Goal: Information Seeking & Learning: Compare options

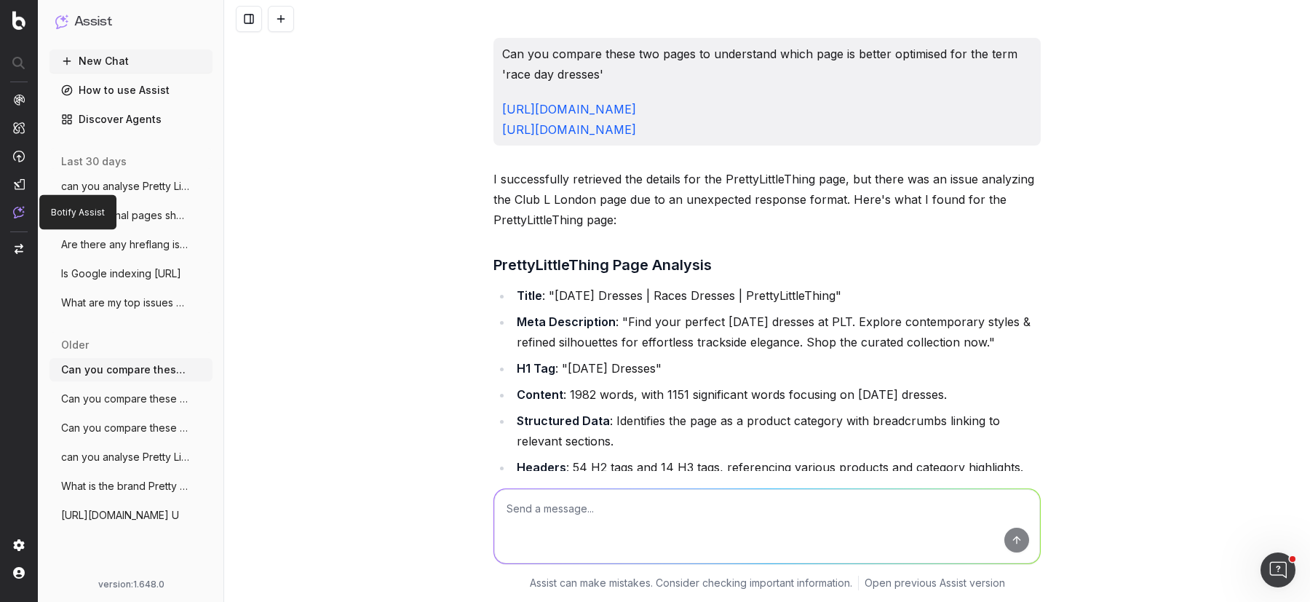
click at [14, 216] on img at bounding box center [19, 212] width 12 height 12
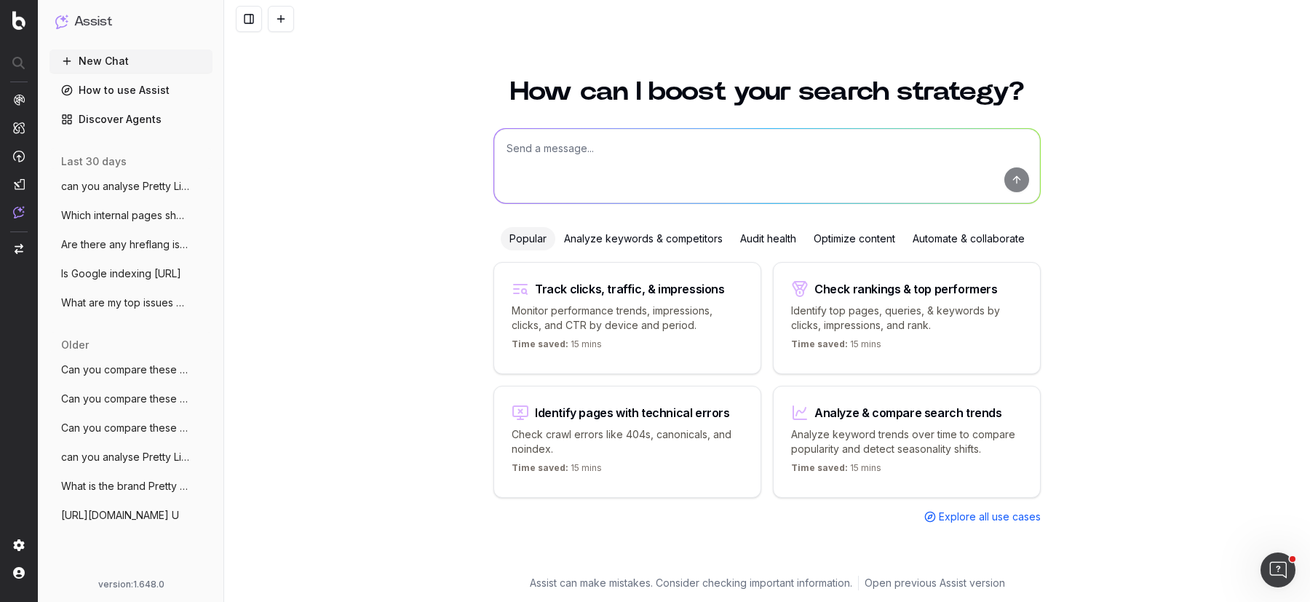
click at [132, 189] on span "can you analyse Pretty Little Things AI" at bounding box center [125, 186] width 128 height 15
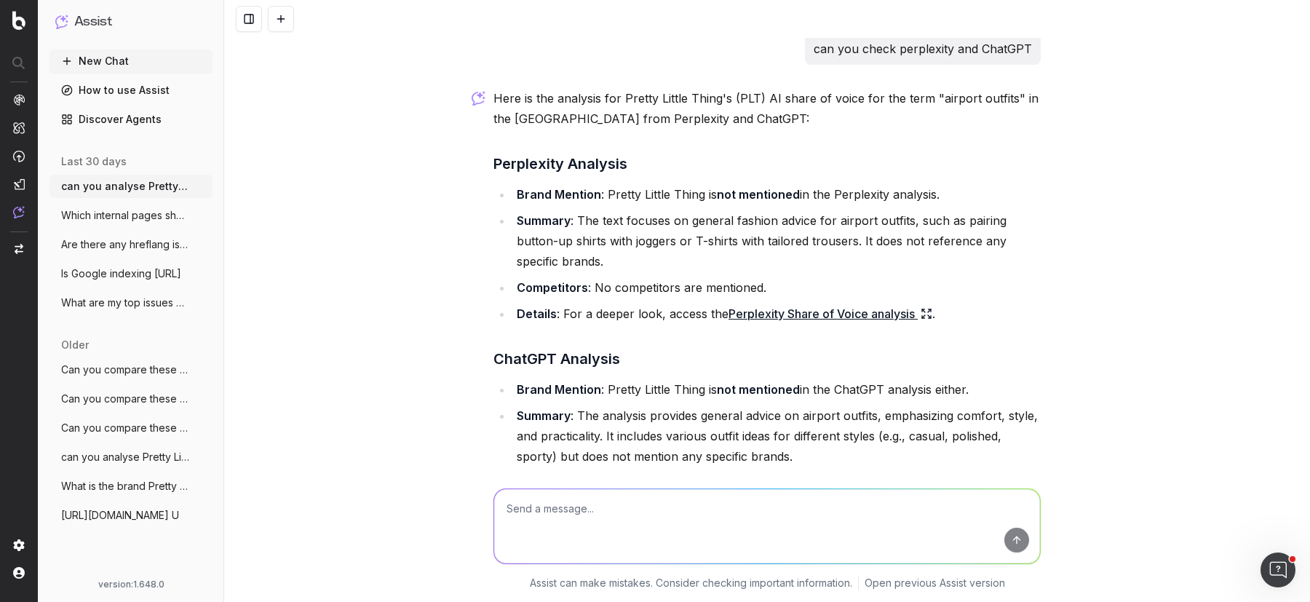
scroll to position [321, 0]
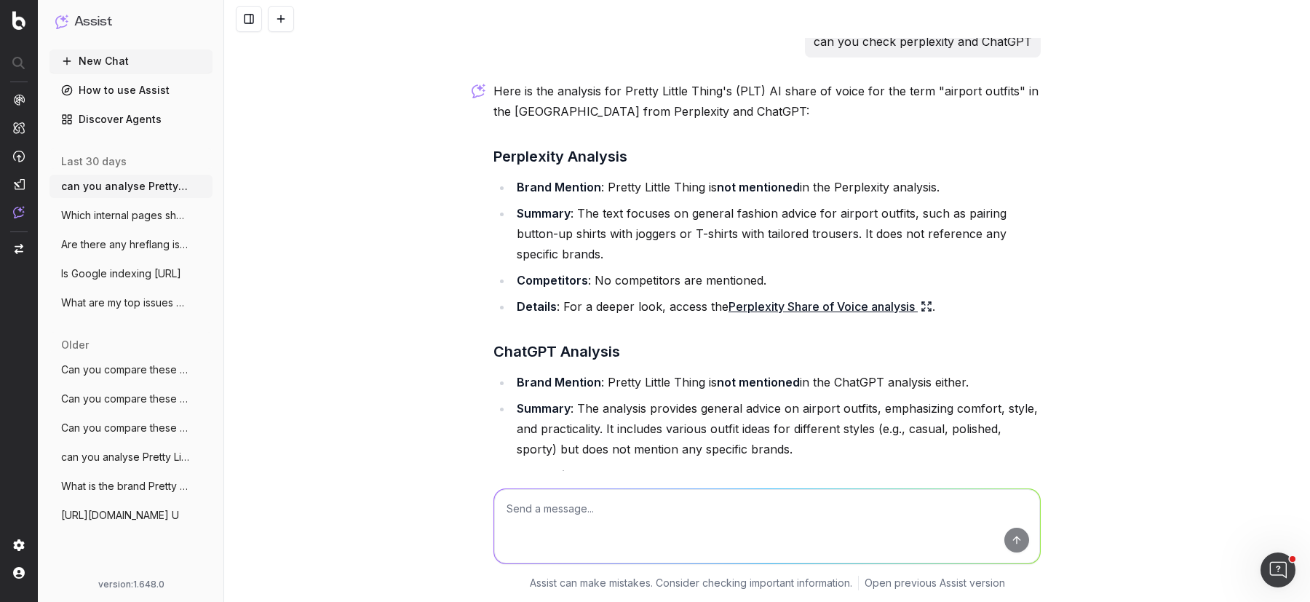
click at [114, 375] on span "Can you compare these two pages to under" at bounding box center [125, 369] width 128 height 15
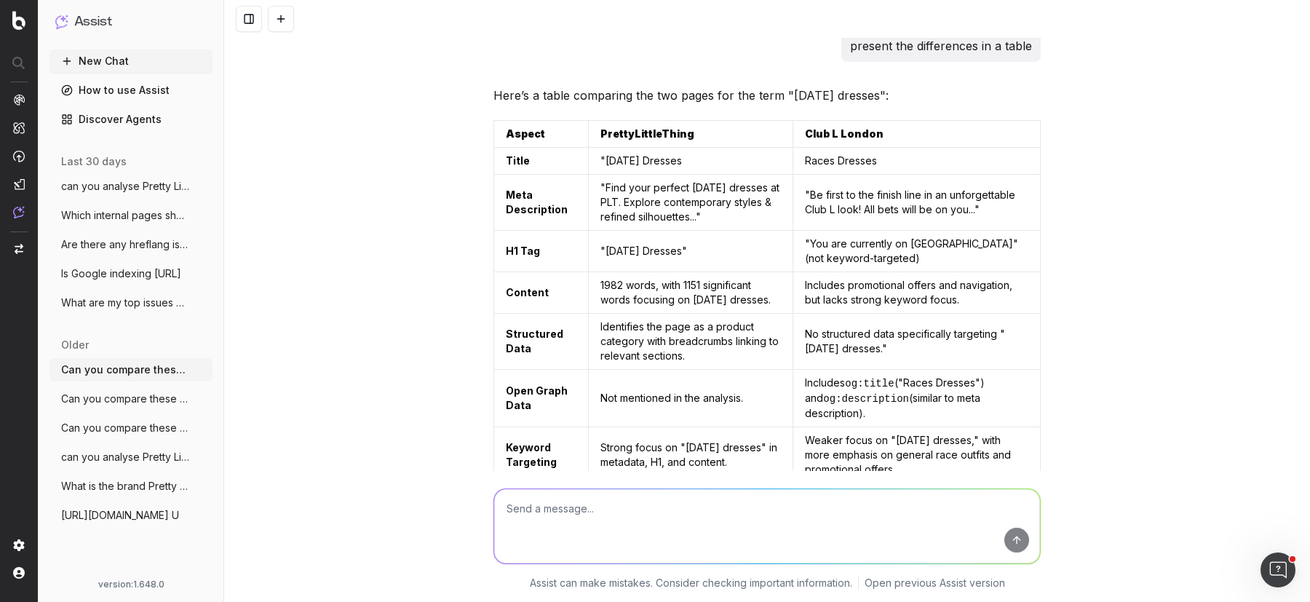
scroll to position [1737, 0]
click at [1219, 293] on div "Can you compare these two pages to understand which page is better optimised fo…" at bounding box center [767, 301] width 1086 height 602
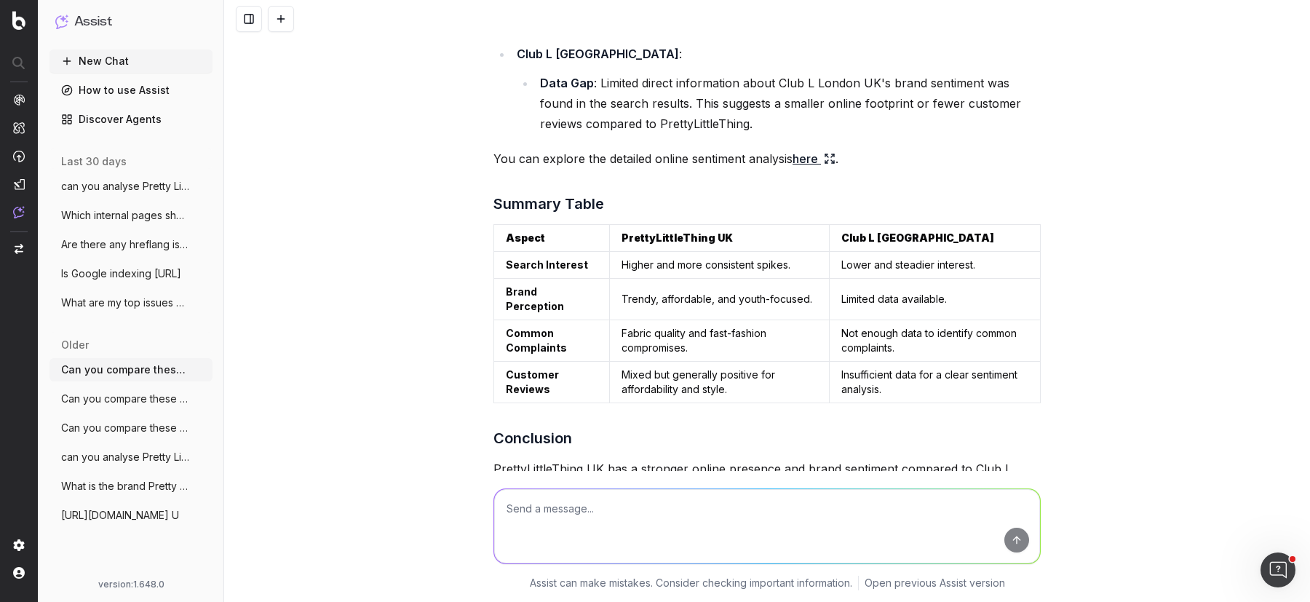
scroll to position [2788, 0]
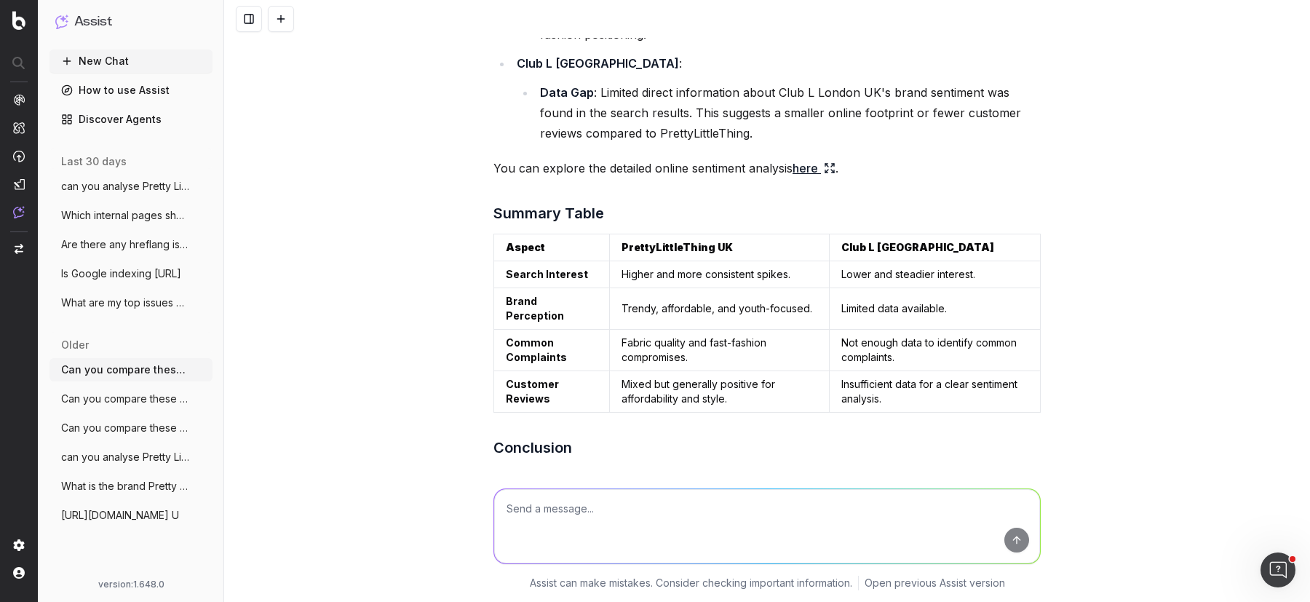
click at [108, 368] on span "Can you compare these two pages to under" at bounding box center [125, 369] width 128 height 15
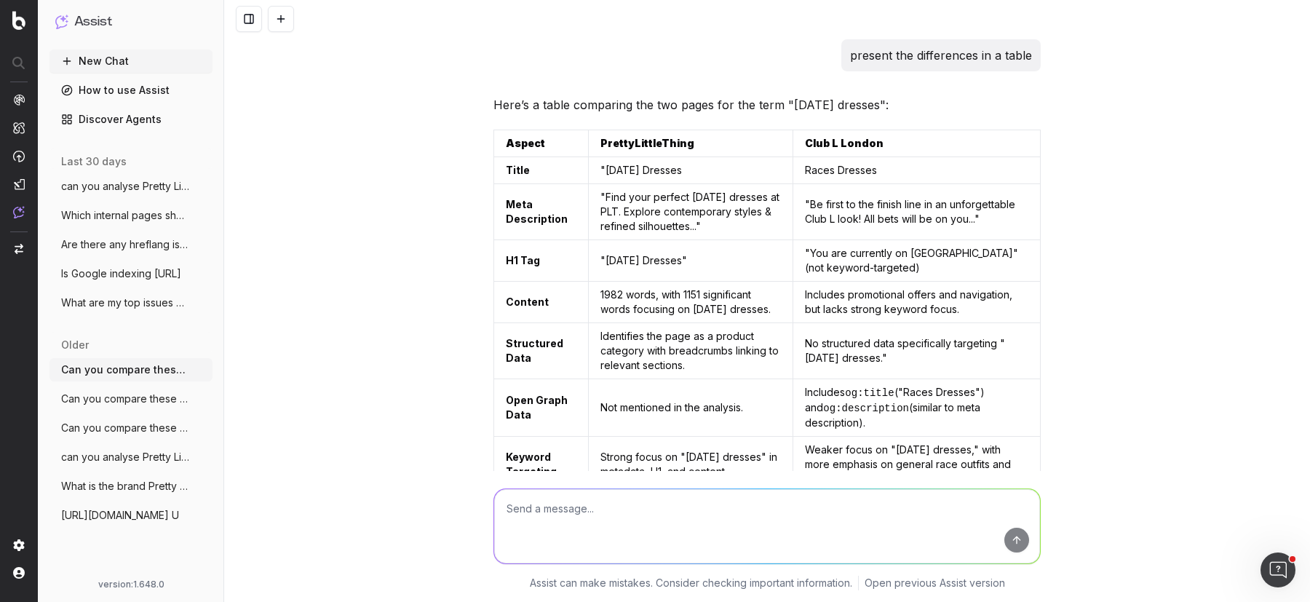
scroll to position [1728, 0]
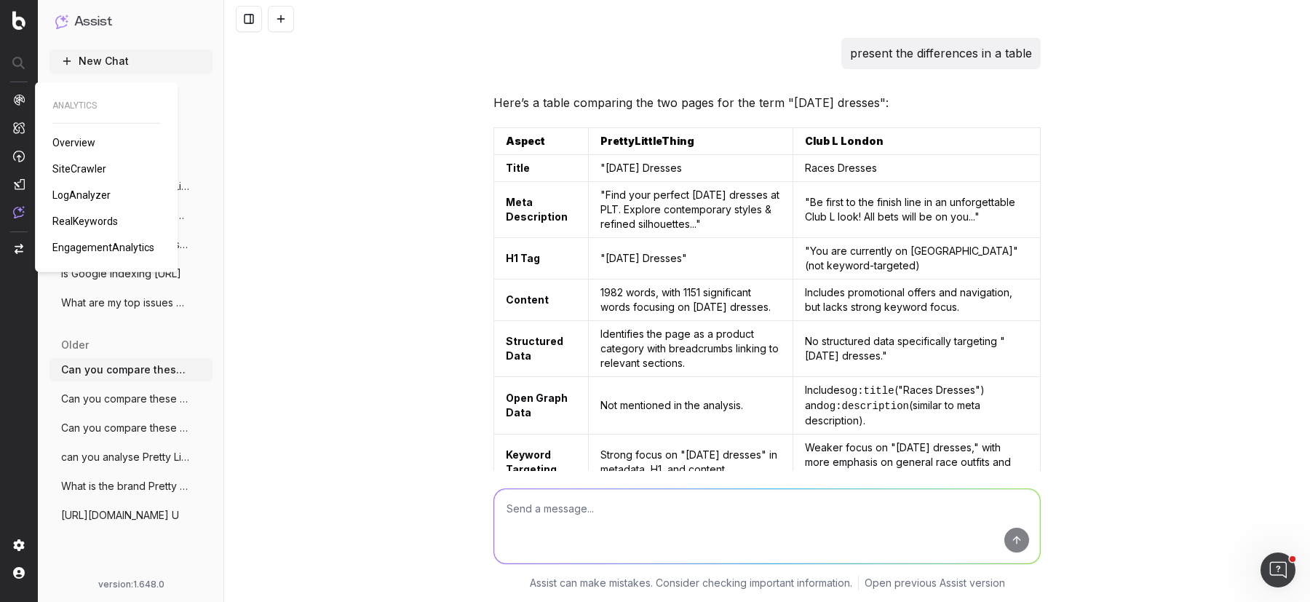
click at [69, 147] on span "Overview" at bounding box center [73, 143] width 43 height 12
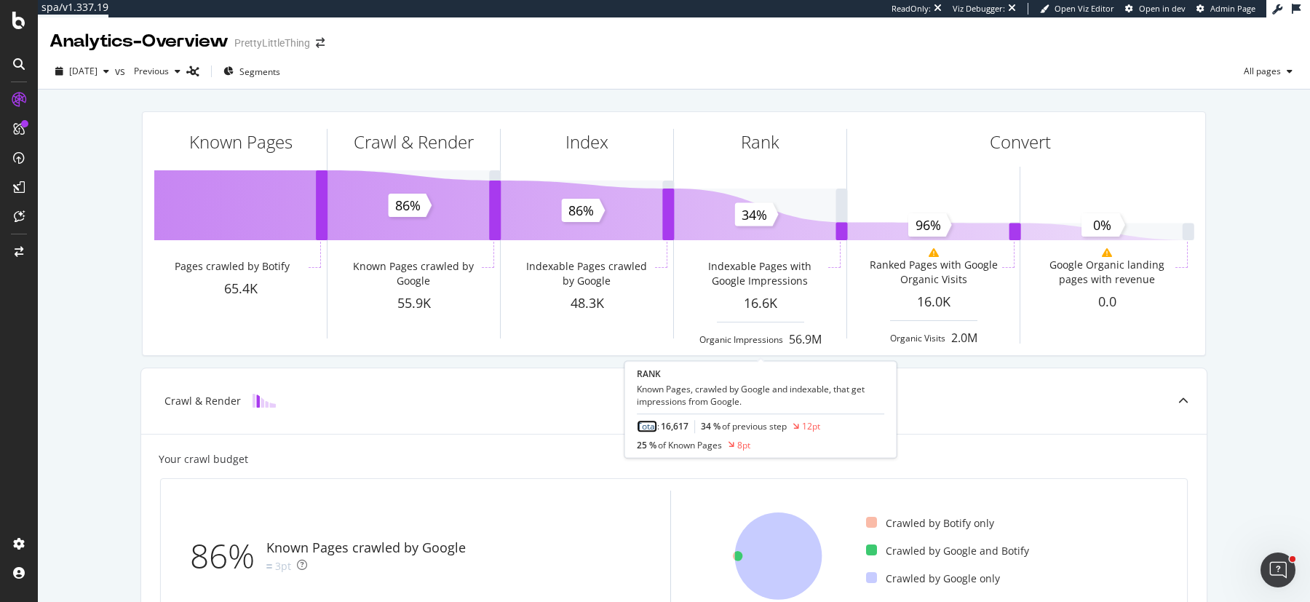
click at [651, 422] on link "Total" at bounding box center [647, 427] width 20 height 12
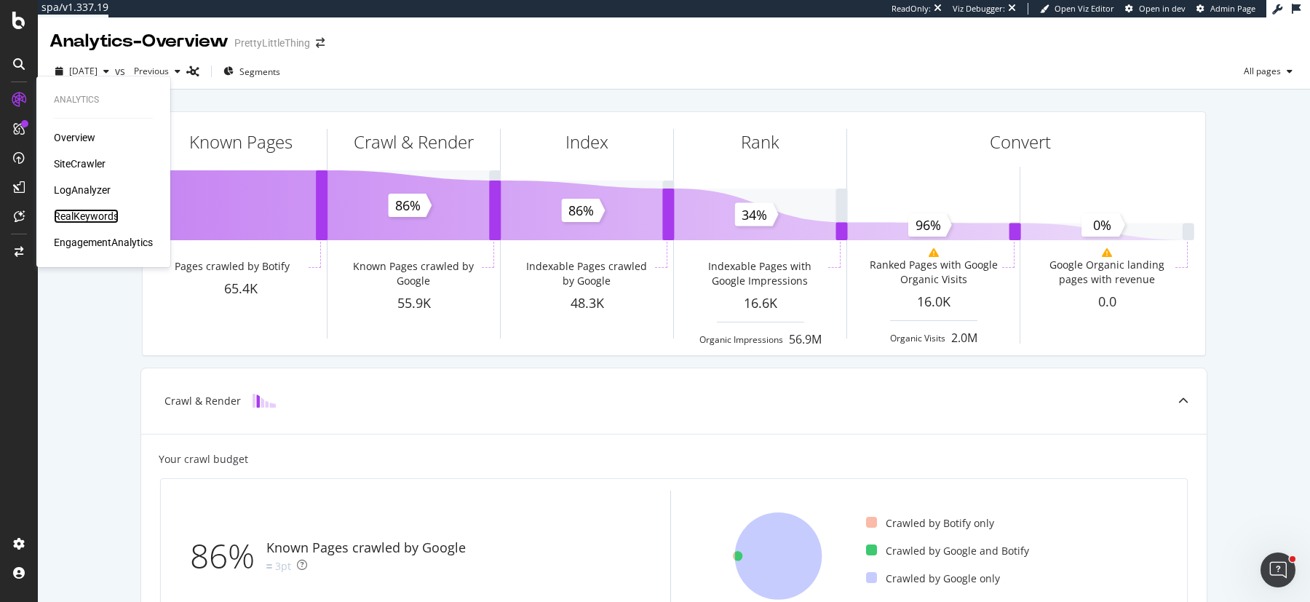
click at [93, 213] on div "RealKeywords" at bounding box center [86, 216] width 65 height 15
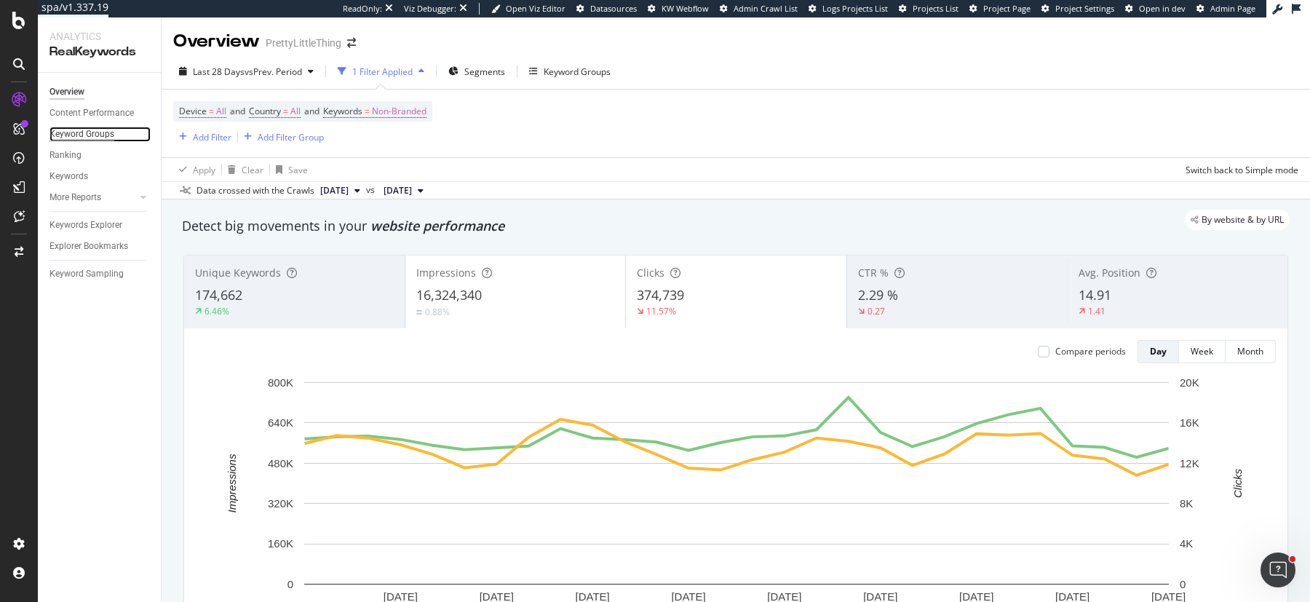
click at [73, 133] on div "Keyword Groups" at bounding box center [81, 134] width 65 height 15
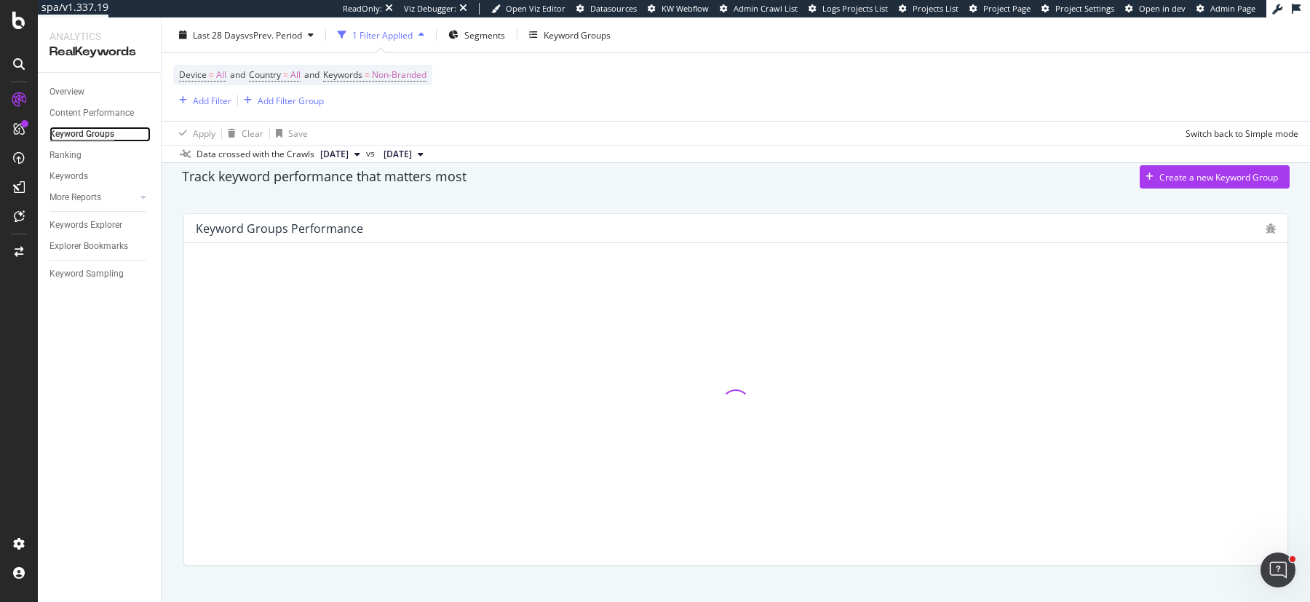
scroll to position [76, 0]
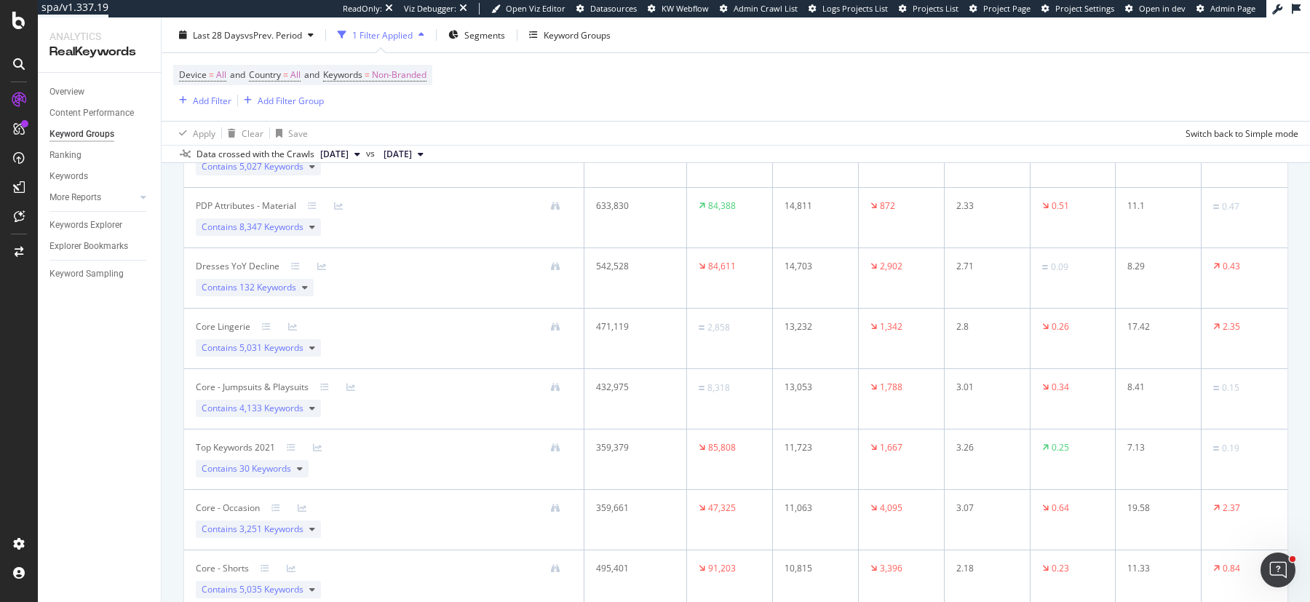
scroll to position [432, 0]
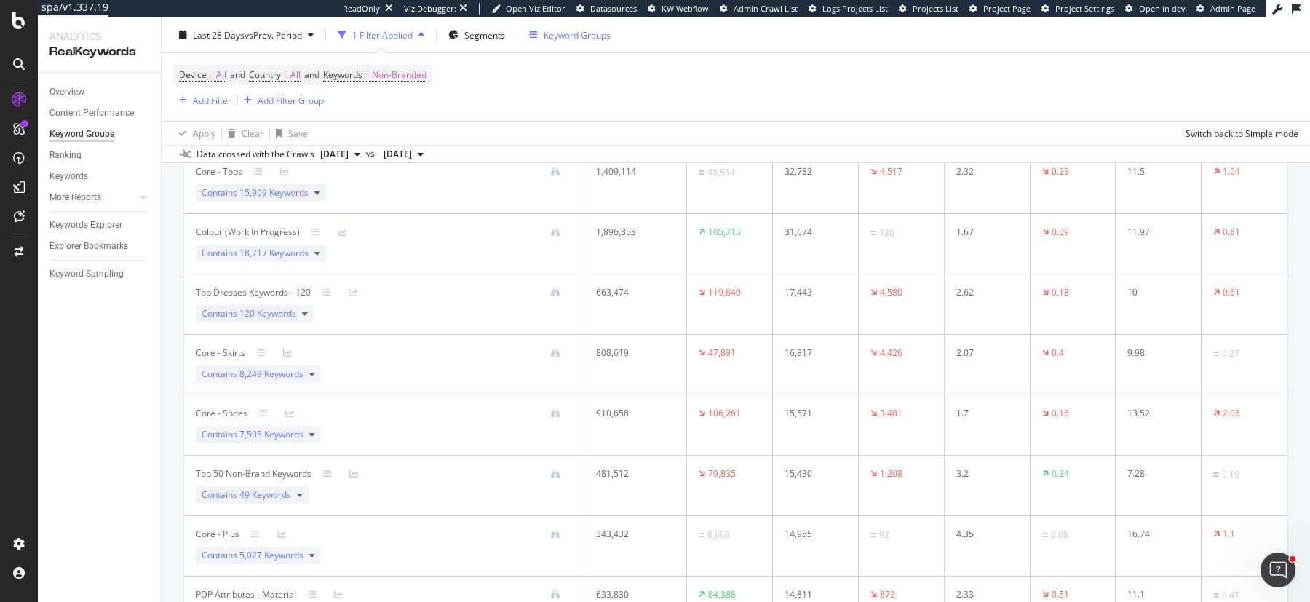
click at [562, 36] on div "Keyword Groups" at bounding box center [577, 34] width 67 height 12
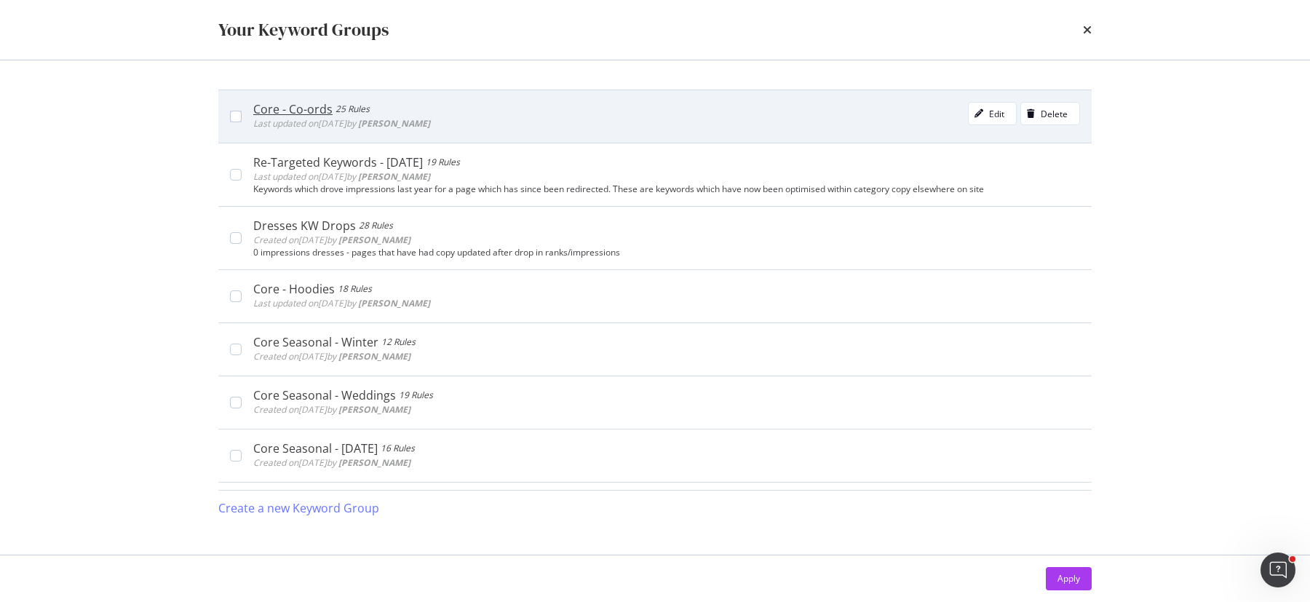
click at [481, 106] on div "Core - Co-ords 25 Rules Last updated on 2025 Aug 15th by Tess Healey Edit Delete" at bounding box center [666, 116] width 827 height 29
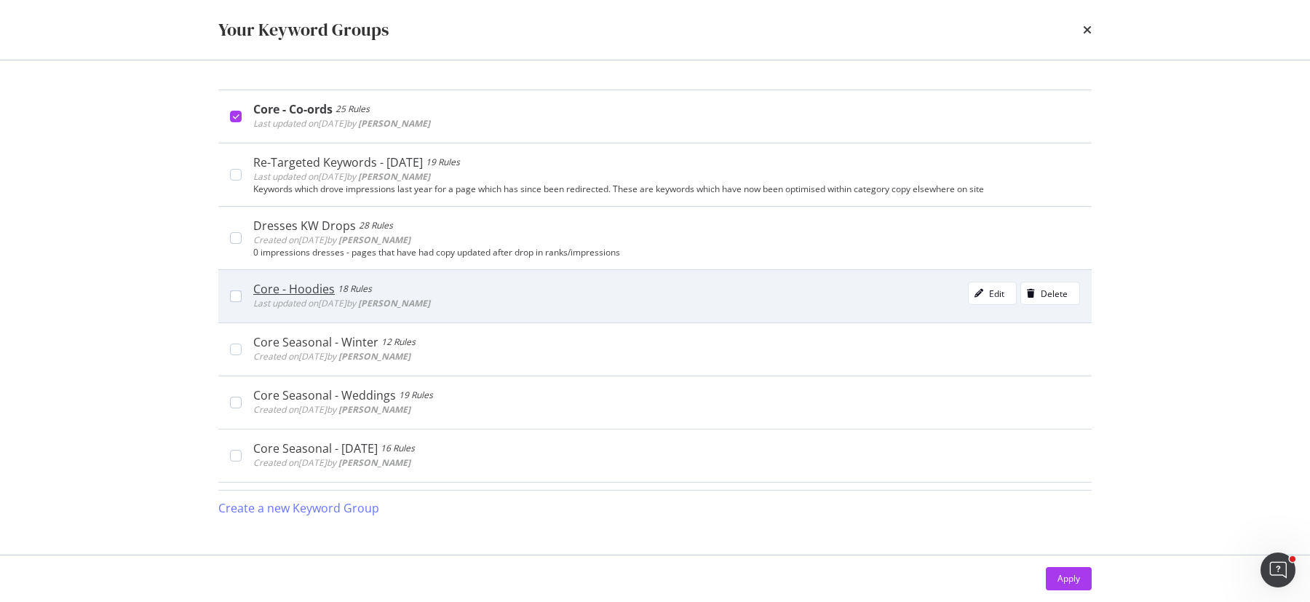
click at [493, 290] on div "Core - Hoodies 18 Rules Last updated on 2025 Jan 31st by Tess Healey Edit Delete" at bounding box center [666, 296] width 827 height 29
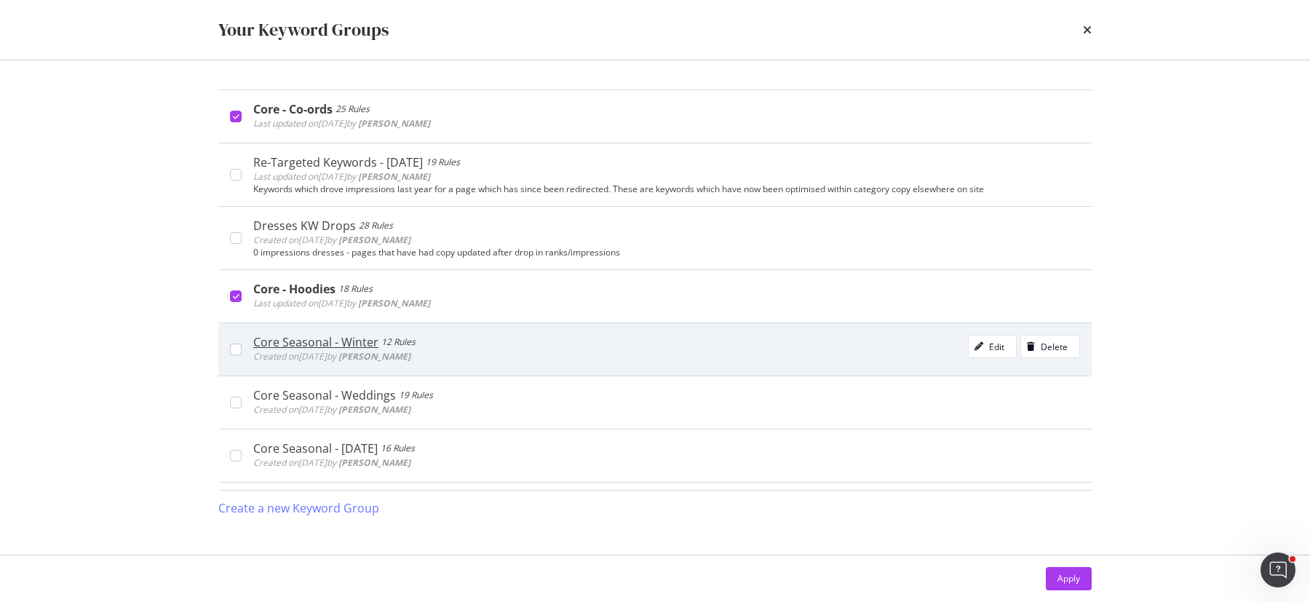
click at [504, 373] on div "Core Seasonal - Winter 12 Rules Created on 2025 Jan 20th by Emily Morton Edit D…" at bounding box center [654, 348] width 873 height 53
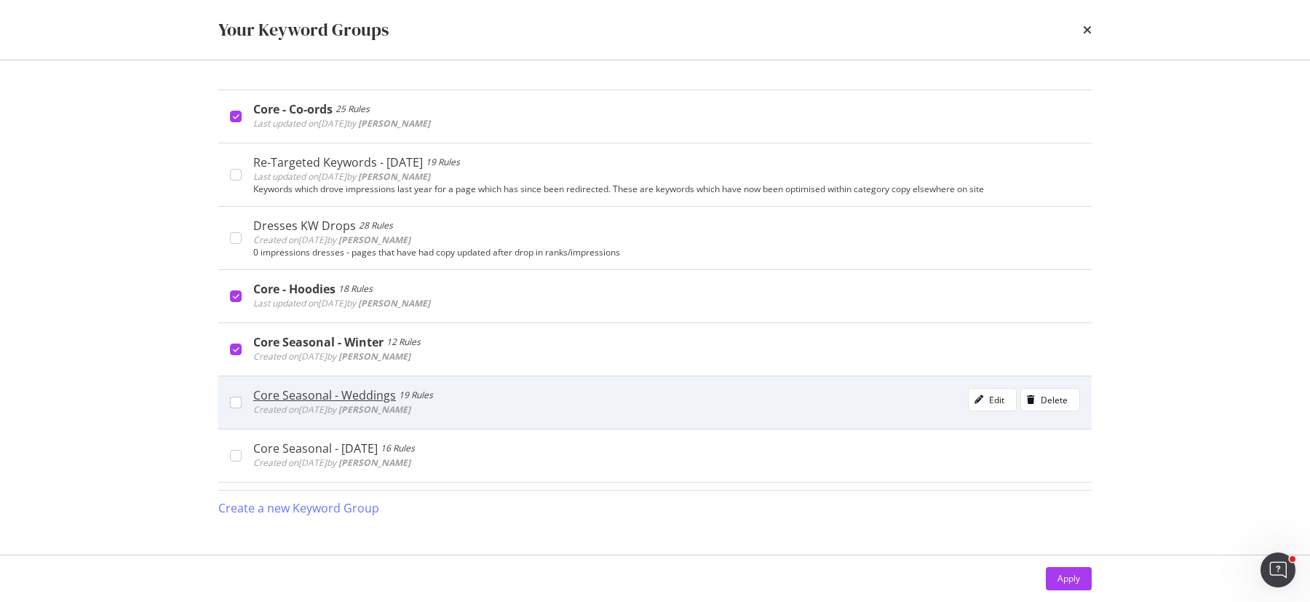
click at [504, 421] on div "Core Seasonal - Weddings 19 Rules Created on 2025 Jan 20th by Emily Morton Edit…" at bounding box center [654, 401] width 873 height 53
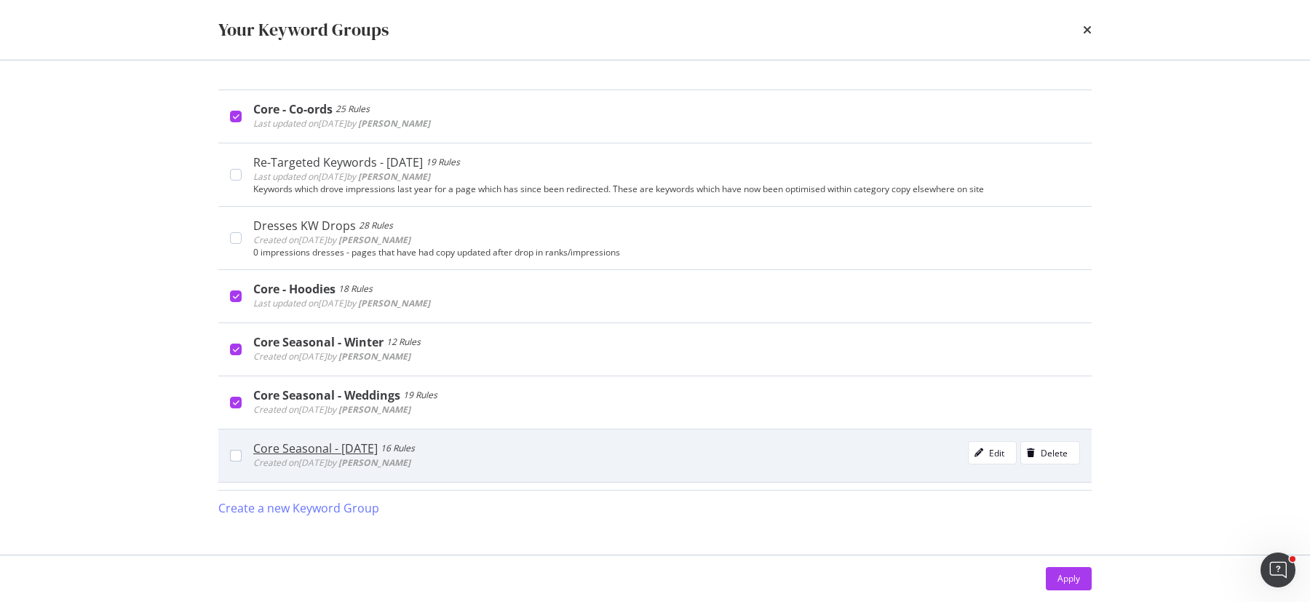
click at [506, 469] on div "Core Seasonal - Valentine's Day 16 Rules Created on 2025 Jan 20th by Emily Mort…" at bounding box center [654, 455] width 873 height 53
click at [796, 463] on div "Core Seasonal - Valentine's Day 16 Rules Created on 2025 Jan 20th by Emily Mort…" at bounding box center [666, 455] width 827 height 29
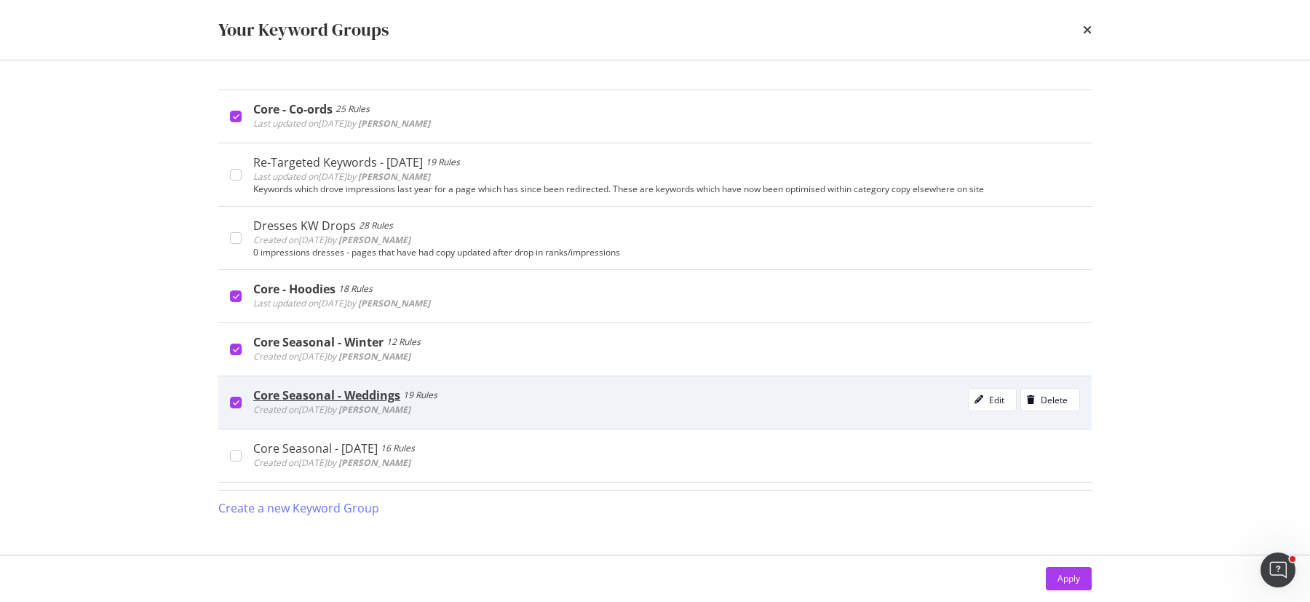
click at [784, 405] on div "Core Seasonal - Weddings 19 Rules Created on 2025 Jan 20th by Emily Morton Edit…" at bounding box center [666, 402] width 827 height 29
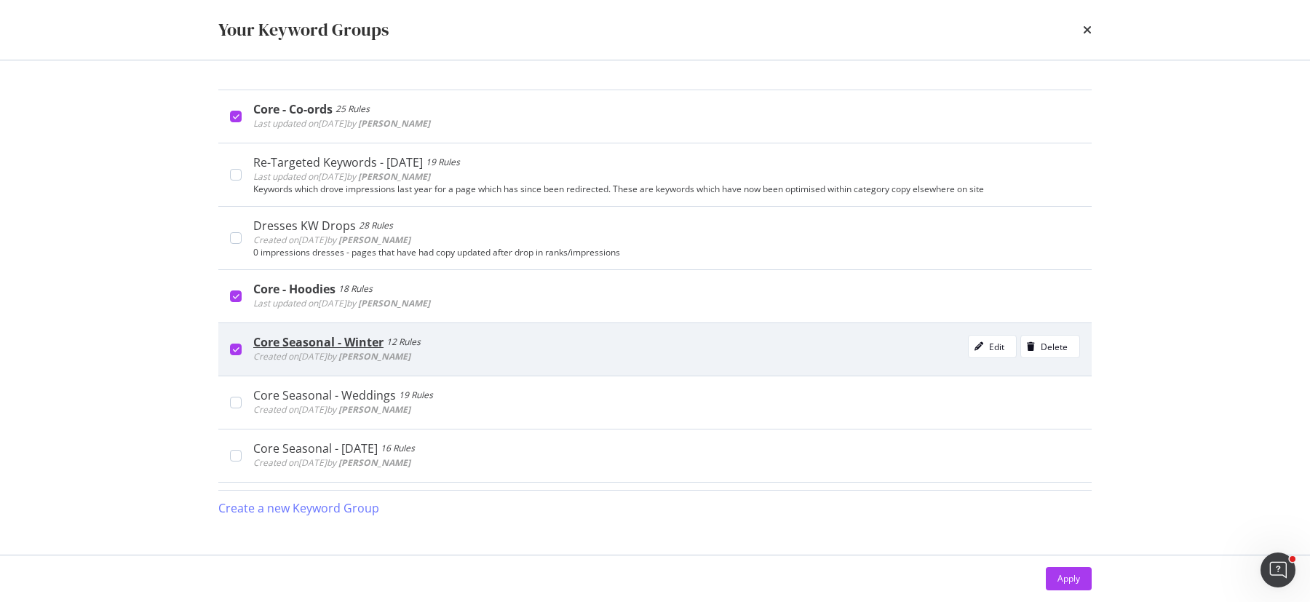
click at [763, 356] on div "Core Seasonal - Winter 12 Rules Created on 2025 Jan 20th by Emily Morton Edit D…" at bounding box center [666, 349] width 827 height 29
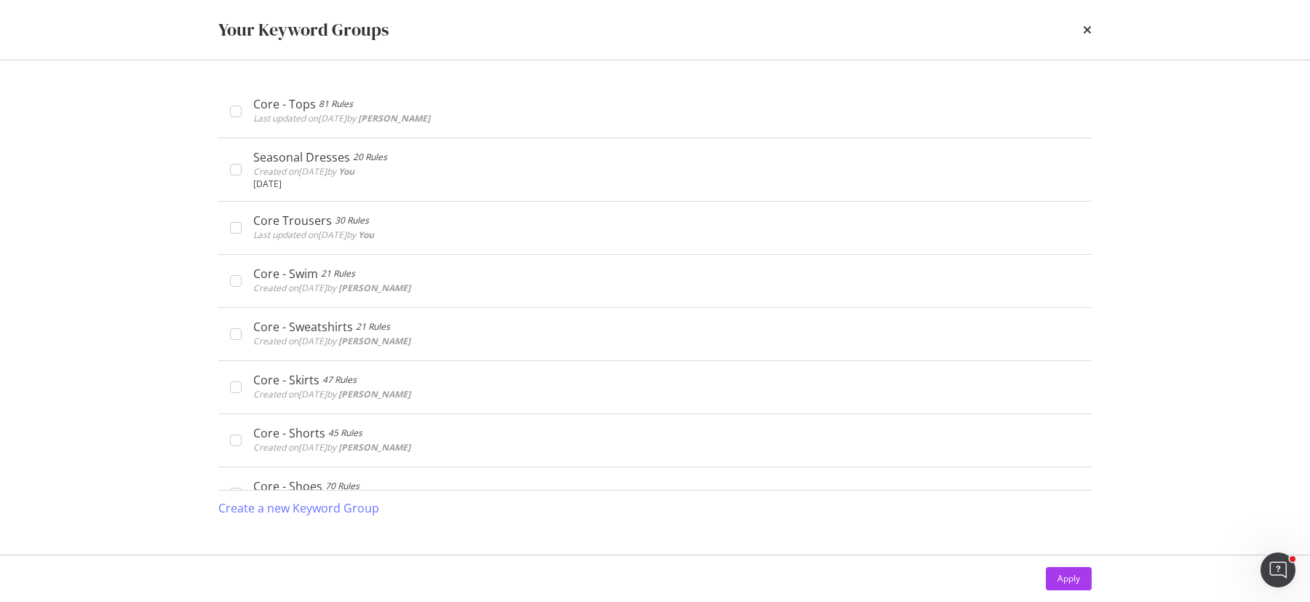
scroll to position [968, 0]
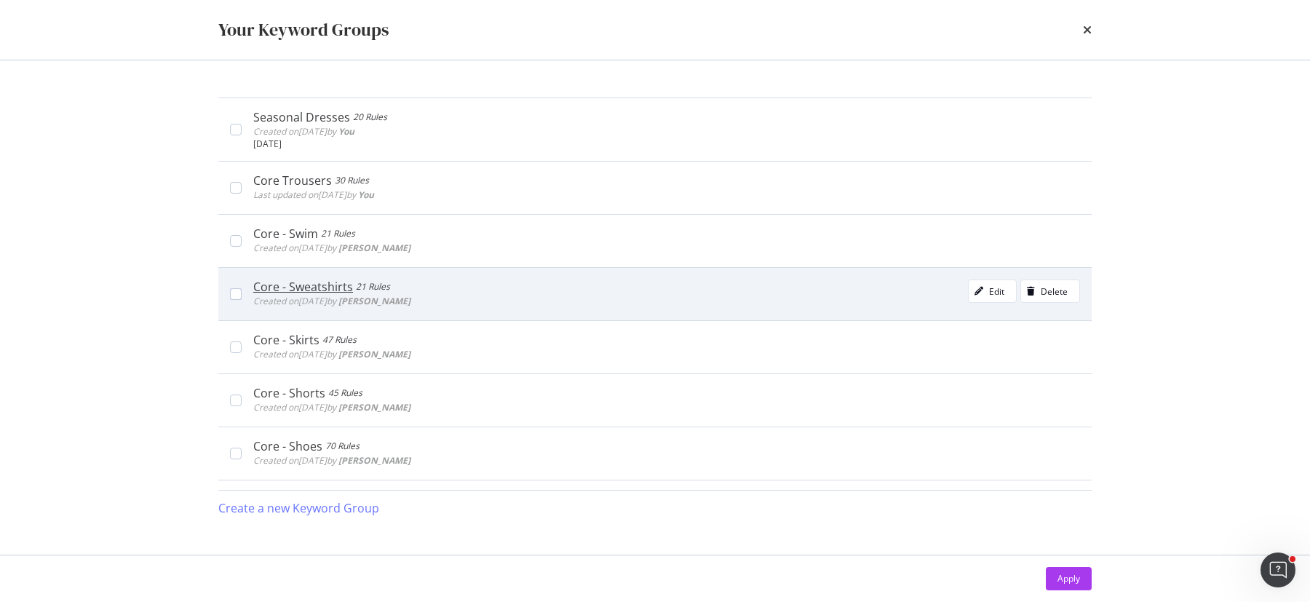
click at [713, 296] on div "Core - Sweatshirts 21 Rules Created on 2024 Sep 20th by Tess Healey Edit Delete" at bounding box center [666, 293] width 827 height 29
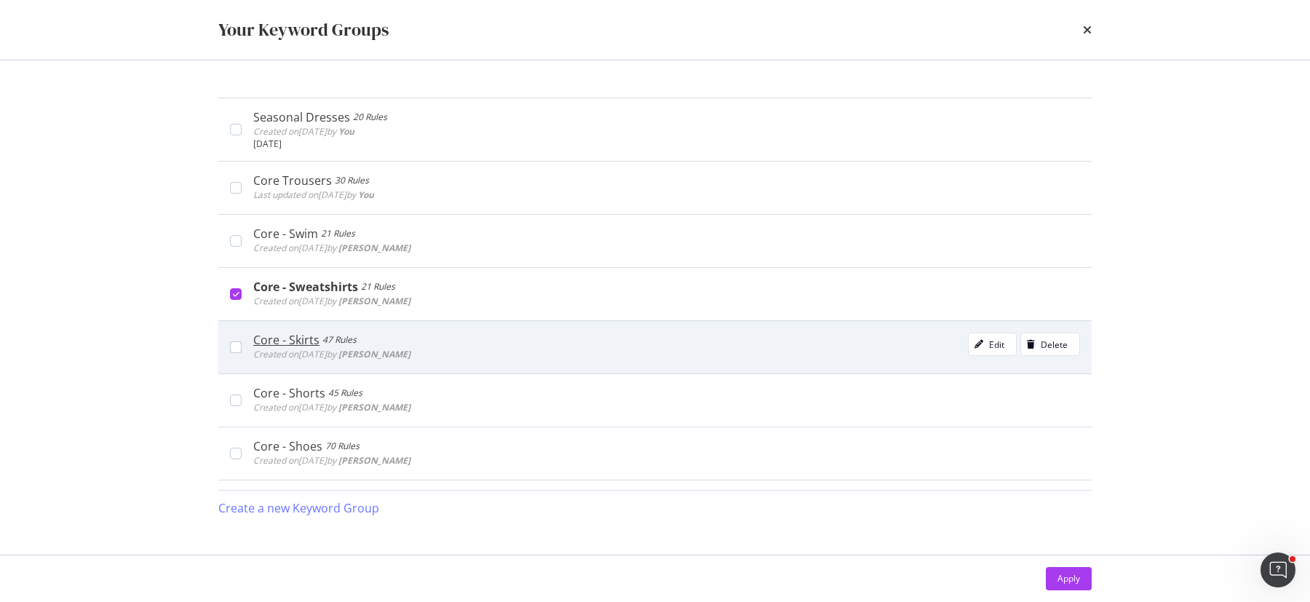
click at [693, 351] on div "Core - Skirts 47 Rules Created on 2024 Sep 20th by Tess Healey Edit Delete" at bounding box center [666, 347] width 827 height 29
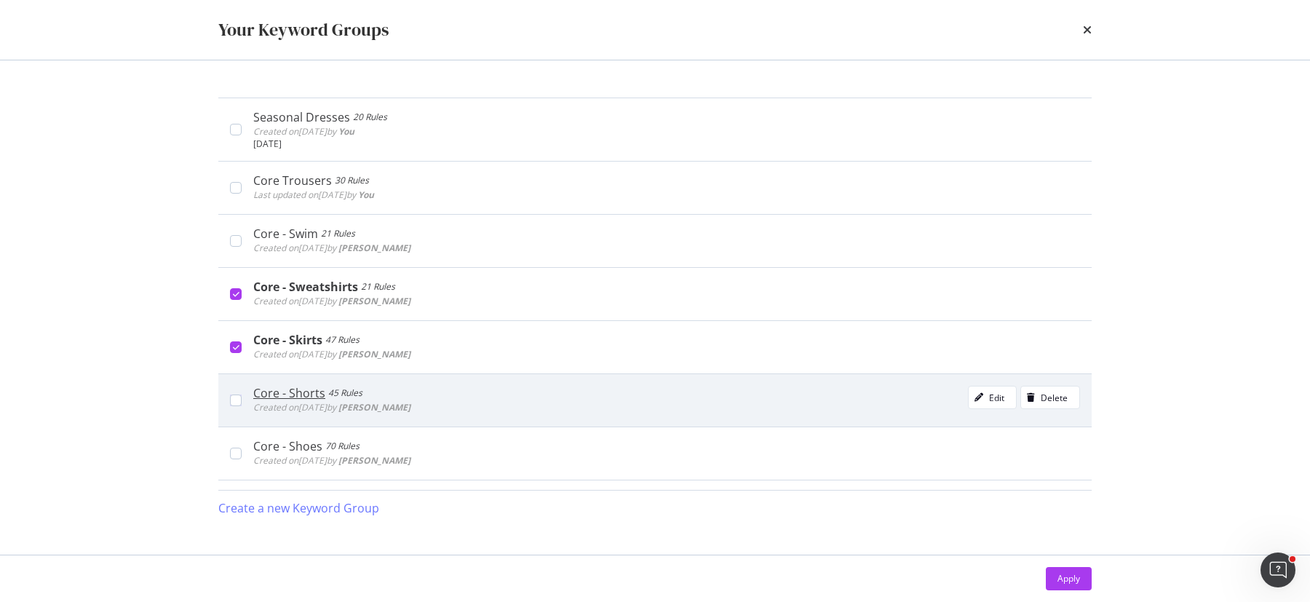
click at [683, 397] on div "Core - Shorts 45 Rules Created on 2024 Sep 20th by Tess Healey Edit Delete" at bounding box center [666, 400] width 827 height 29
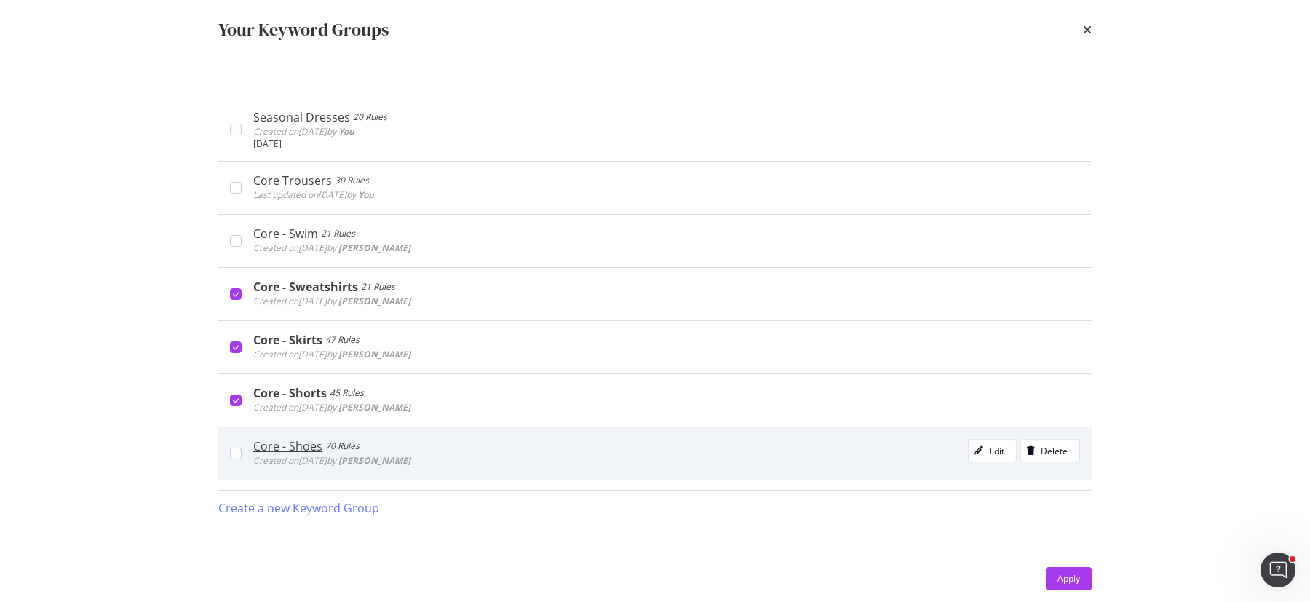
click at [675, 451] on div "Core - Shoes 70 Rules Created on 2024 Sep 20th by Tess Healey Edit Delete" at bounding box center [666, 453] width 827 height 29
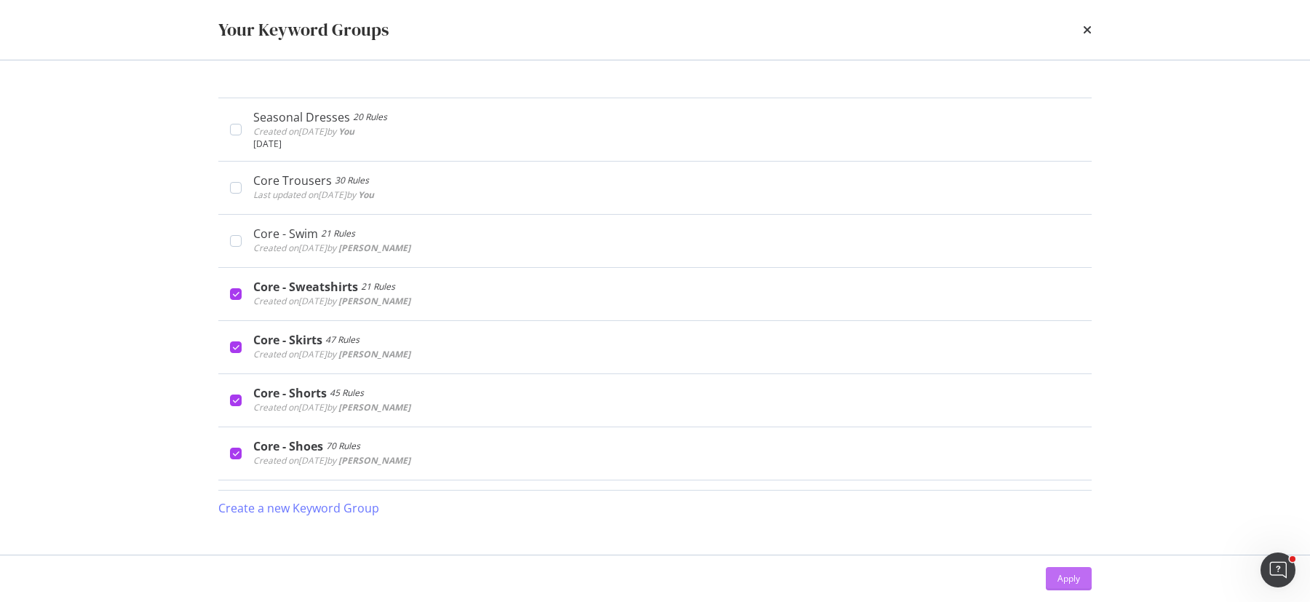
click at [1064, 570] on div "Apply" at bounding box center [1068, 579] width 23 height 22
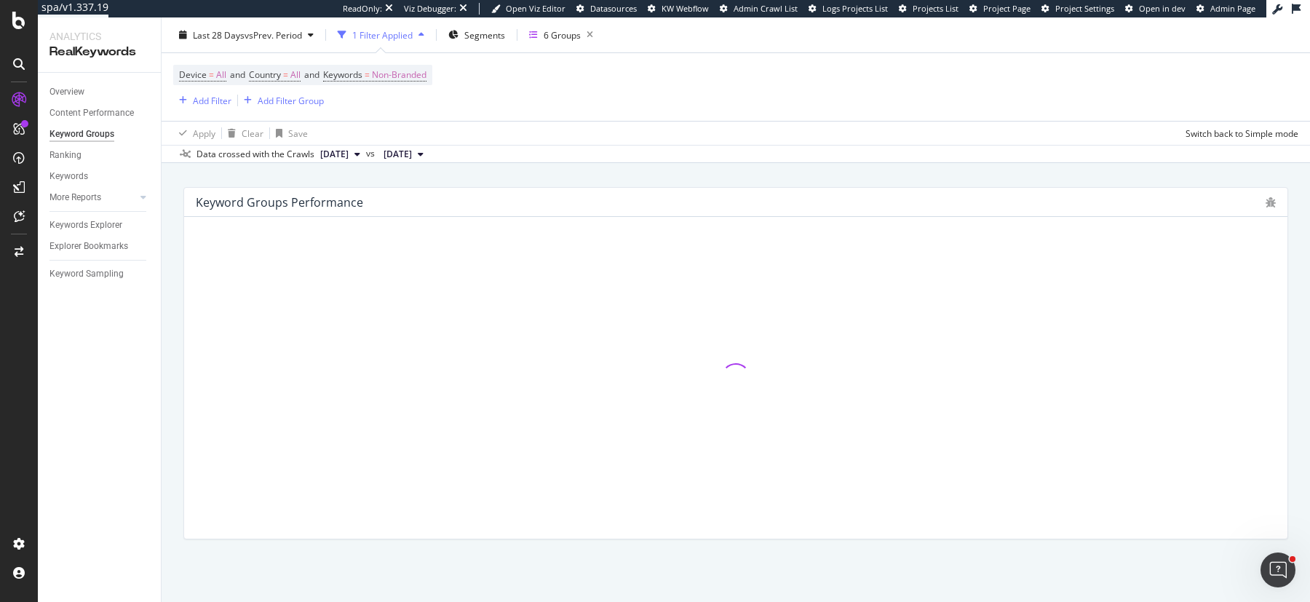
scroll to position [76, 0]
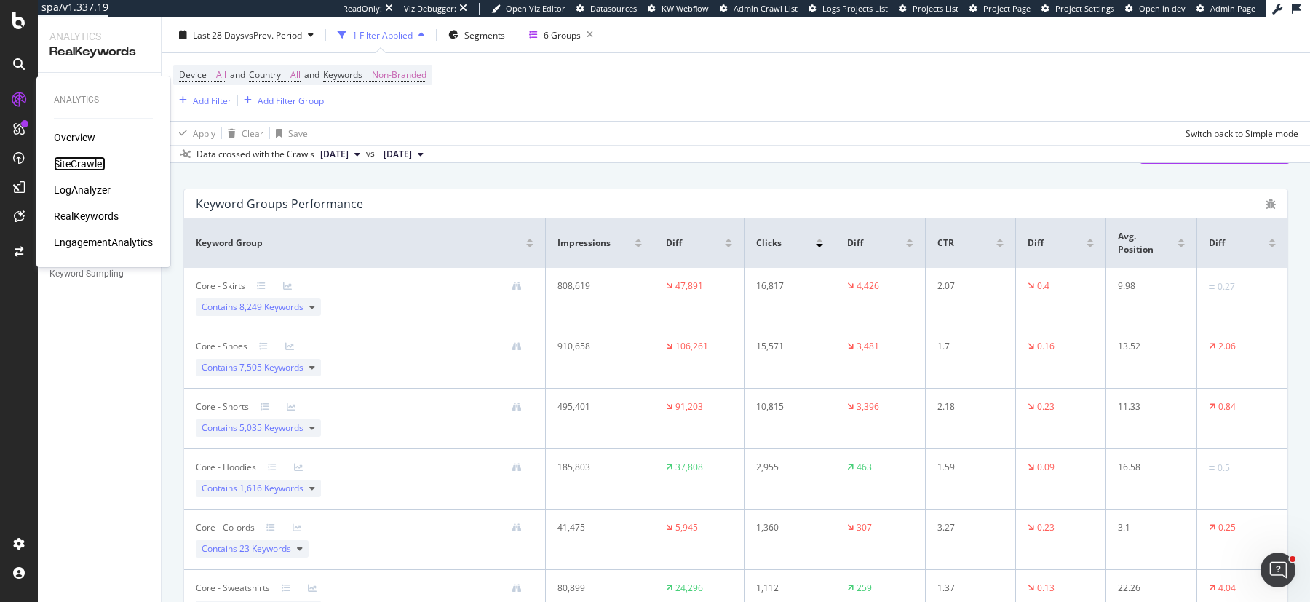
click at [82, 163] on div "SiteCrawler" at bounding box center [80, 163] width 52 height 15
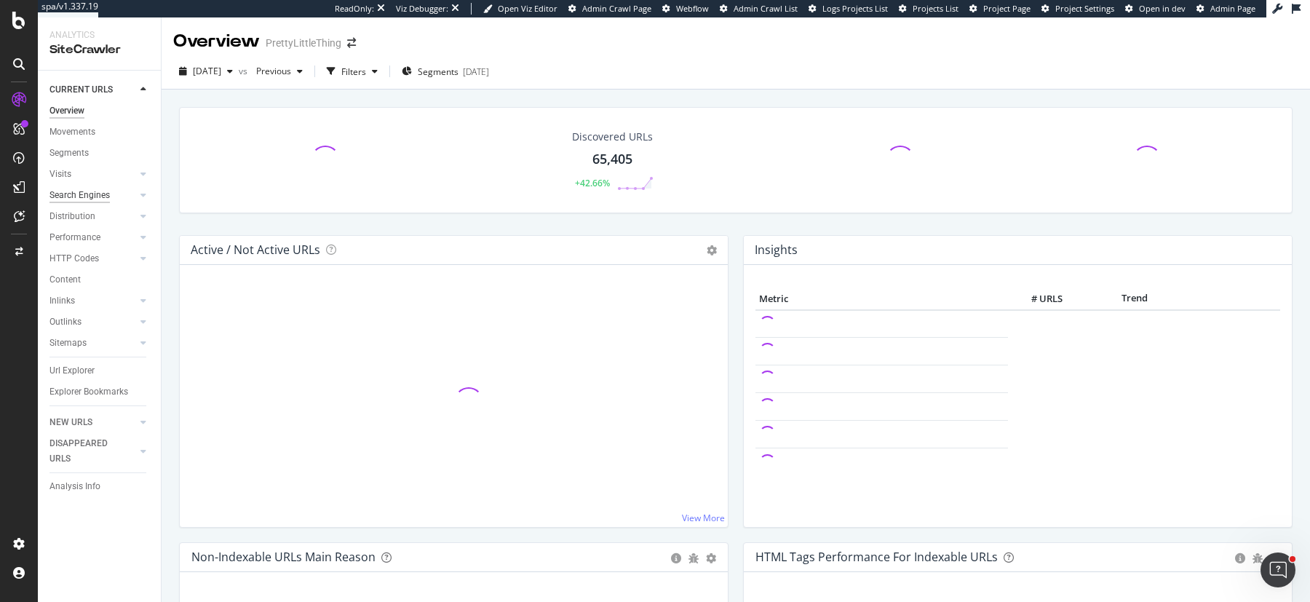
click at [83, 193] on div "Search Engines" at bounding box center [79, 195] width 60 height 15
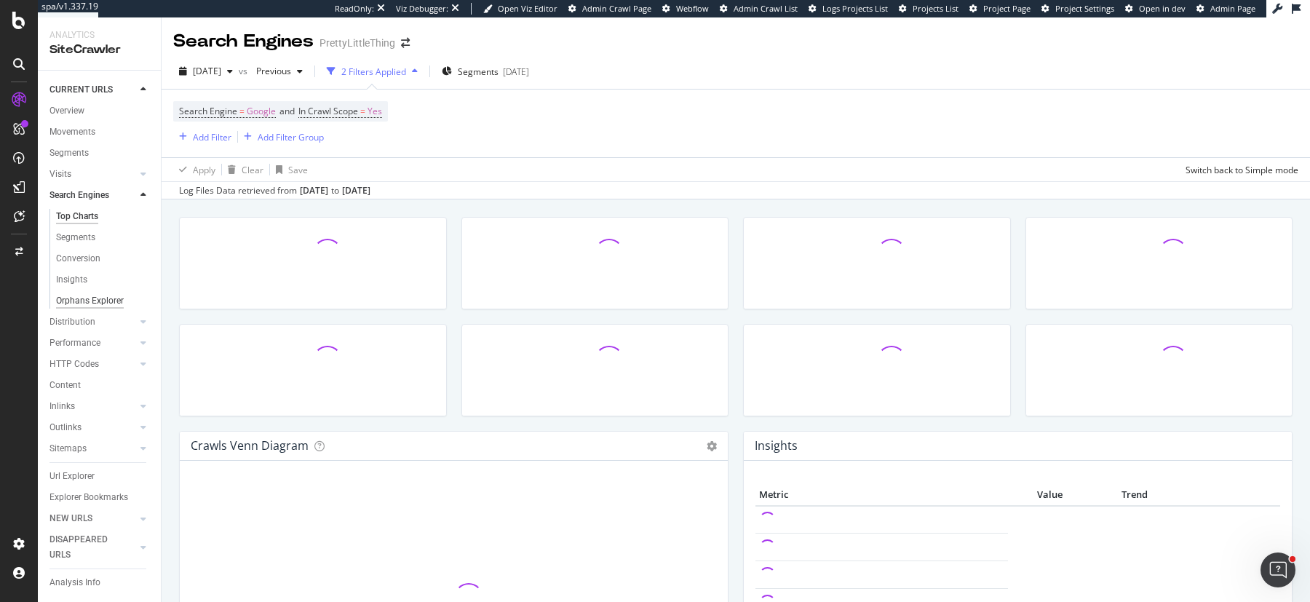
click at [81, 303] on div "Orphans Explorer" at bounding box center [90, 300] width 68 height 15
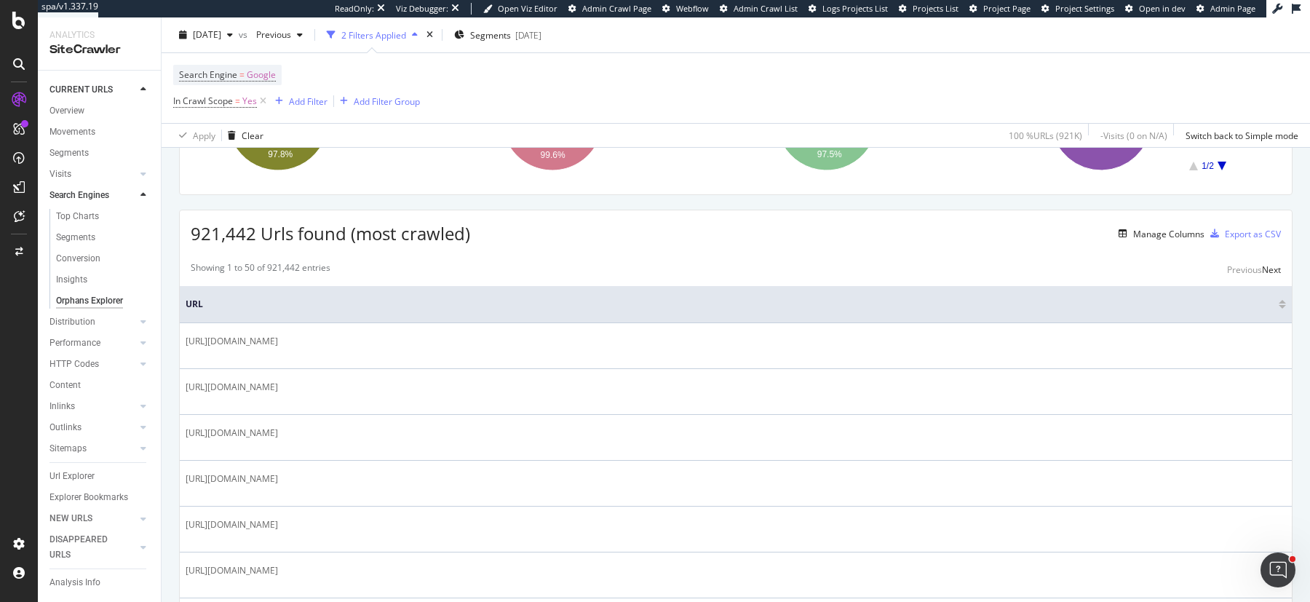
scroll to position [193, 0]
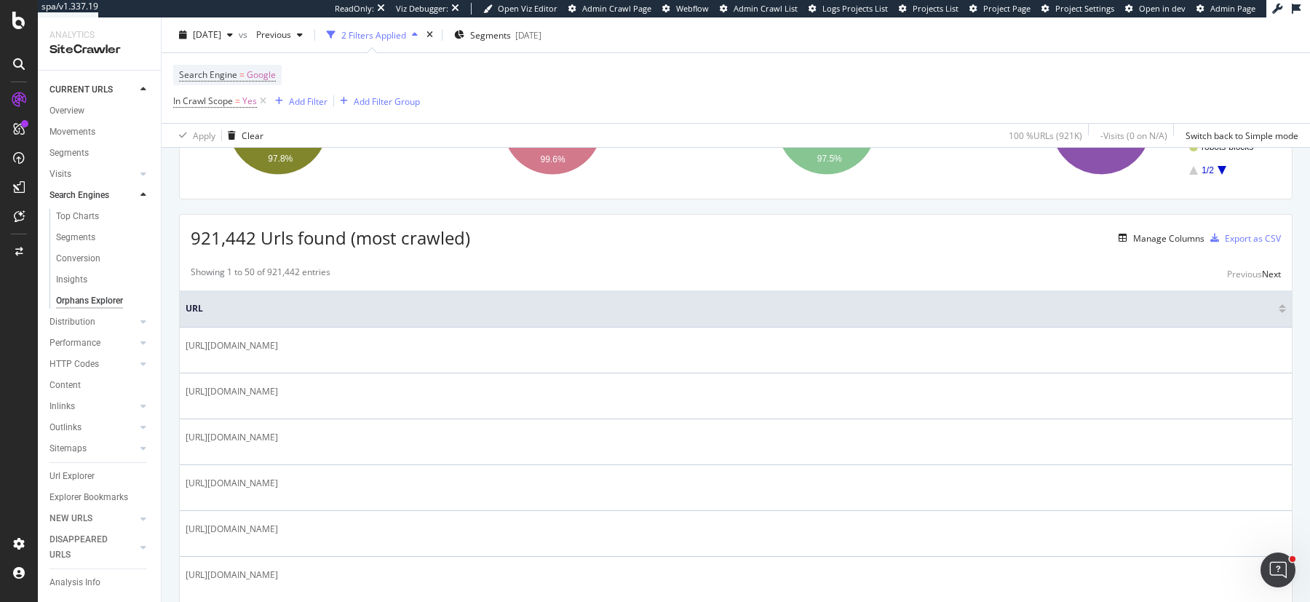
click at [621, 239] on div "921,442 Urls found (most crawled) Manage Columns Export as CSV" at bounding box center [736, 233] width 1112 height 36
click at [15, 27] on icon at bounding box center [18, 20] width 13 height 17
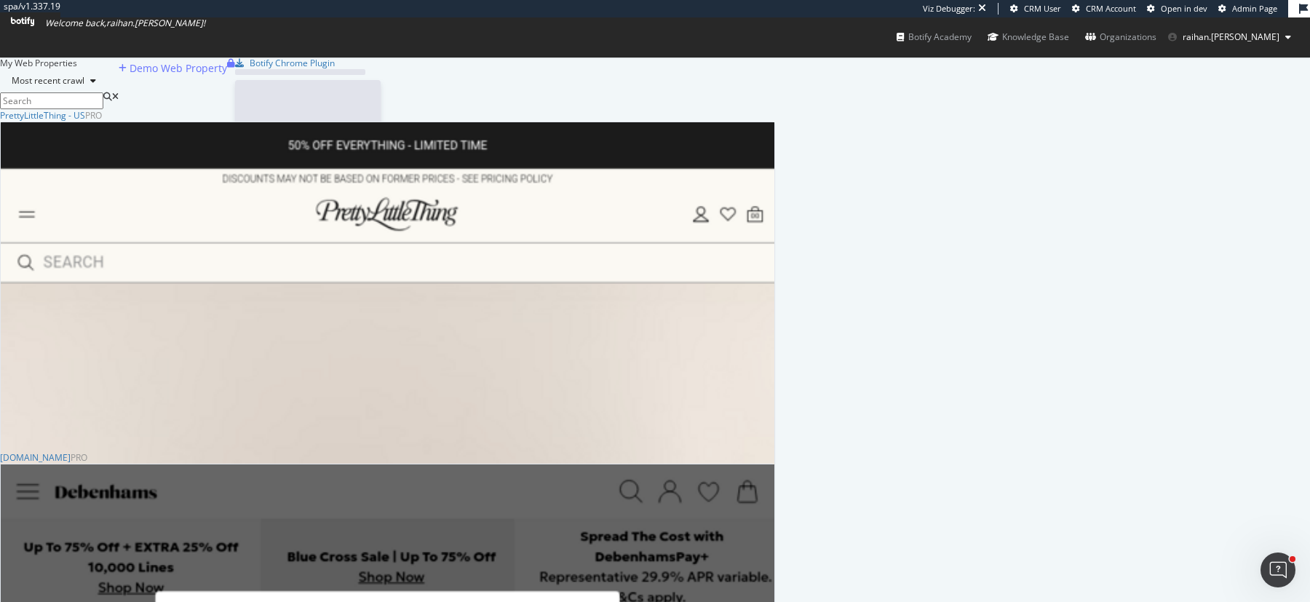
scroll to position [979, 786]
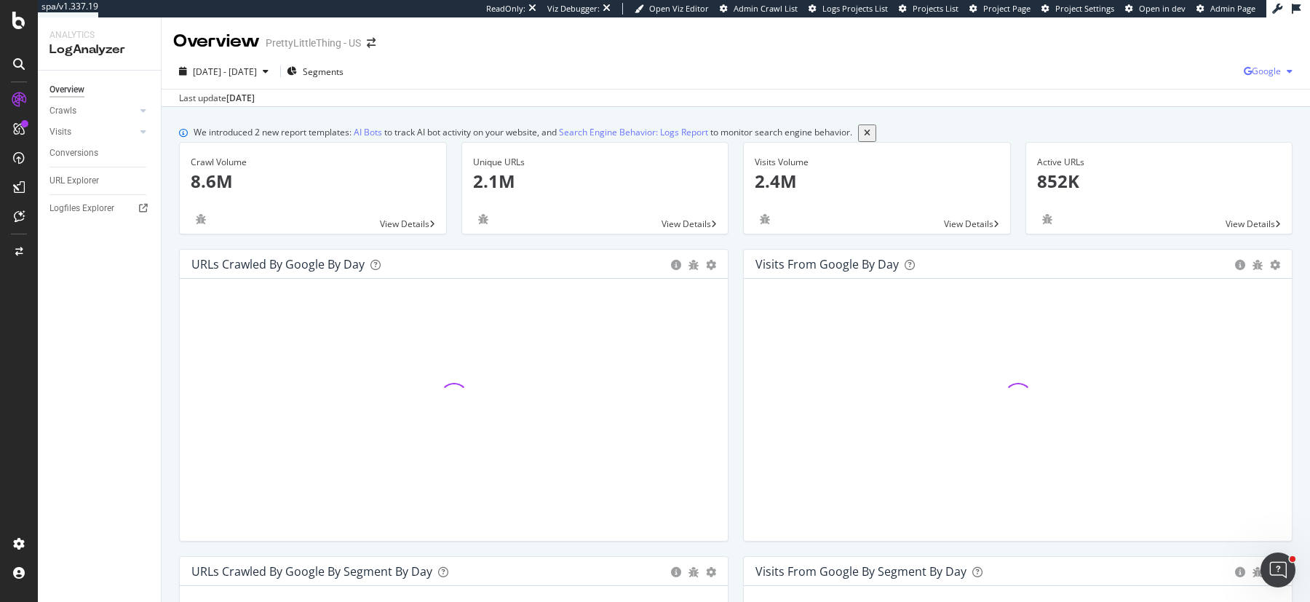
click at [1270, 72] on span "Google" at bounding box center [1266, 71] width 29 height 12
click at [1182, 61] on span "Bing" at bounding box center [1193, 58] width 54 height 13
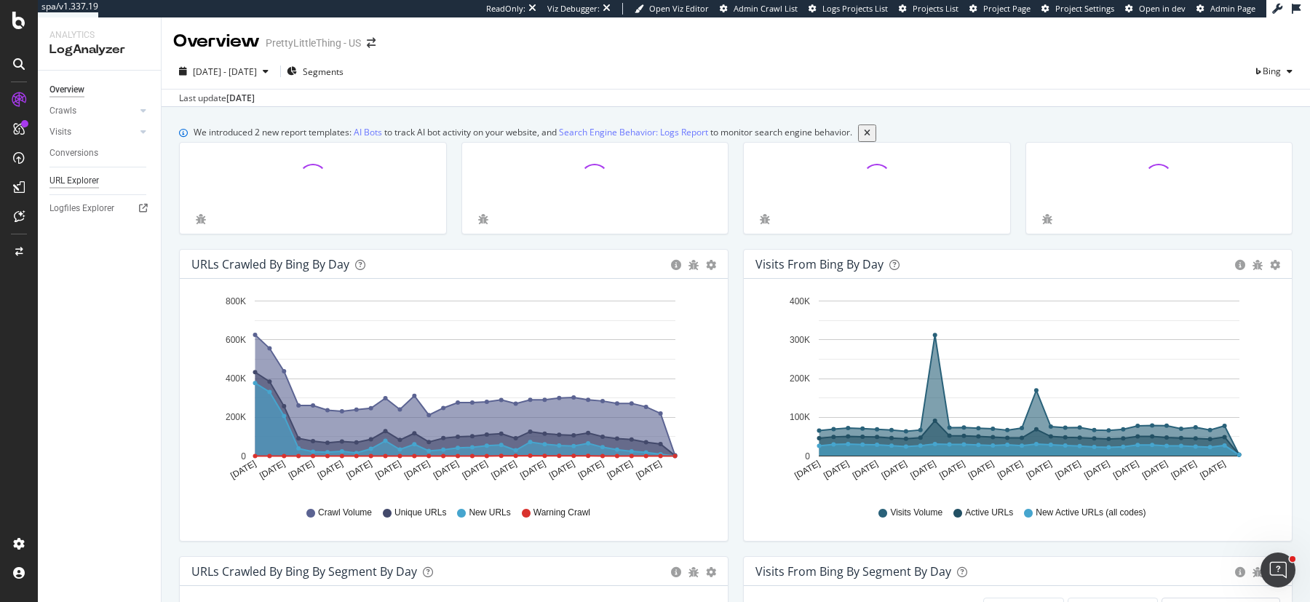
click at [66, 185] on div "URL Explorer" at bounding box center [73, 180] width 49 height 15
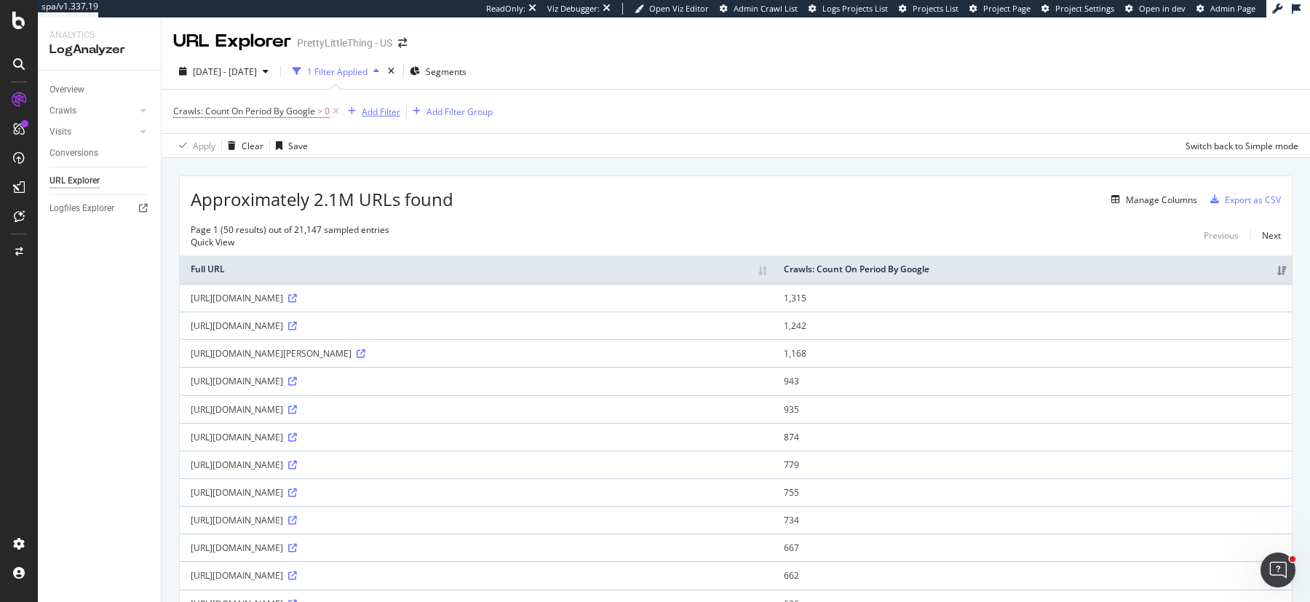
click at [374, 113] on div "Add Filter" at bounding box center [381, 112] width 39 height 12
click at [575, 124] on span "URLs (Logs)" at bounding box center [598, 118] width 47 height 12
click at [575, 138] on span "URL Scheme" at bounding box center [600, 131] width 51 height 12
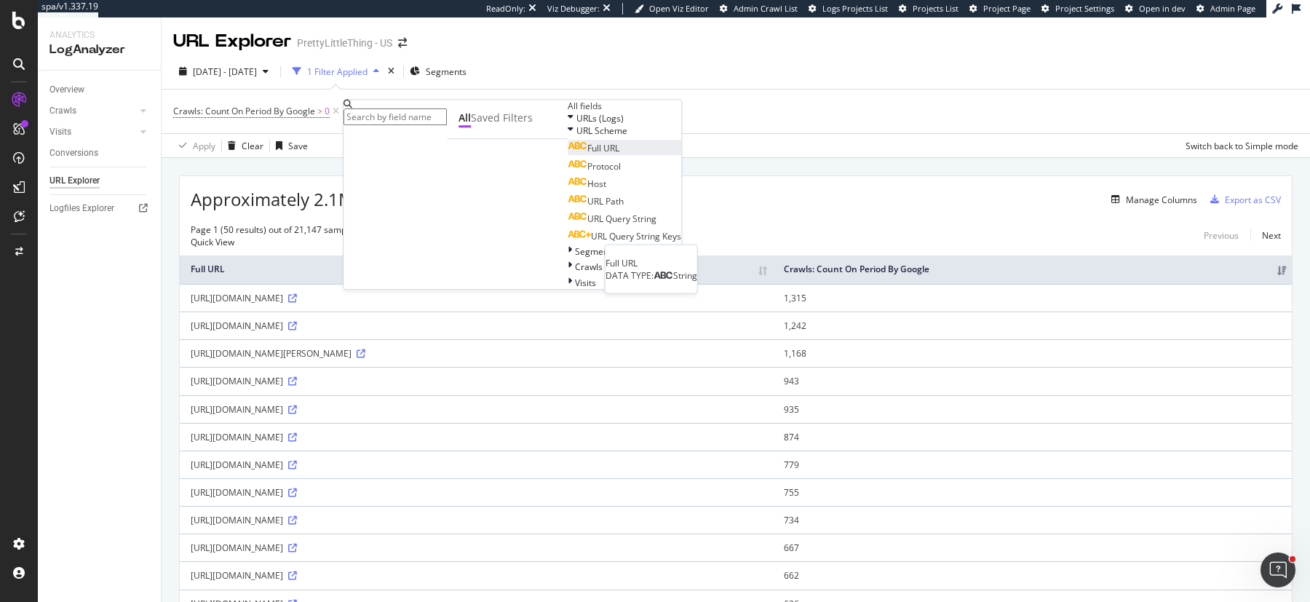
click at [568, 151] on icon at bounding box center [578, 147] width 20 height 9
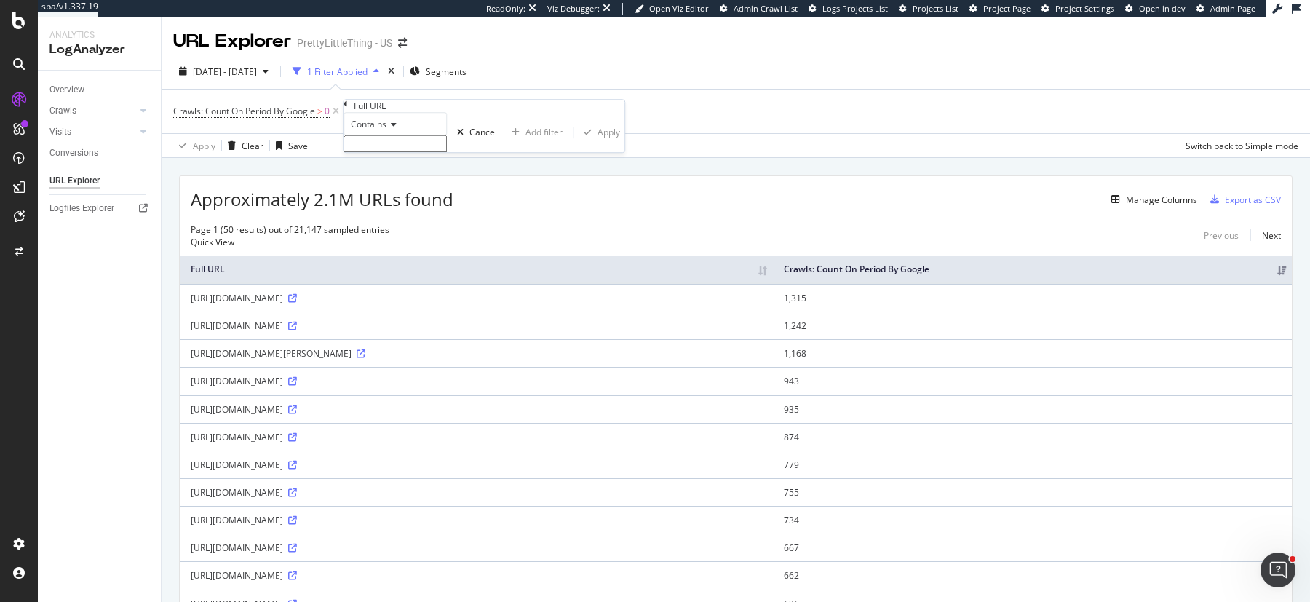
click at [447, 152] on input "text" at bounding box center [394, 143] width 103 height 17
type input "track"
click at [597, 143] on div "Apply" at bounding box center [608, 136] width 23 height 12
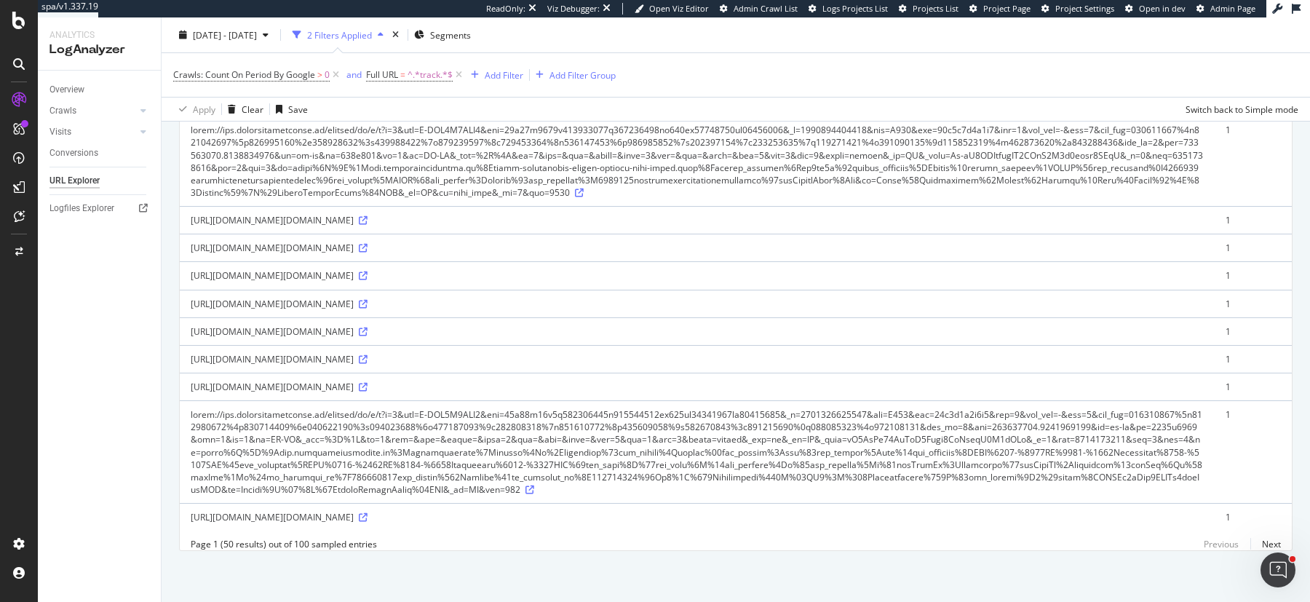
scroll to position [3091, 0]
click at [429, 71] on span "^.*track.*$" at bounding box center [429, 75] width 45 height 20
click at [397, 113] on input "track" at bounding box center [418, 104] width 103 height 17
type input "order"
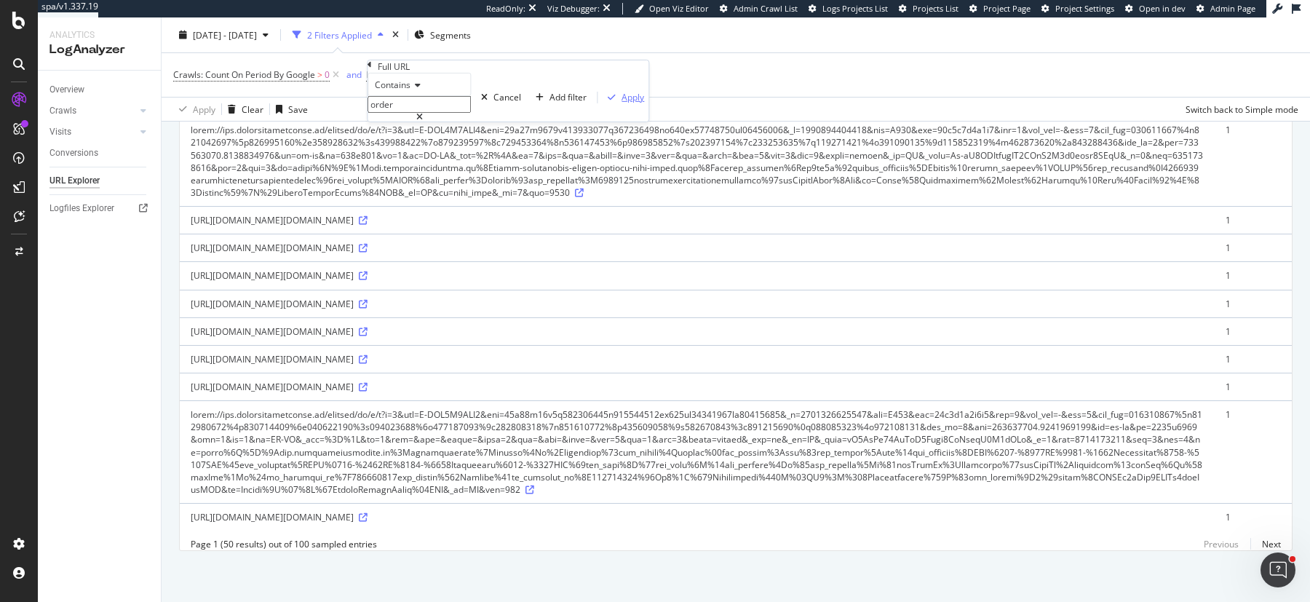
click at [621, 103] on div "Apply" at bounding box center [632, 97] width 23 height 12
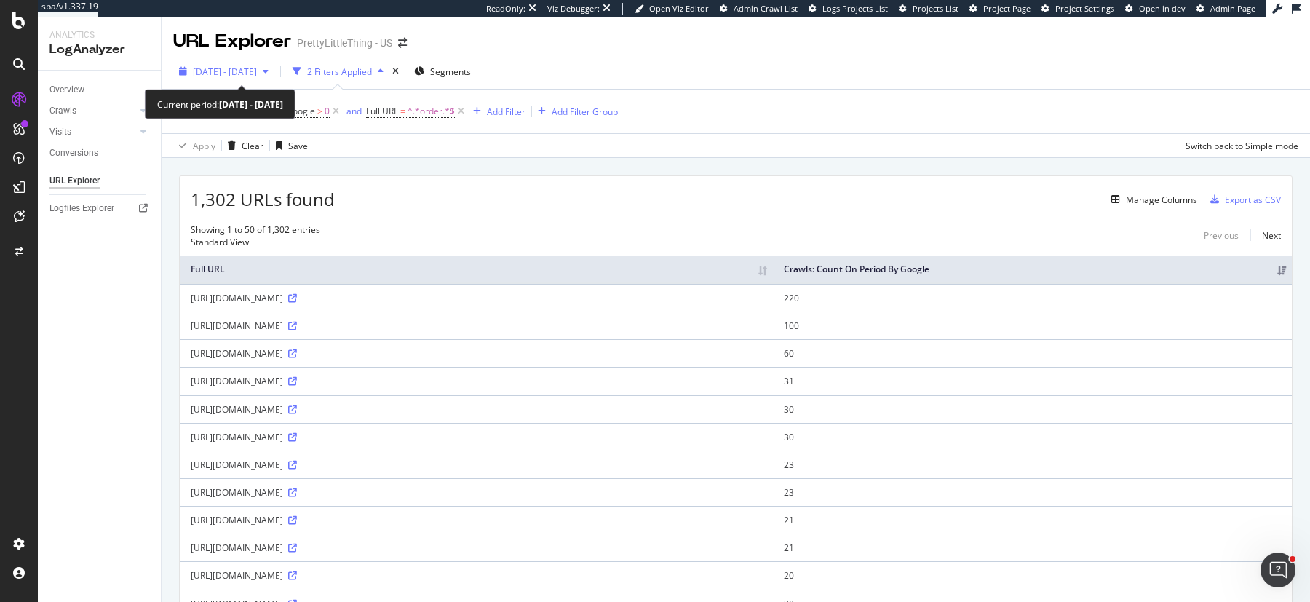
click at [257, 71] on span "2025 Aug. 10th - Sep. 8th" at bounding box center [225, 71] width 64 height 12
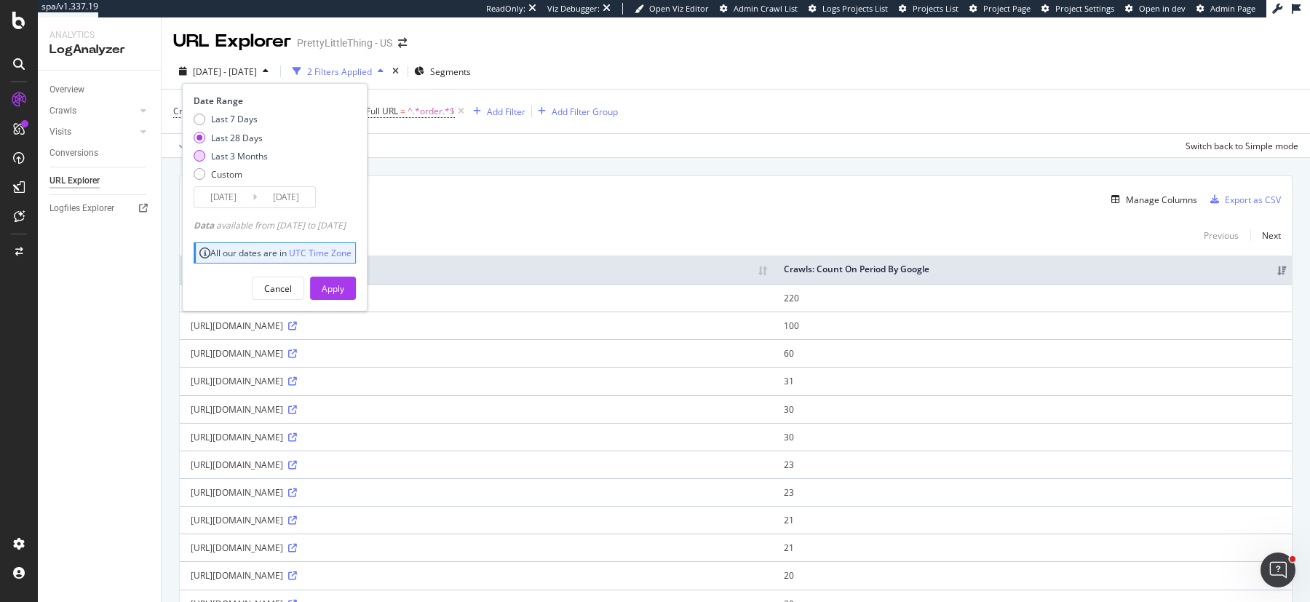
click at [242, 156] on div "Last 3 Months" at bounding box center [239, 156] width 57 height 12
type input "2025/06/09"
click at [344, 282] on div "Apply" at bounding box center [333, 288] width 23 height 12
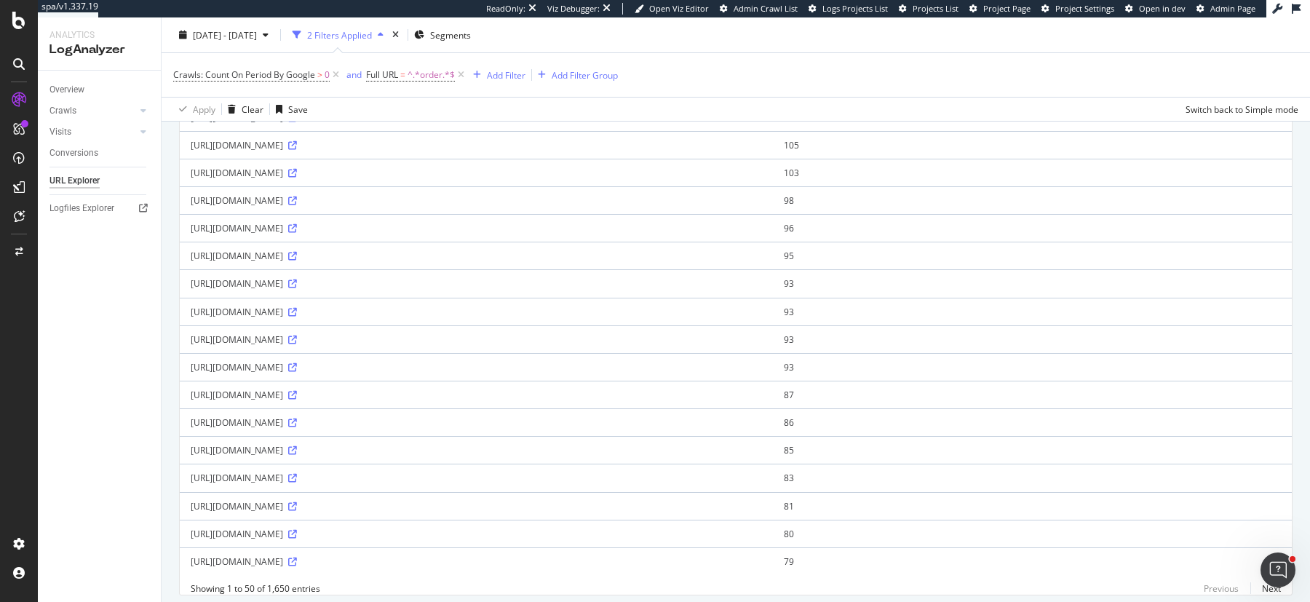
scroll to position [1121, 0]
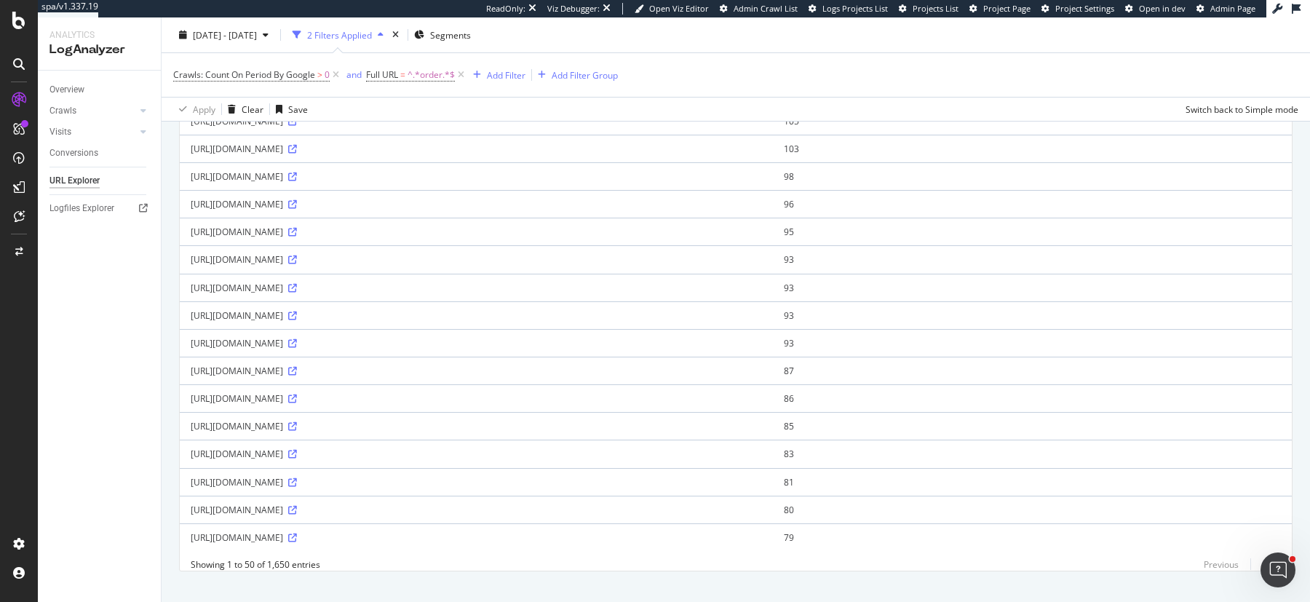
click at [1267, 554] on link "Next" at bounding box center [1265, 564] width 31 height 21
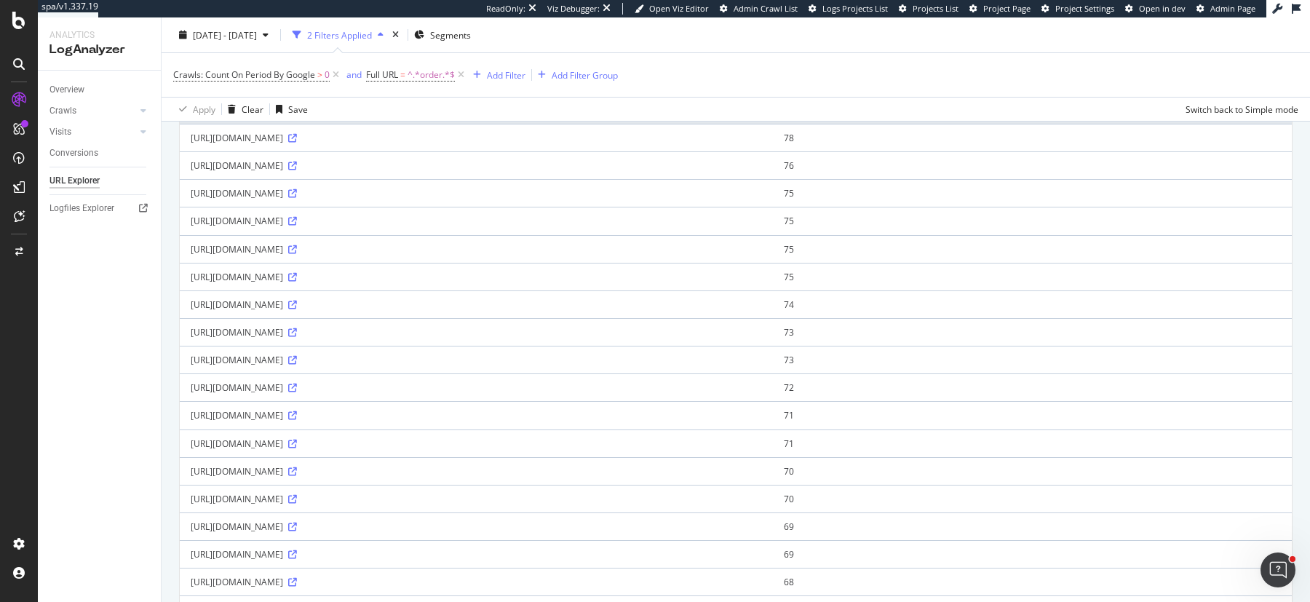
scroll to position [167, 0]
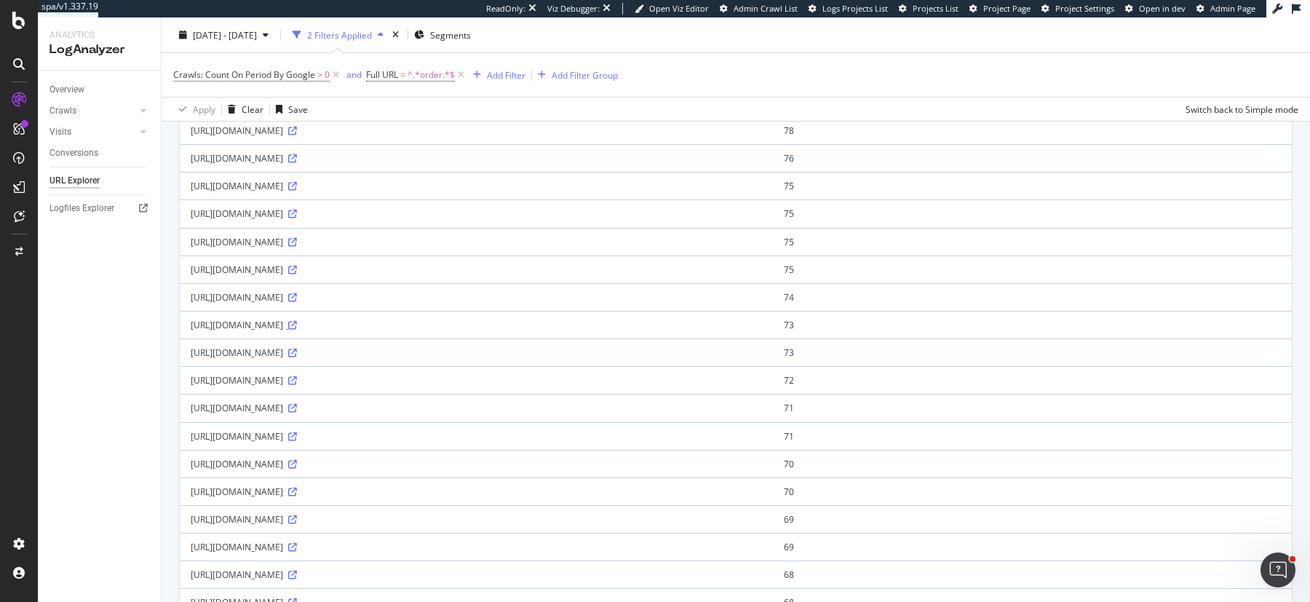
click at [297, 321] on icon at bounding box center [292, 325] width 9 height 9
click at [400, 69] on span "Full URL = ^.*order.*$" at bounding box center [410, 74] width 89 height 13
click at [406, 113] on input "order" at bounding box center [418, 104] width 103 height 17
type input "customer/order-"
click at [621, 103] on div "Apply" at bounding box center [632, 97] width 23 height 12
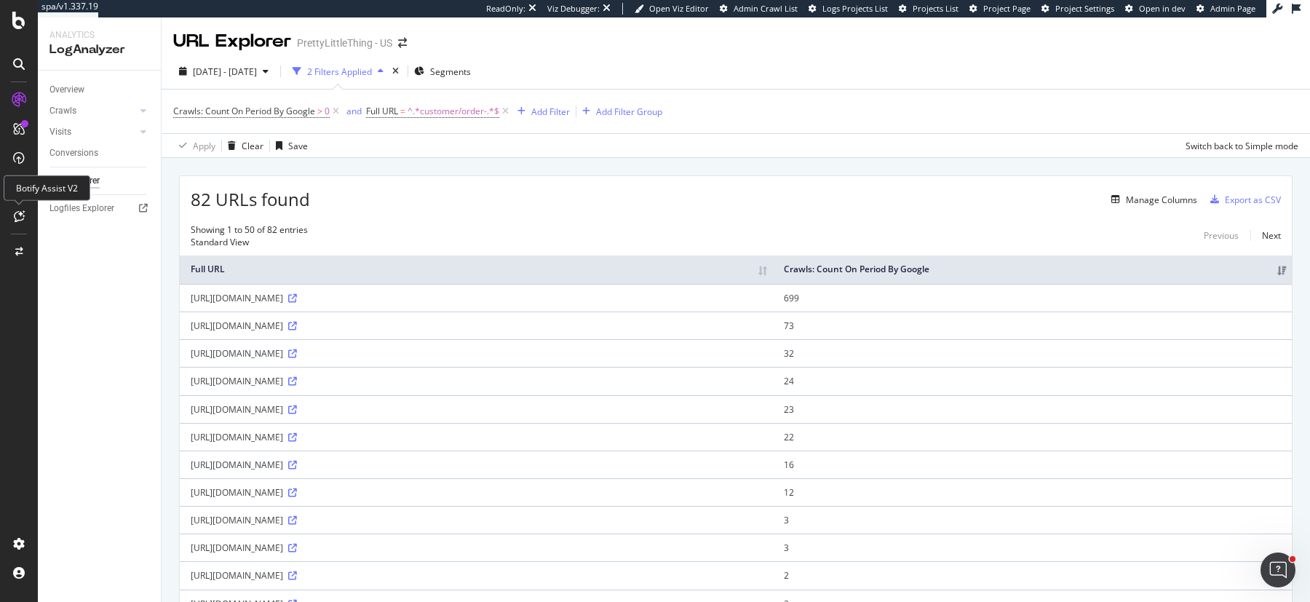
click at [17, 218] on icon at bounding box center [19, 216] width 11 height 12
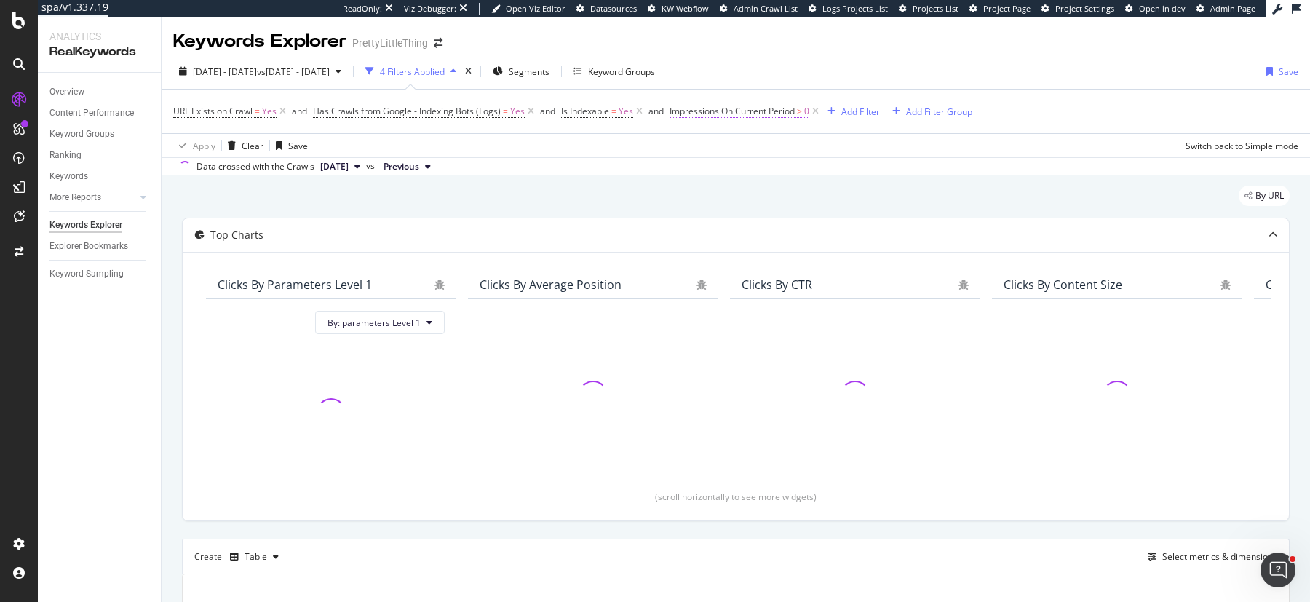
click at [780, 112] on span "Impressions On Current Period" at bounding box center [731, 111] width 125 height 12
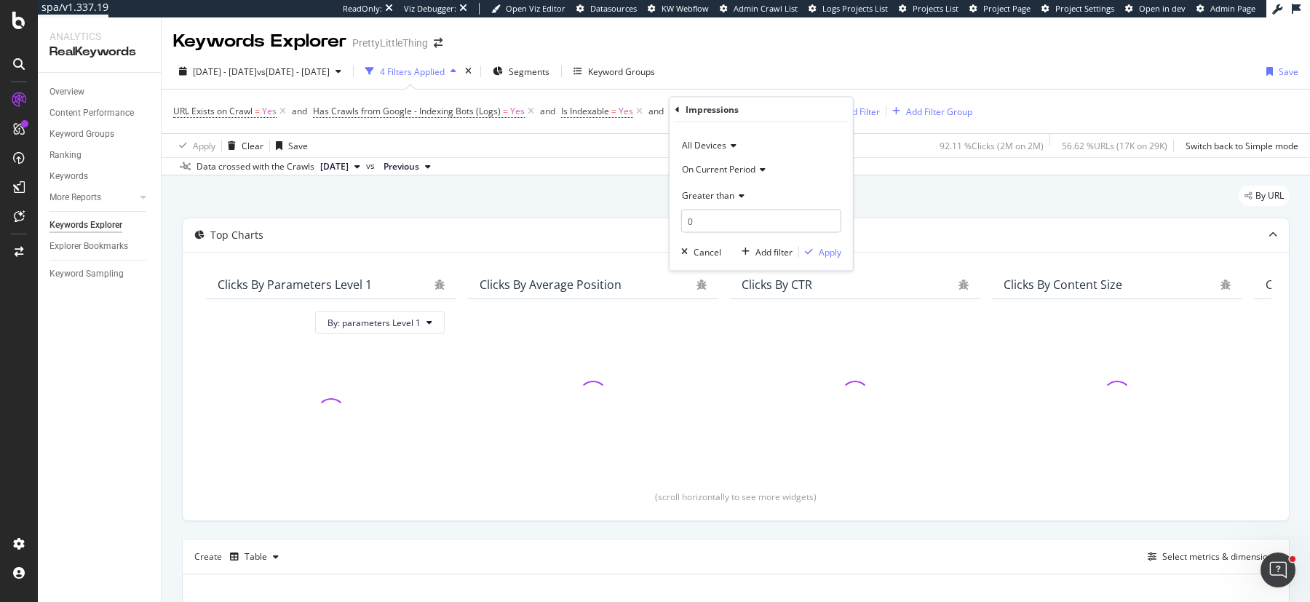
click at [715, 198] on span "Greater than" at bounding box center [708, 194] width 52 height 12
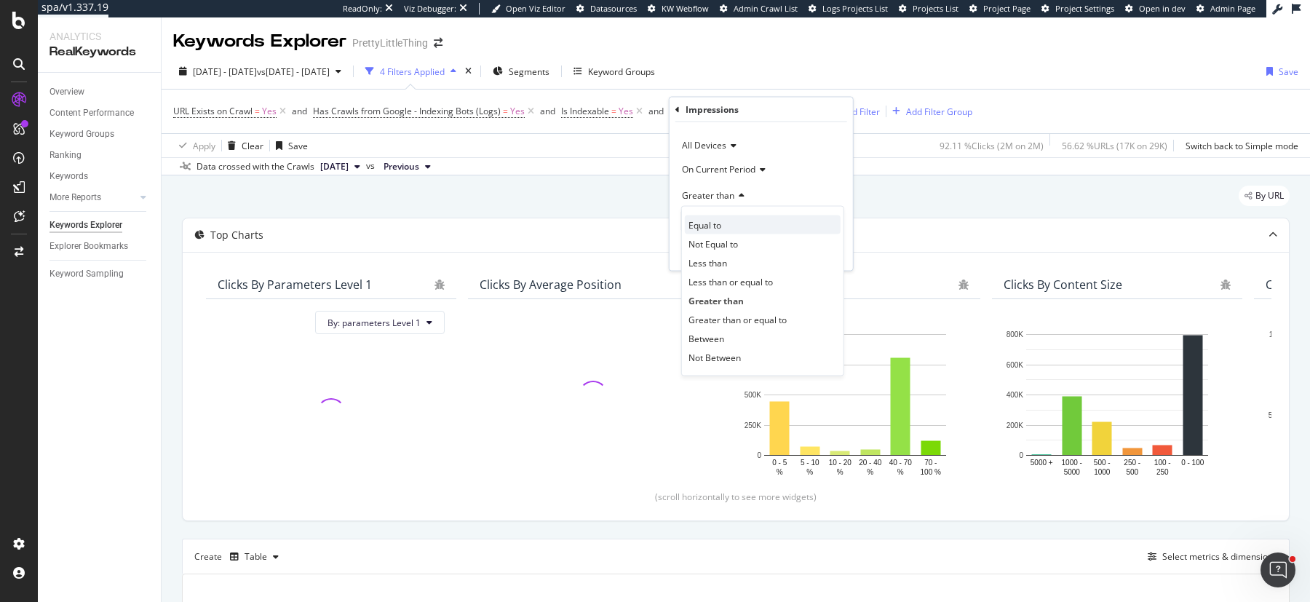
click at [711, 226] on span "Equal to" at bounding box center [704, 224] width 33 height 12
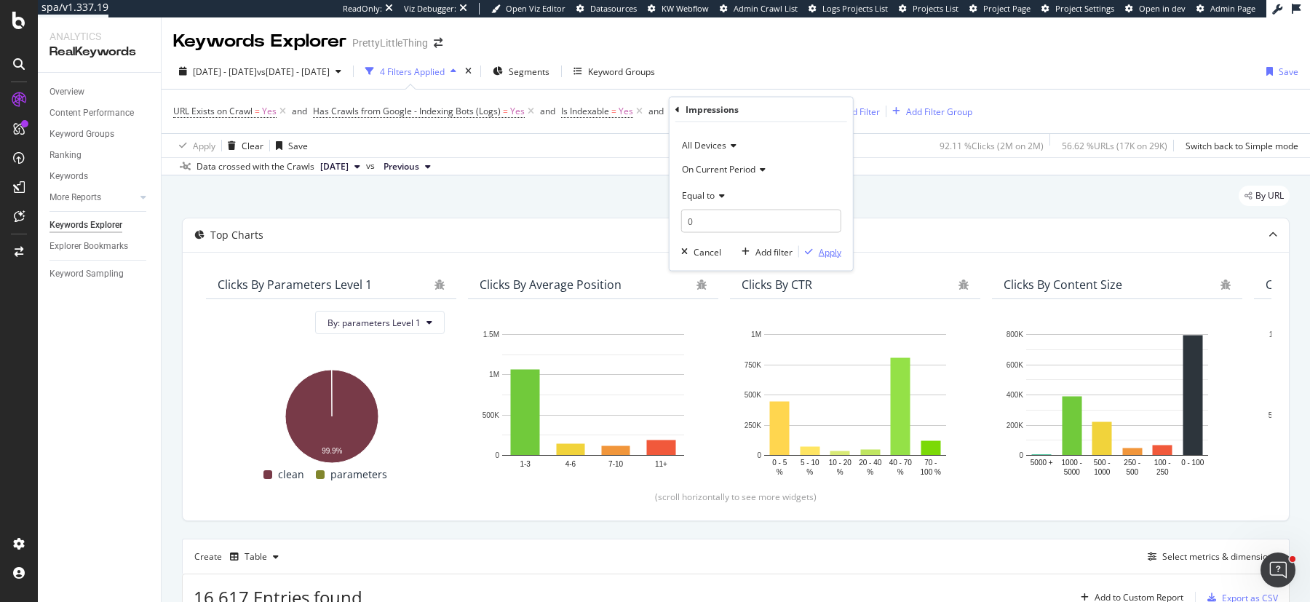
click at [811, 247] on icon "button" at bounding box center [809, 251] width 8 height 9
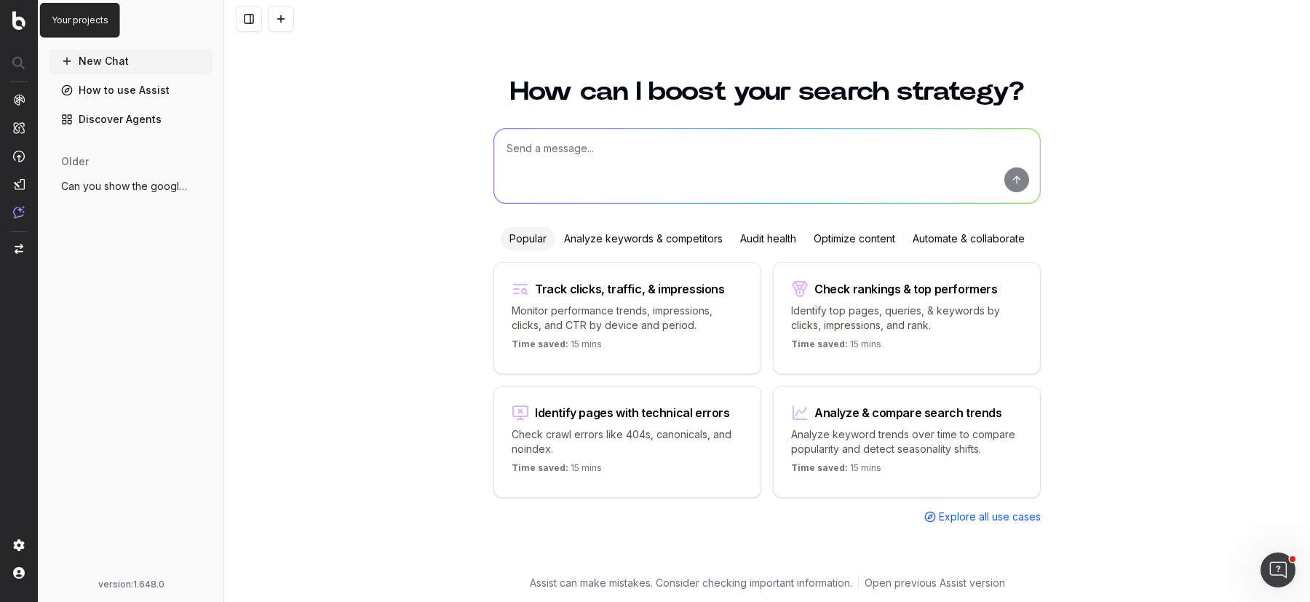
click at [10, 20] on nav at bounding box center [19, 301] width 38 height 602
click at [19, 25] on img at bounding box center [18, 20] width 13 height 19
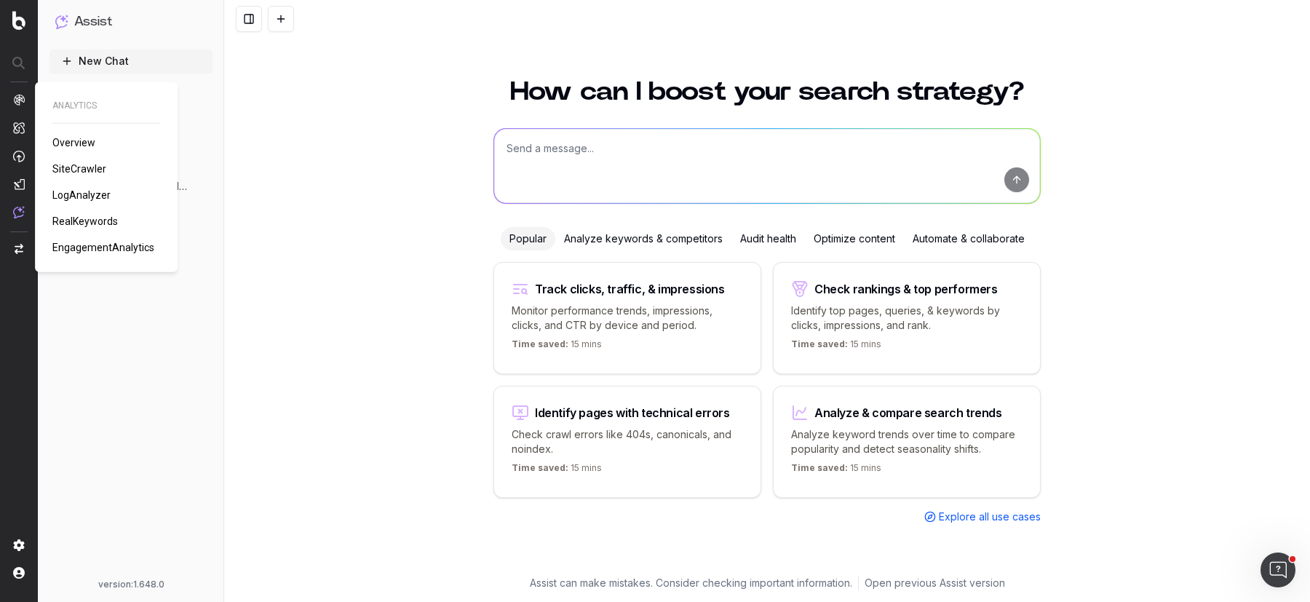
click at [20, 89] on nav at bounding box center [19, 301] width 38 height 602
click at [87, 171] on span "SiteCrawler" at bounding box center [79, 169] width 54 height 12
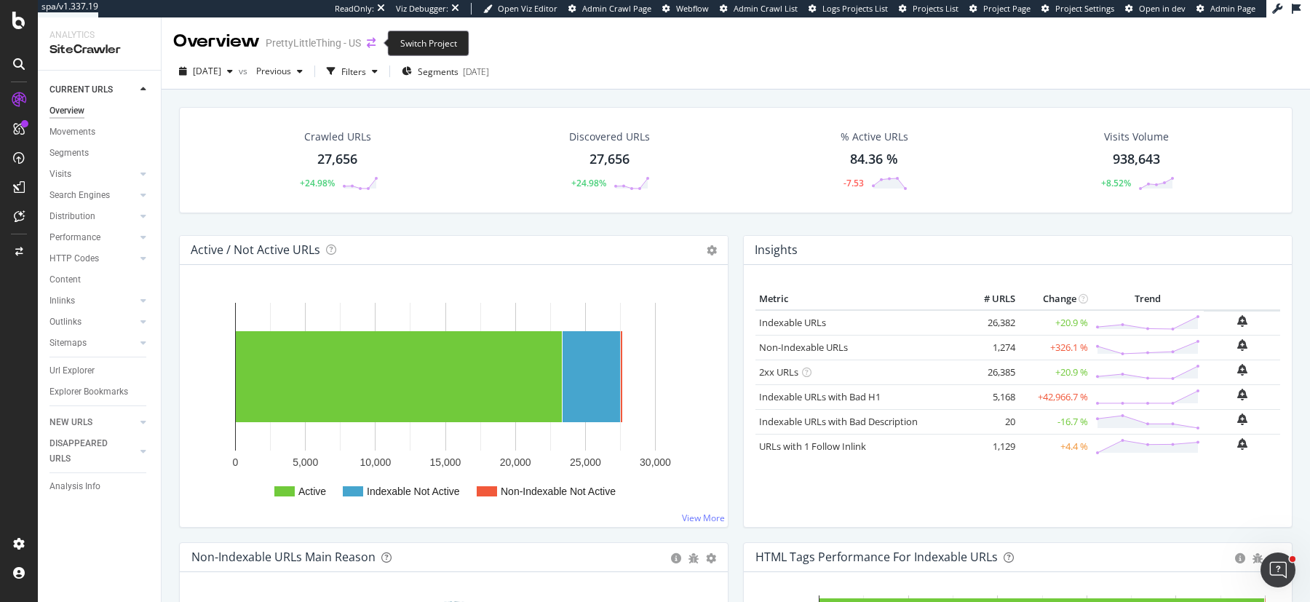
click at [372, 40] on icon "arrow-right-arrow-left" at bounding box center [371, 43] width 9 height 10
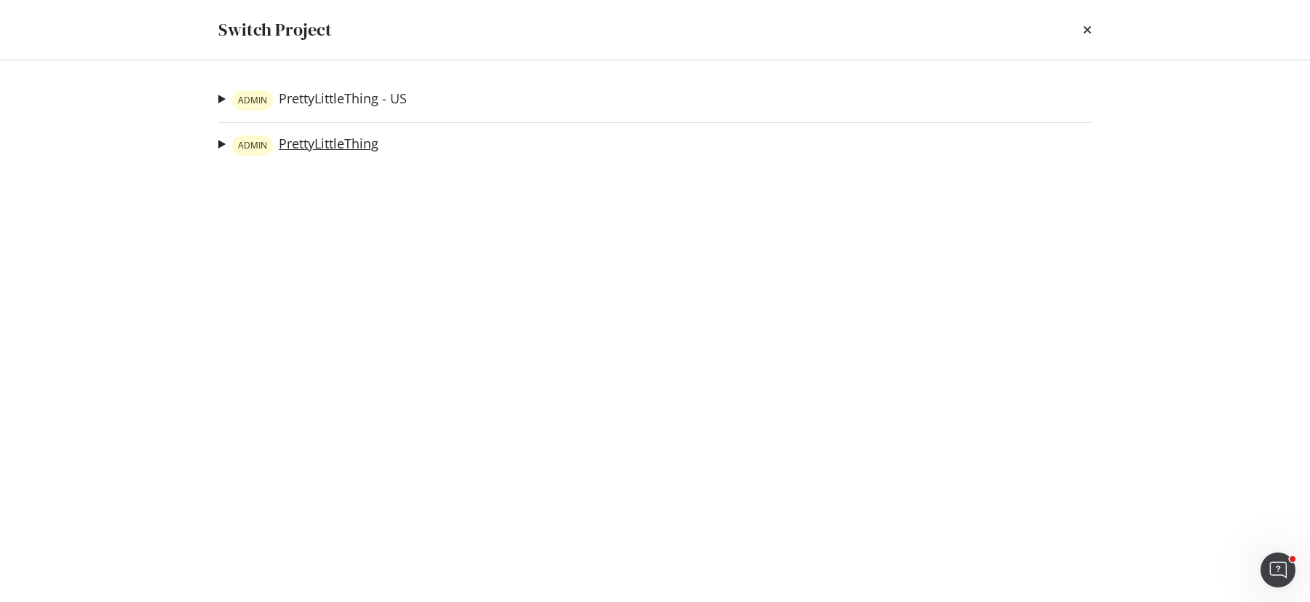
click at [347, 138] on link "ADMIN PrettyLittleThing" at bounding box center [305, 145] width 146 height 20
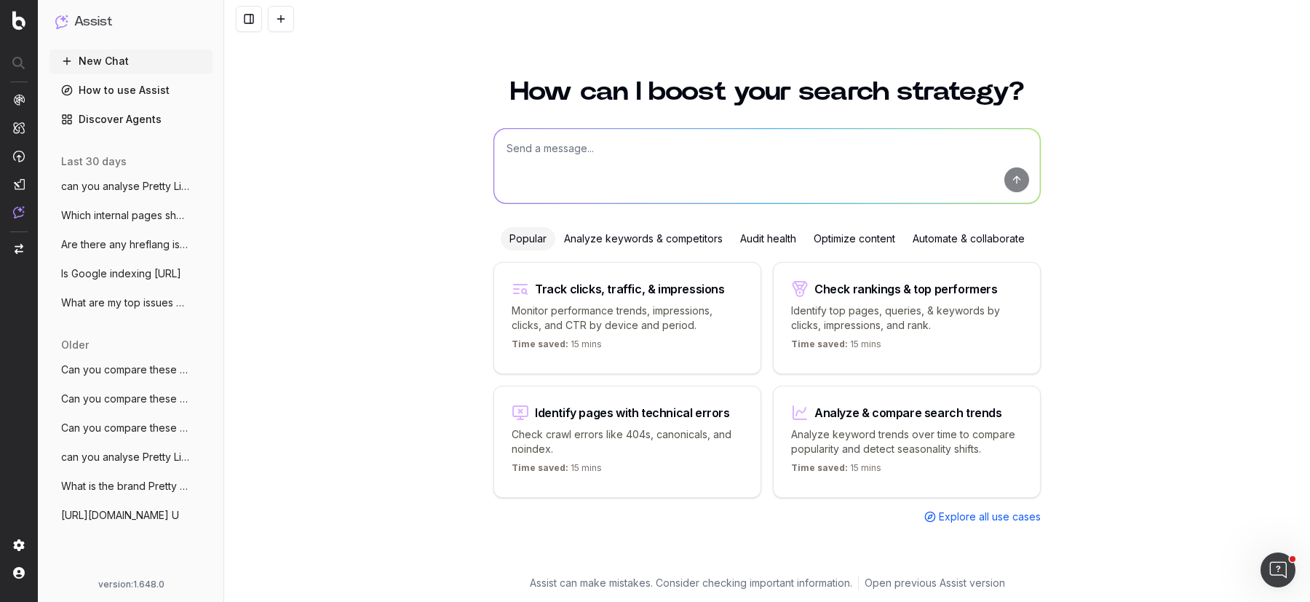
click at [557, 158] on textarea at bounding box center [767, 166] width 546 height 74
paste textarea "Can you analyse these two pages and identify the difference and which page is b…"
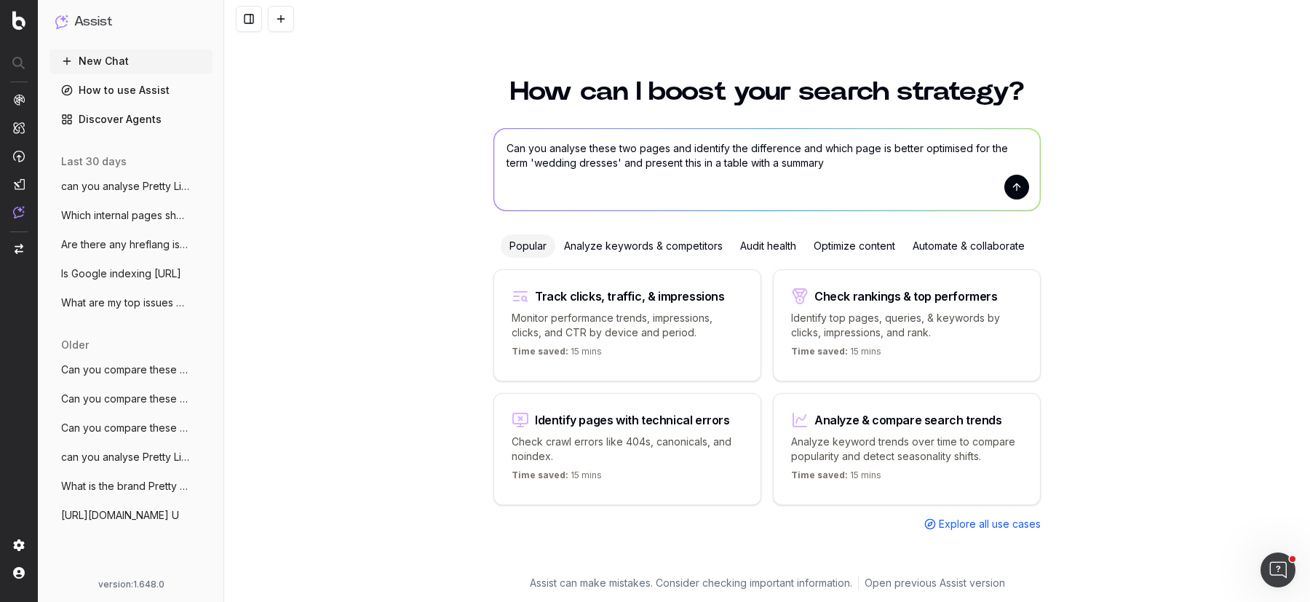
click at [595, 149] on textarea "Can you analyse these two pages and identify the difference and which page is b…" at bounding box center [767, 169] width 546 height 81
type textarea "Can you analyse these two pages and identify the difference and which page is b…"
click at [125, 366] on span "Can you compare these two pages to under" at bounding box center [125, 369] width 128 height 15
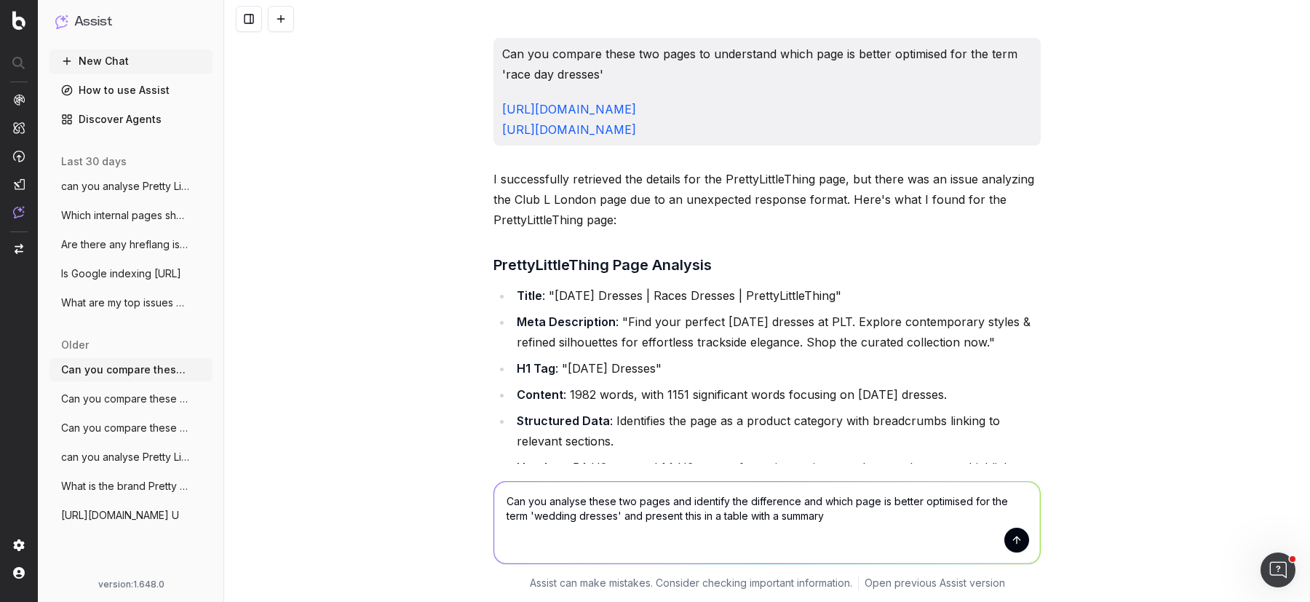
drag, startPoint x: 782, startPoint y: 132, endPoint x: 501, endPoint y: 107, distance: 282.0
click at [502, 107] on p "https://www.prettylittlething.com/clothing/dresses/race-day-dresses.html https:…" at bounding box center [767, 119] width 530 height 41
copy p "https://www.prettylittlething.com/clothing/dresses/race-day-dresses.html https:…"
click at [135, 181] on span "can you analyse Pretty Little Things AI" at bounding box center [125, 186] width 128 height 15
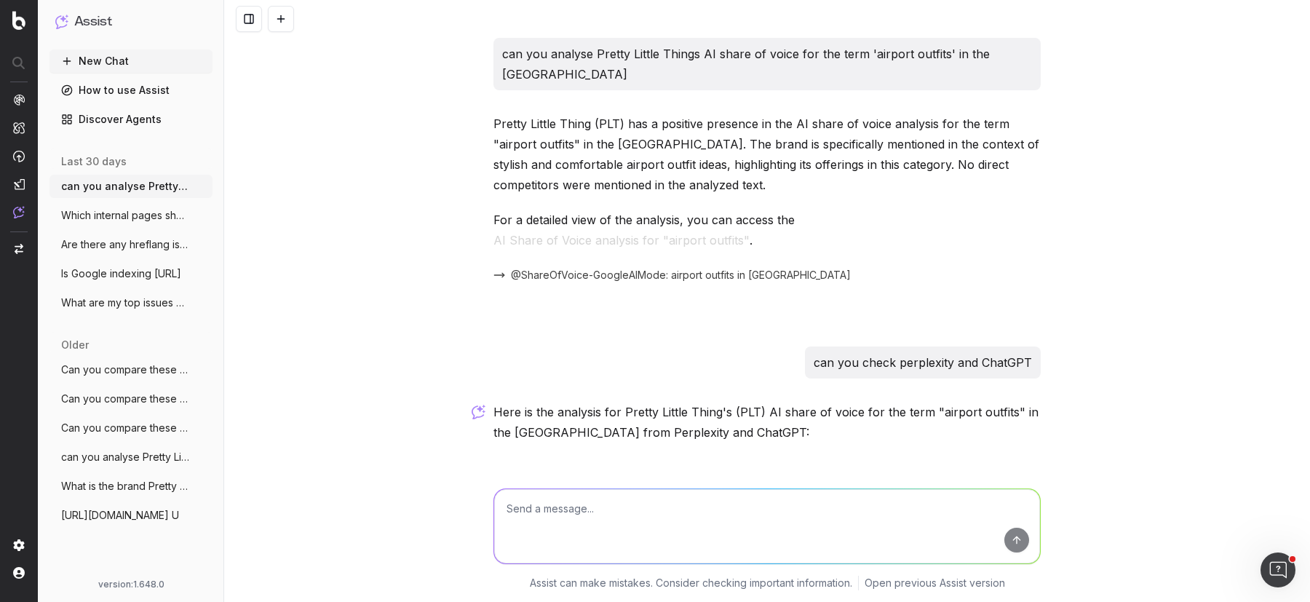
click at [116, 58] on button "New Chat" at bounding box center [130, 60] width 163 height 23
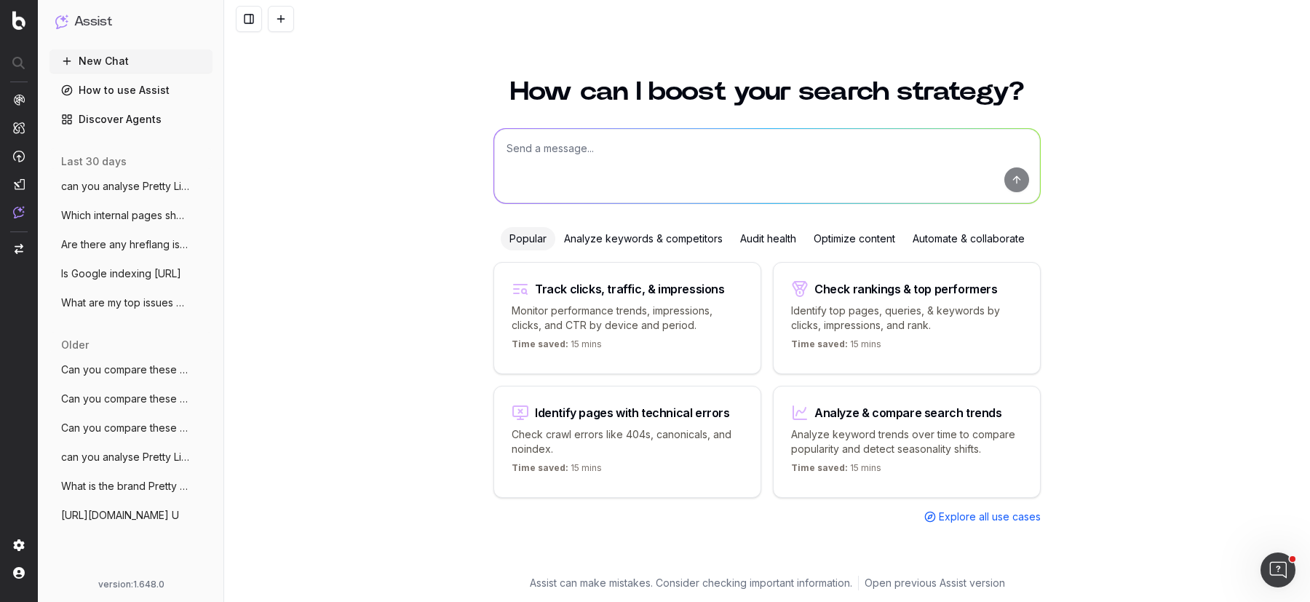
click at [613, 154] on textarea at bounding box center [767, 166] width 546 height 74
paste textarea "https://www.prettylittlething.com/clothing/dresses/race-day-dresses.html https:…"
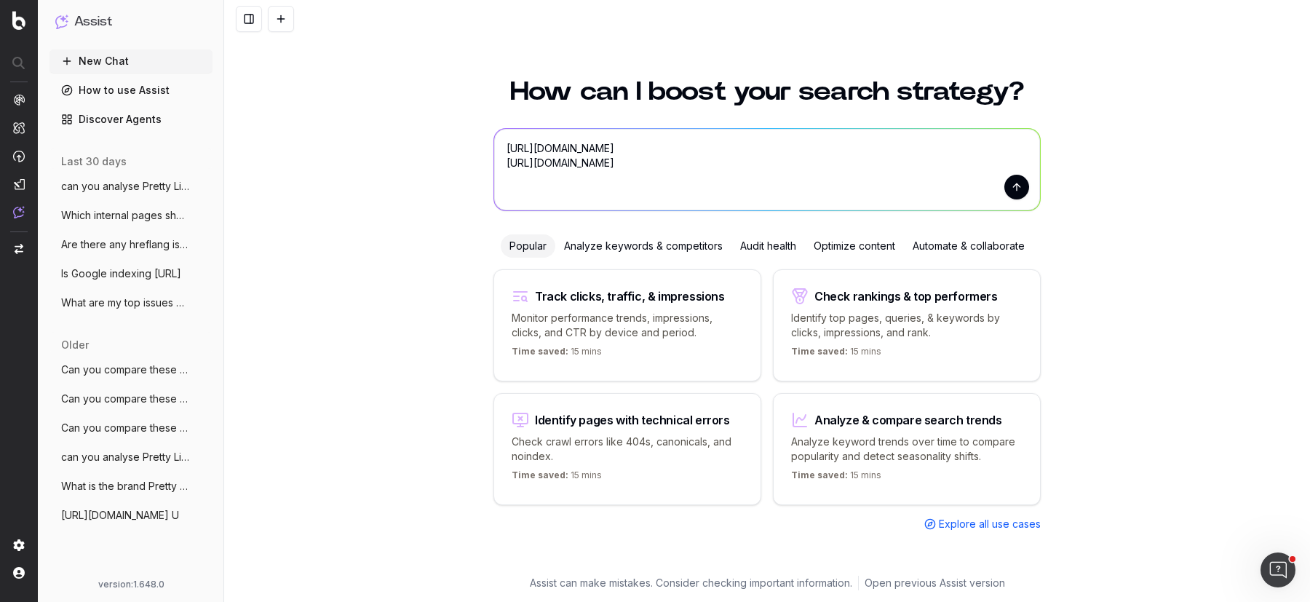
paste textarea "Can you analyse these two pages and identify the difference and which page is b…"
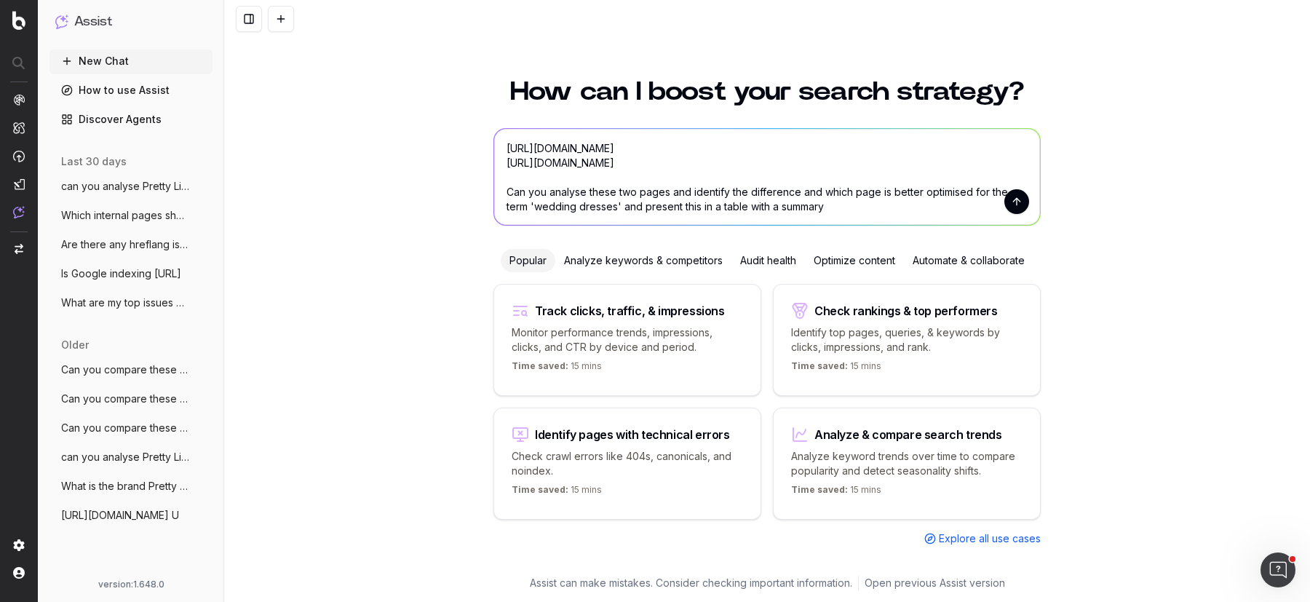
click at [600, 207] on textarea "https://www.prettylittlething.com/clothing/dresses/race-day-dresses.html https:…" at bounding box center [767, 177] width 546 height 96
type textarea "https://www.prettylittlething.com/clothing/dresses/race-day-dresses.html https:…"
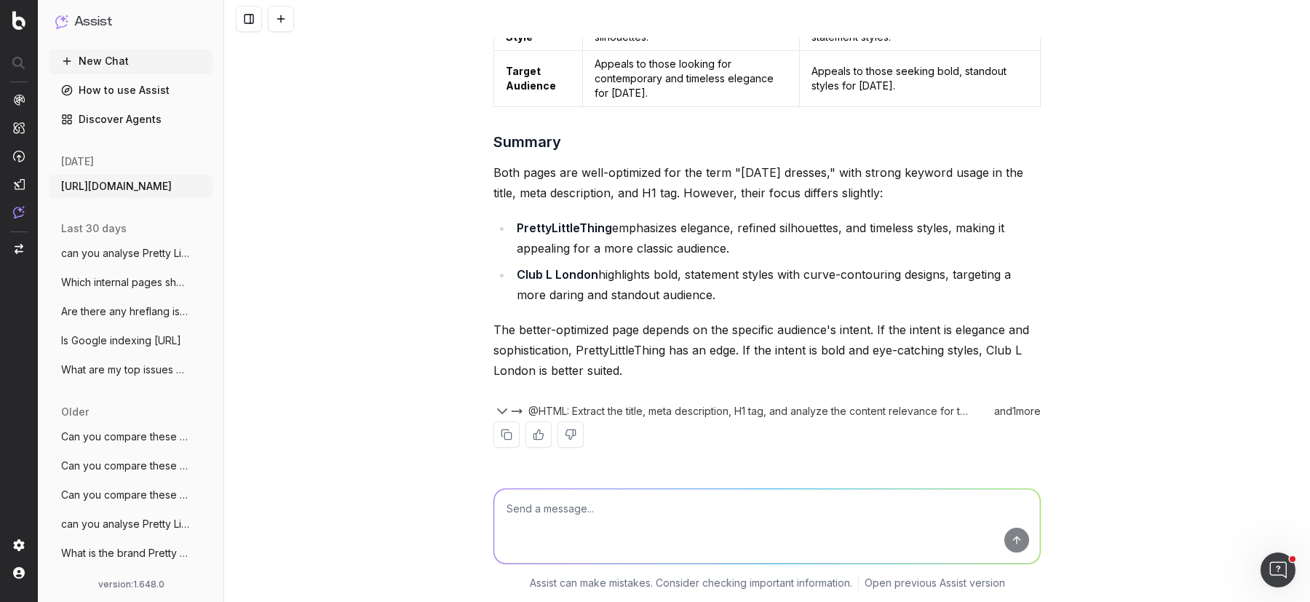
scroll to position [658, 0]
click at [573, 514] on textarea at bounding box center [767, 526] width 546 height 74
paste textarea "https://www.debenhams.com/ https://www.next.co.uk/ Comparing these two sites, D…"
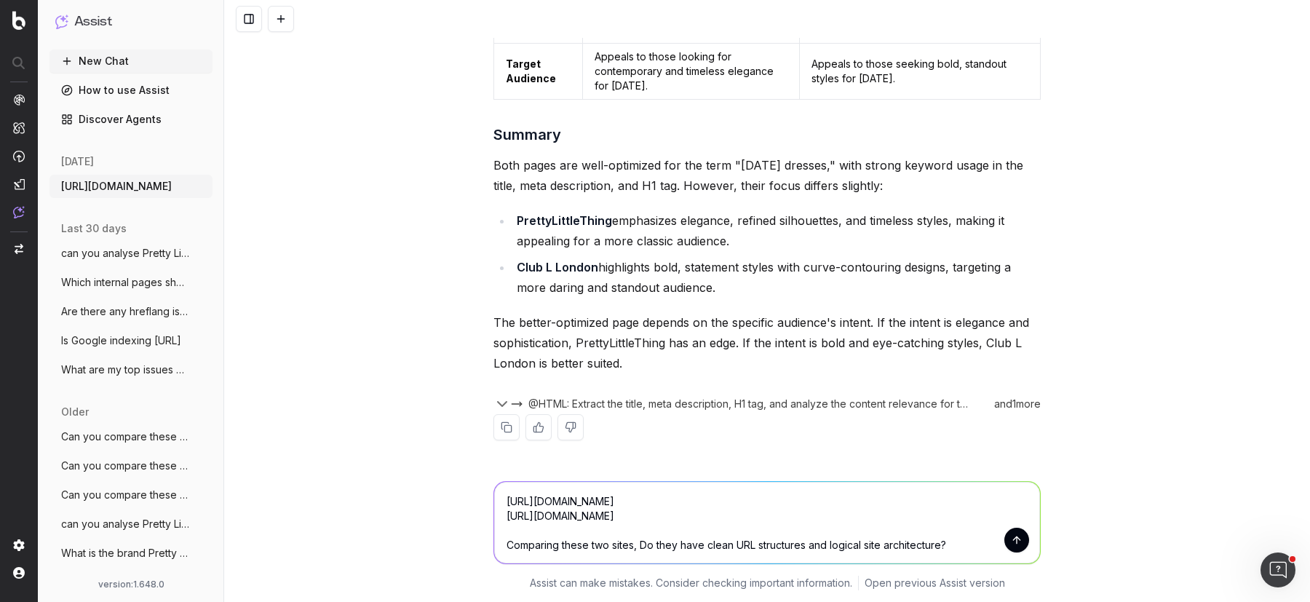
click at [570, 522] on textarea "https://www.debenhams.com/ https://www.next.co.uk/ Comparing these two sites, D…" at bounding box center [767, 522] width 546 height 81
click at [593, 514] on textarea "https://www.debenhams.com/ https://www.next.co.uk/ Comparing these two sites, D…" at bounding box center [767, 522] width 546 height 81
paste textarea "asos.com/"
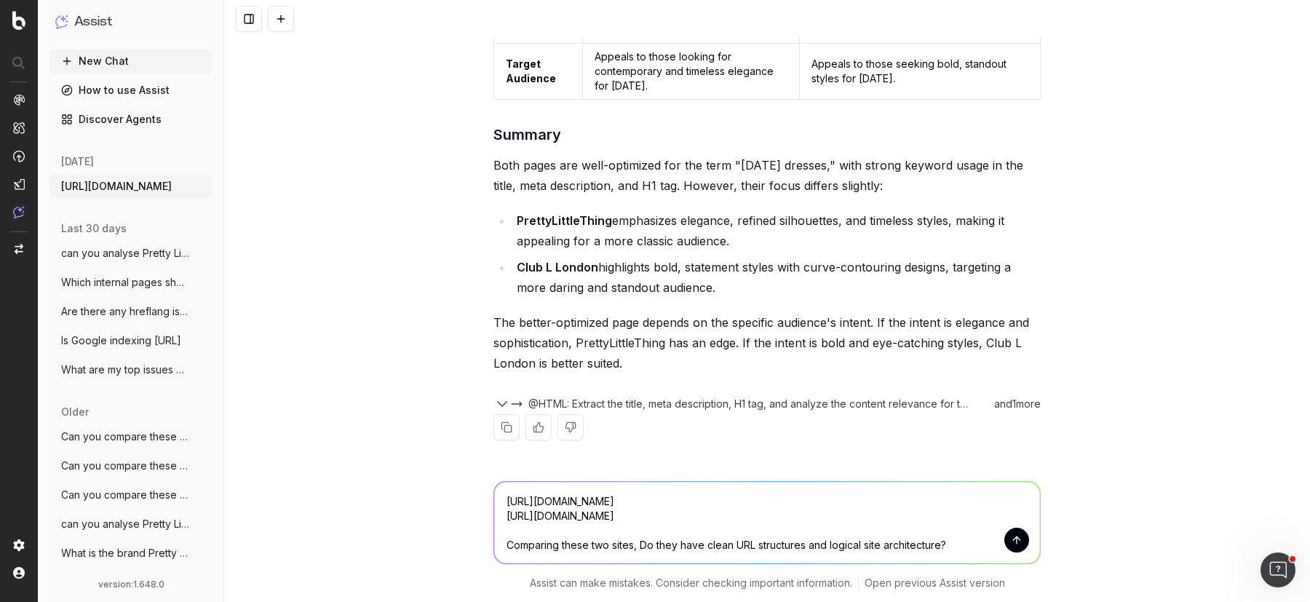
click at [622, 499] on textarea "https://www.debenhams.com/ https://www.asos.com/ Comparing these two sites, Do …" at bounding box center [767, 522] width 546 height 81
paste textarea "prettylittlething.com/"
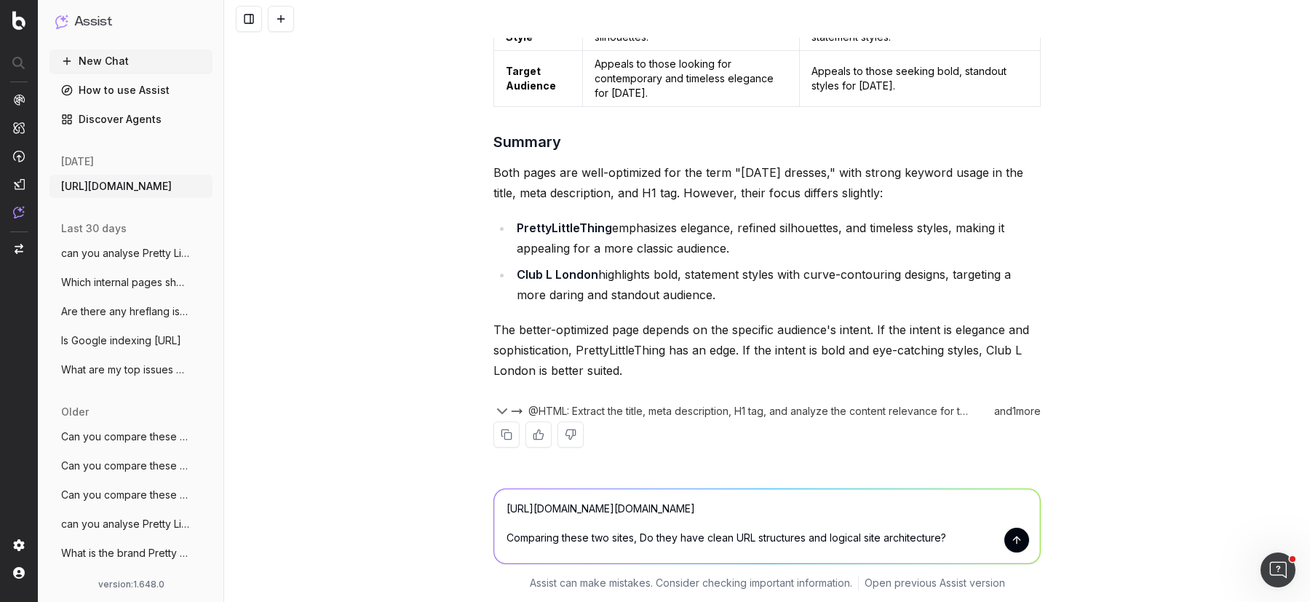
type textarea "https://www.prettylittlething.com/ https://www.asos.com/ Comparing these two si…"
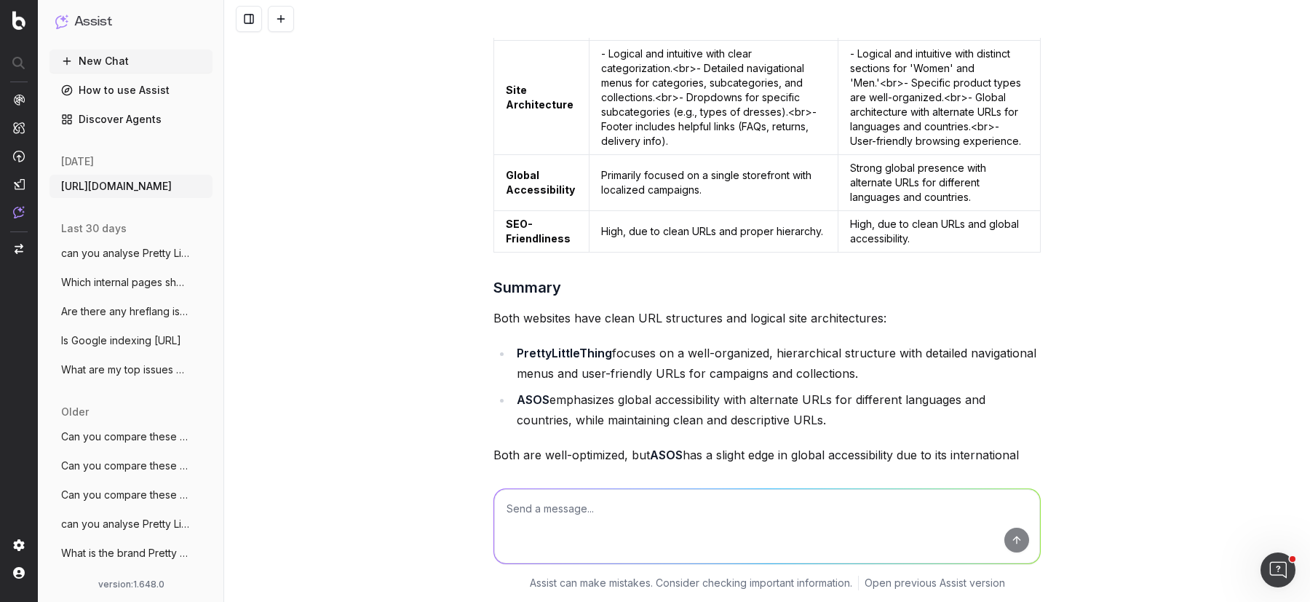
scroll to position [1601, 0]
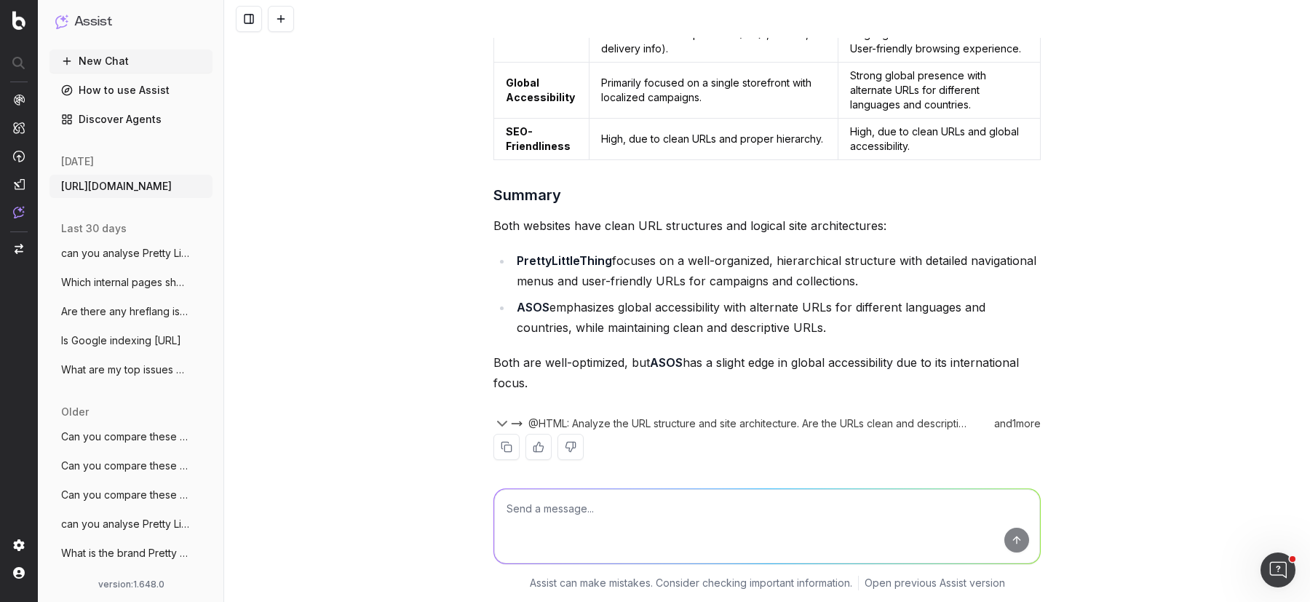
click at [655, 511] on textarea at bounding box center [767, 526] width 546 height 74
paste textarea "How do the sites handle canonicalization and duplicate content compared to each…"
type textarea "How do the sites handle canonicalization and duplicate content compared to each…"
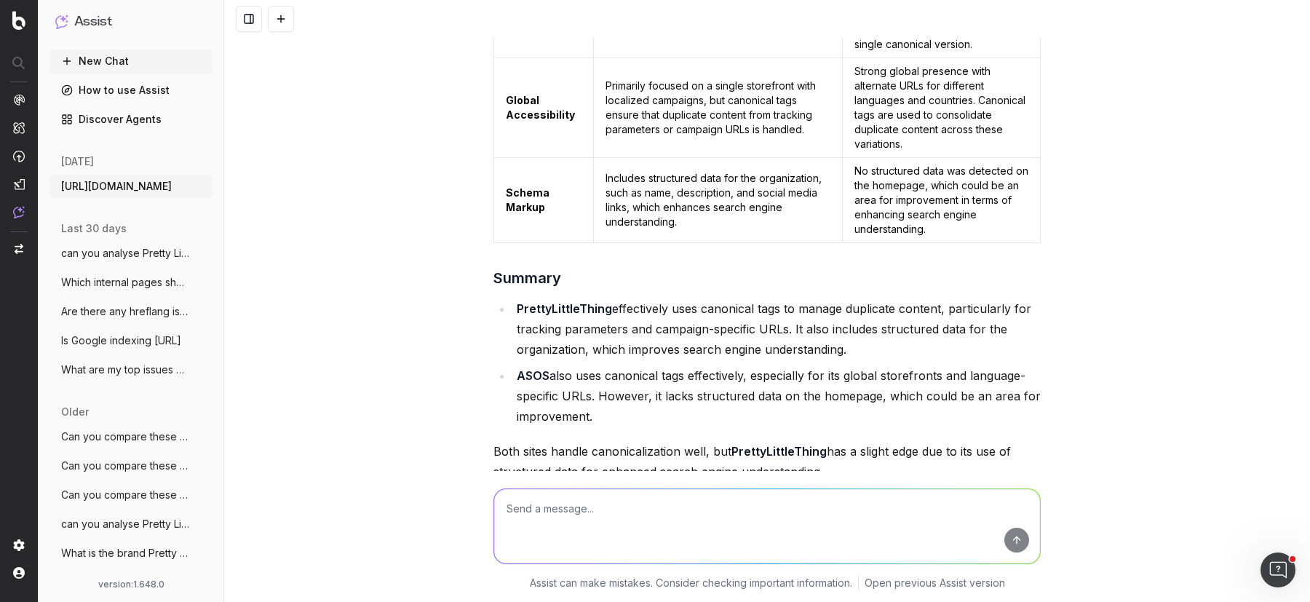
scroll to position [2488, 0]
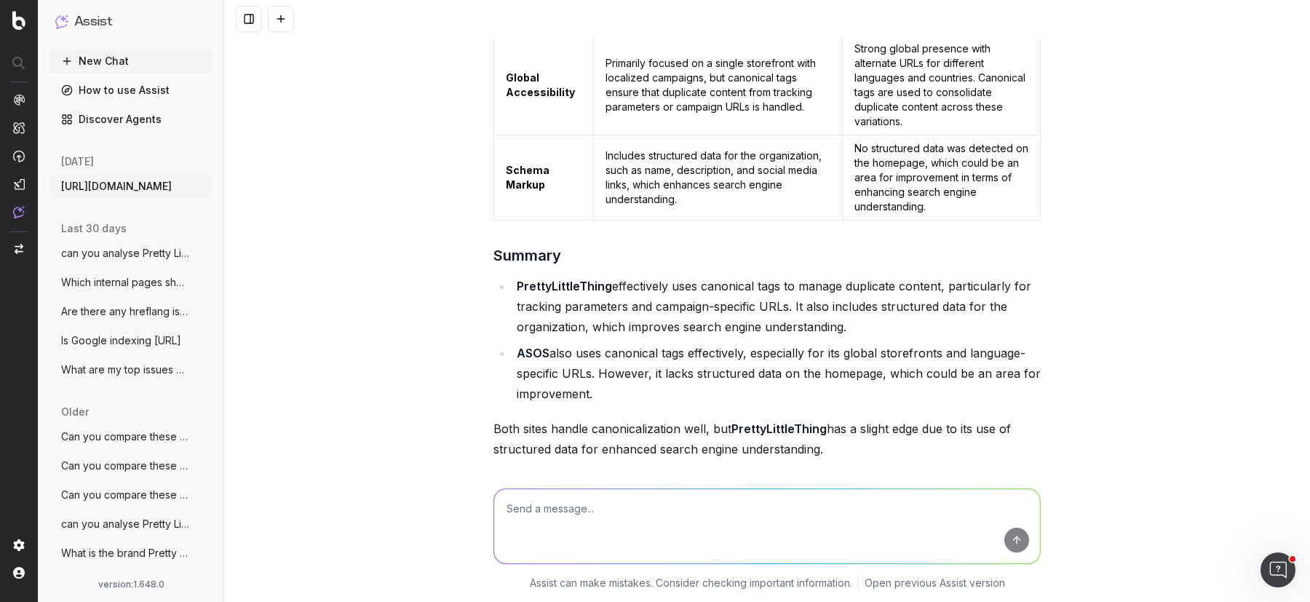
paste textarea "What featured snippets or SERP features are https://www.next.co.uk/ capturing I…"
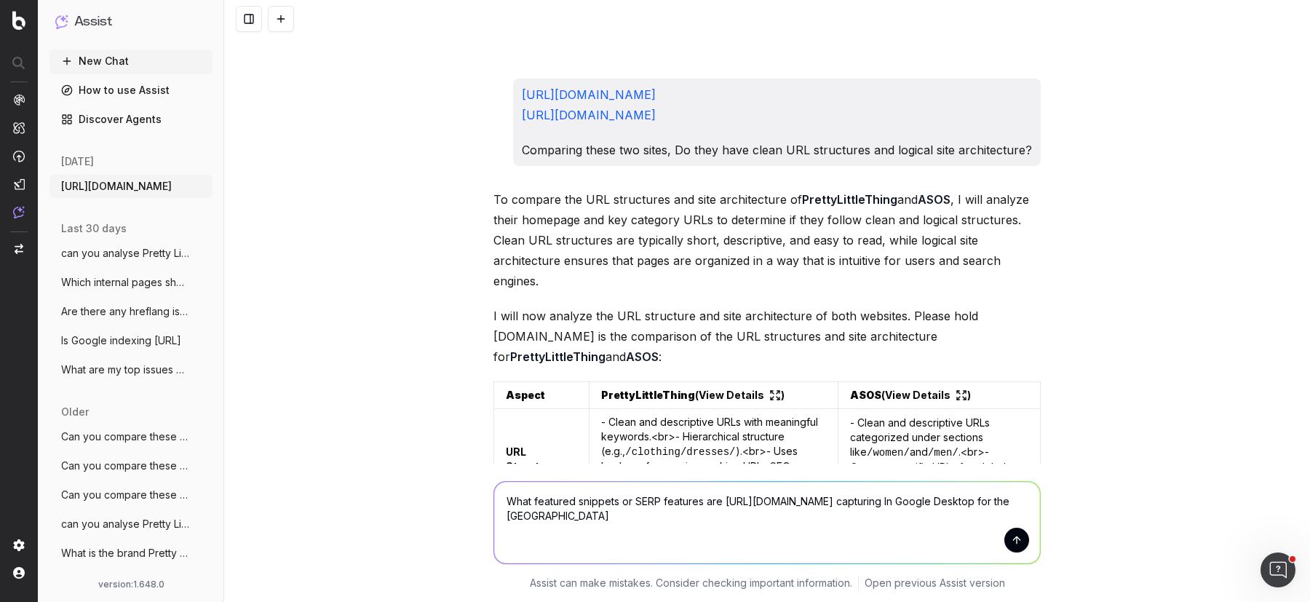
scroll to position [1030, 0]
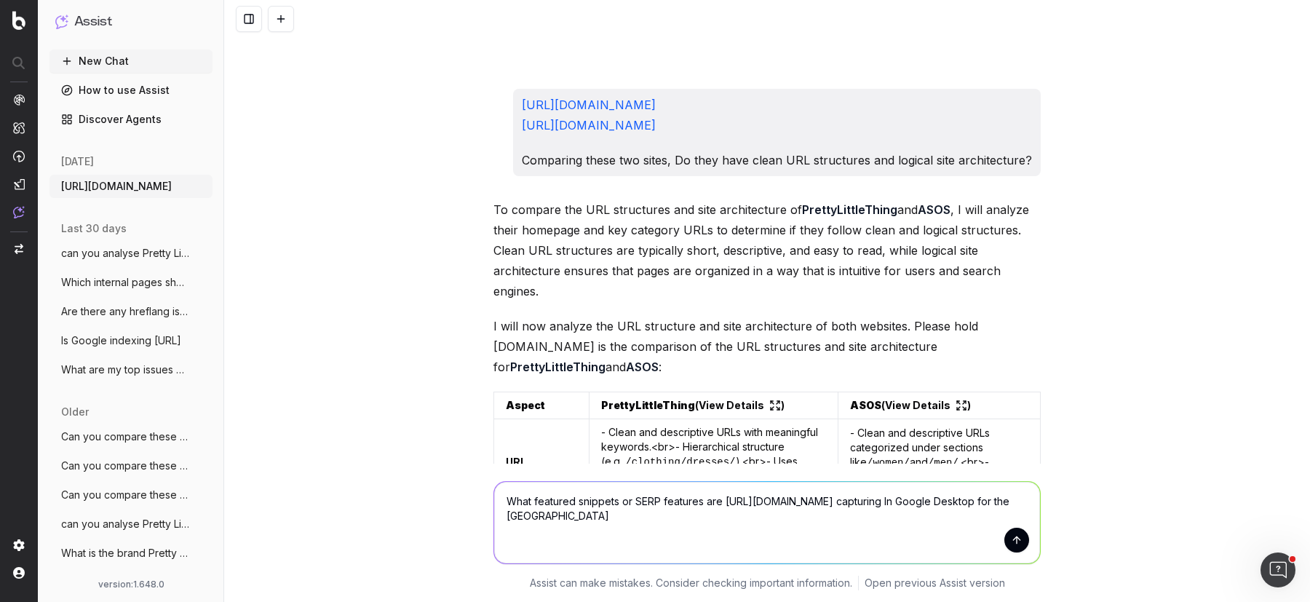
copy link "https://www.asos.com/"
click at [794, 523] on textarea "What featured snippets or SERP features are https://www.next.co.uk/ capturing I…" at bounding box center [767, 522] width 546 height 81
drag, startPoint x: 840, startPoint y: 500, endPoint x: 724, endPoint y: 498, distance: 115.7
click at [724, 498] on textarea "What featured snippets or SERP features are https://www.next.co.uk/ capturing I…" at bounding box center [767, 522] width 546 height 81
paste textarea "asos.com"
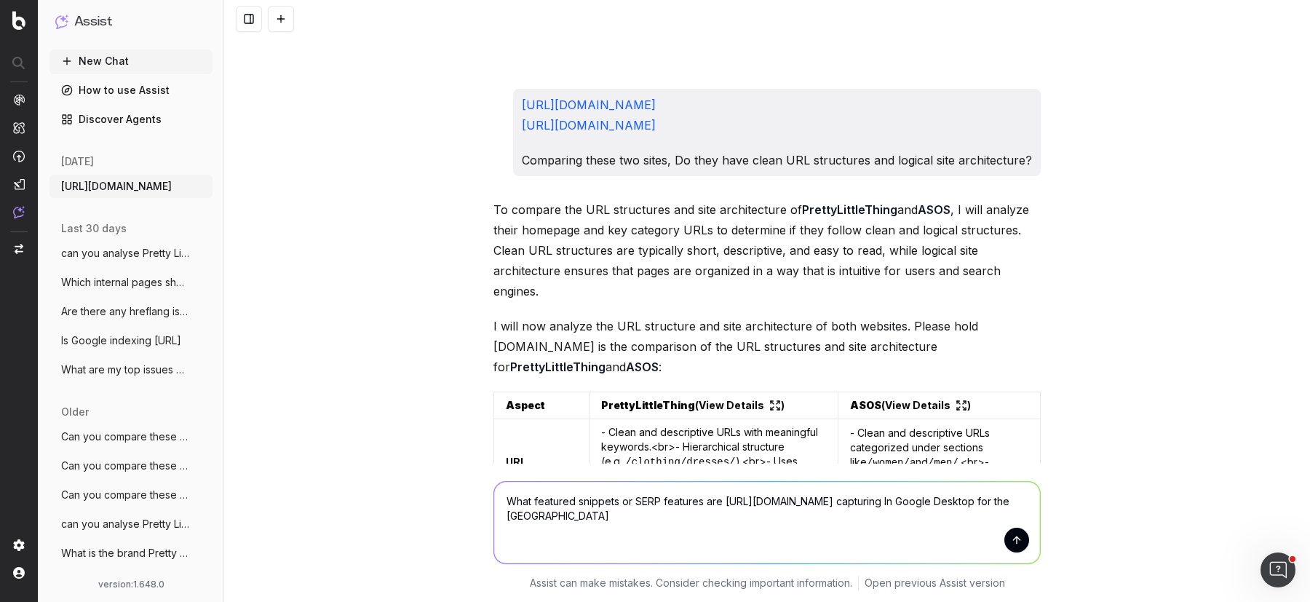
type textarea "What featured snippets or SERP features are https://www.asos.com/ capturing In …"
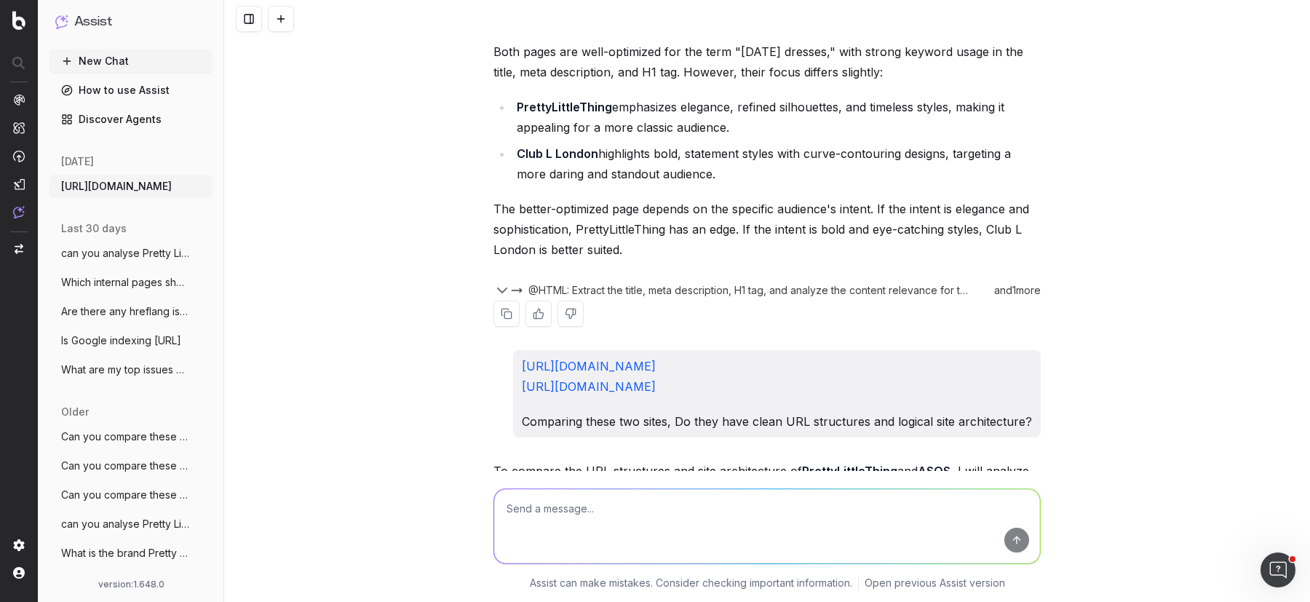
scroll to position [0, 0]
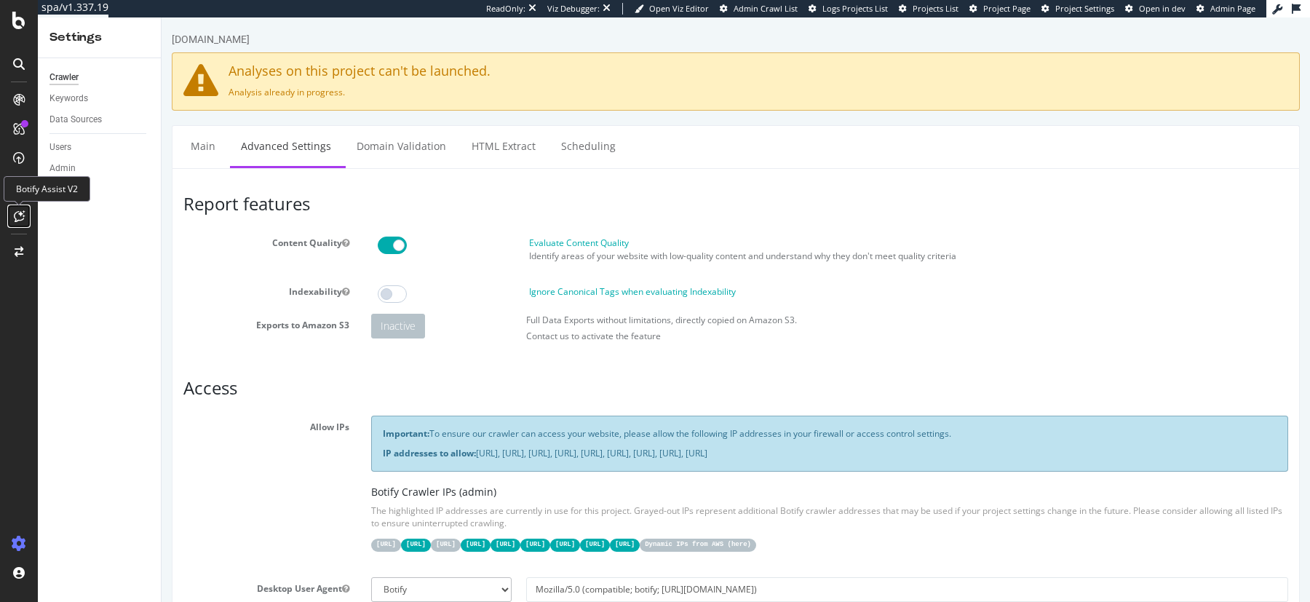
click at [17, 216] on icon at bounding box center [19, 216] width 11 height 12
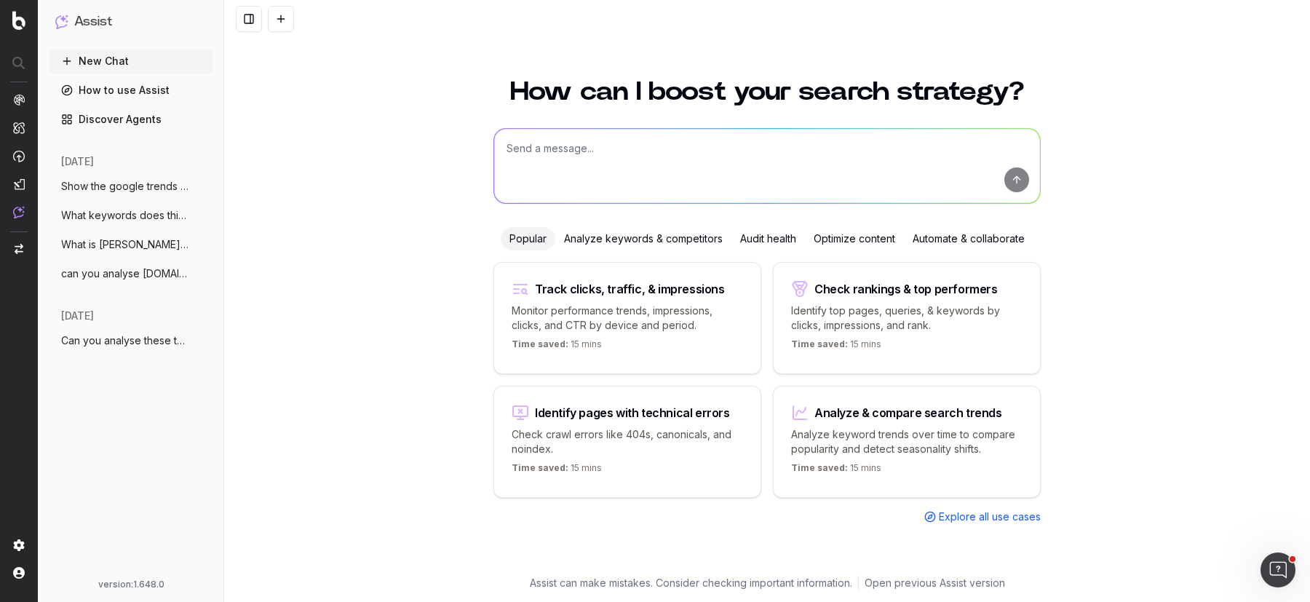
click at [120, 347] on button "Can you analyse these two pages and iden" at bounding box center [130, 340] width 163 height 23
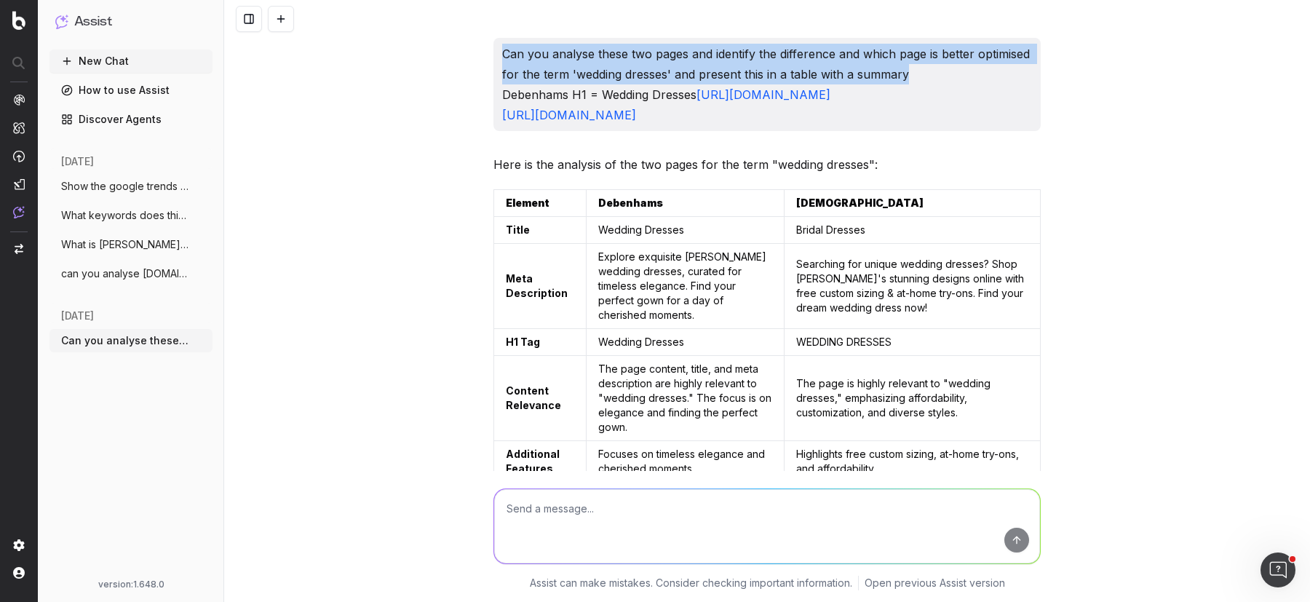
drag, startPoint x: 503, startPoint y: 47, endPoint x: 914, endPoint y: 73, distance: 411.9
click at [914, 73] on p "Can you analyse these two pages and identify the difference and which page is b…" at bounding box center [767, 84] width 530 height 81
copy p "Can you analyse these two pages and identify the difference and which page is b…"
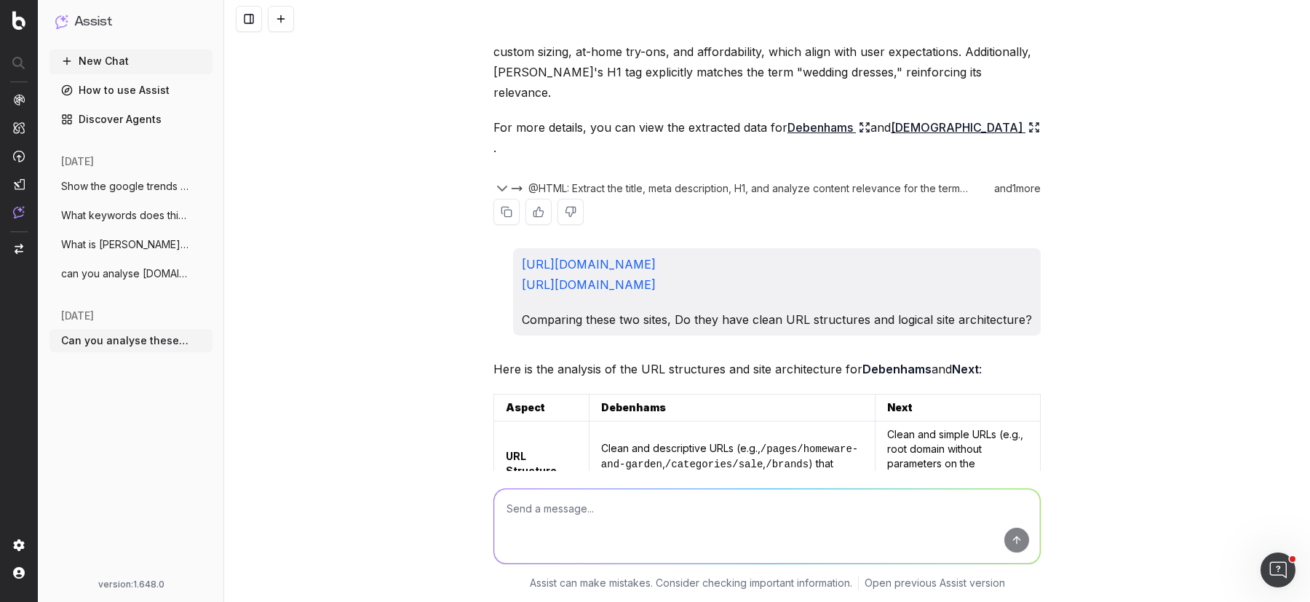
scroll to position [543, 0]
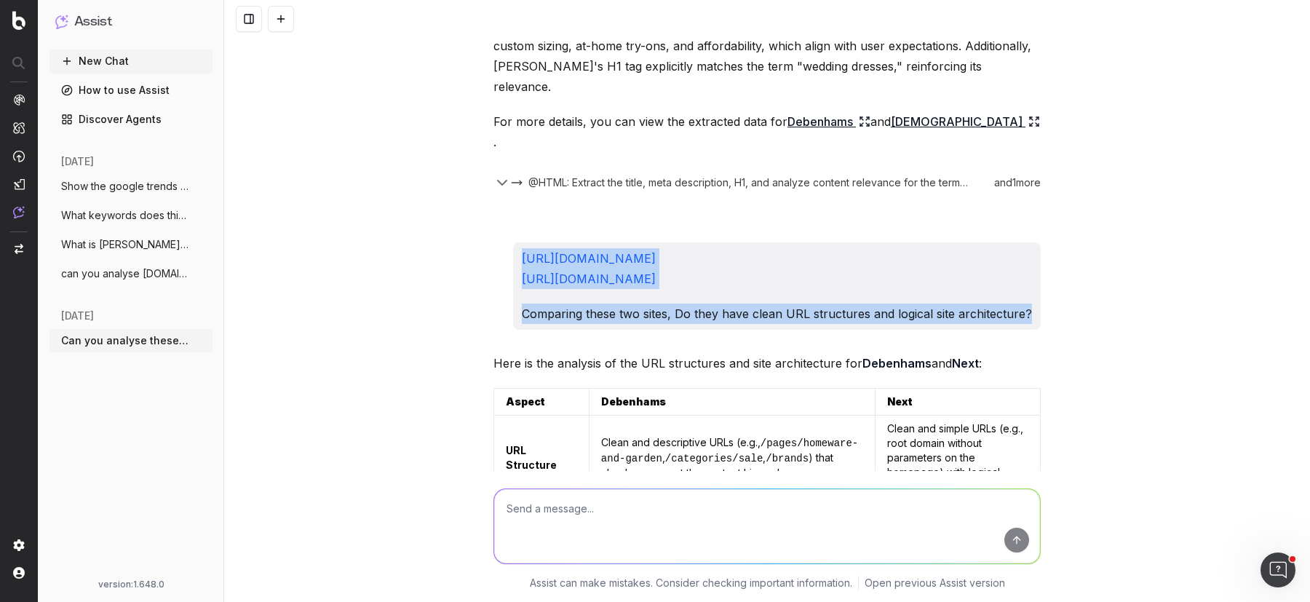
drag, startPoint x: 1034, startPoint y: 261, endPoint x: 507, endPoint y: 208, distance: 529.5
click at [507, 242] on div "[URL][DOMAIN_NAME] [URL][DOMAIN_NAME] Comparing these two sites, Do they have c…" at bounding box center [766, 285] width 547 height 87
copy div "[URL][DOMAIN_NAME] [URL][DOMAIN_NAME] Comparing these two sites, Do they have c…"
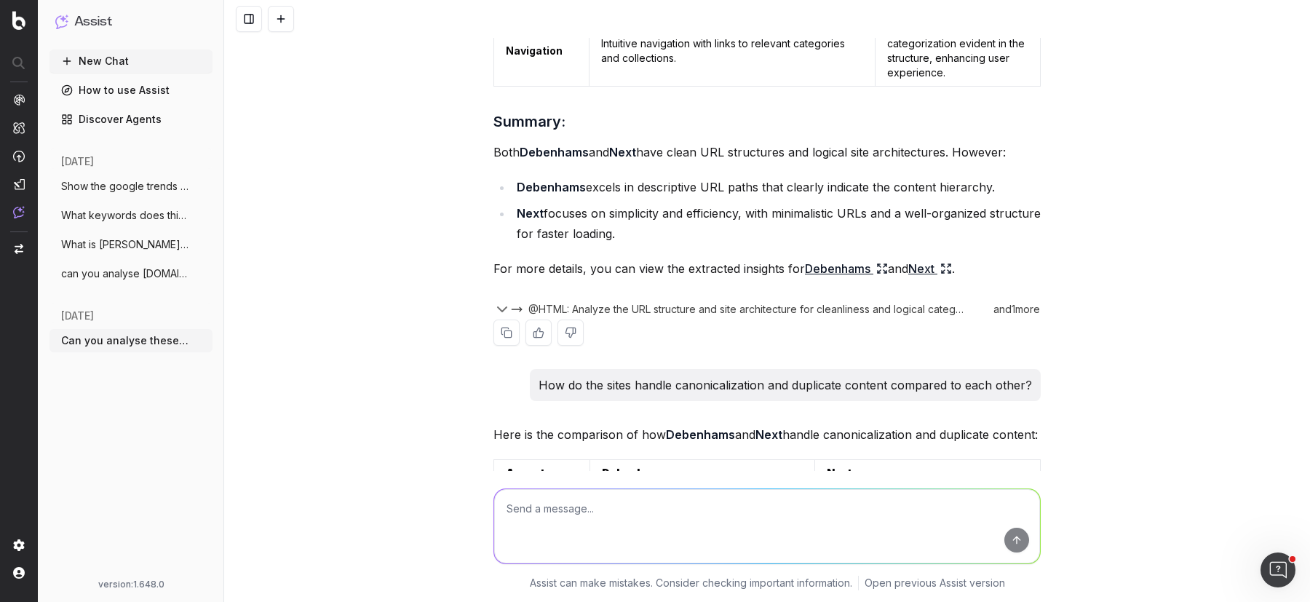
scroll to position [1217, 0]
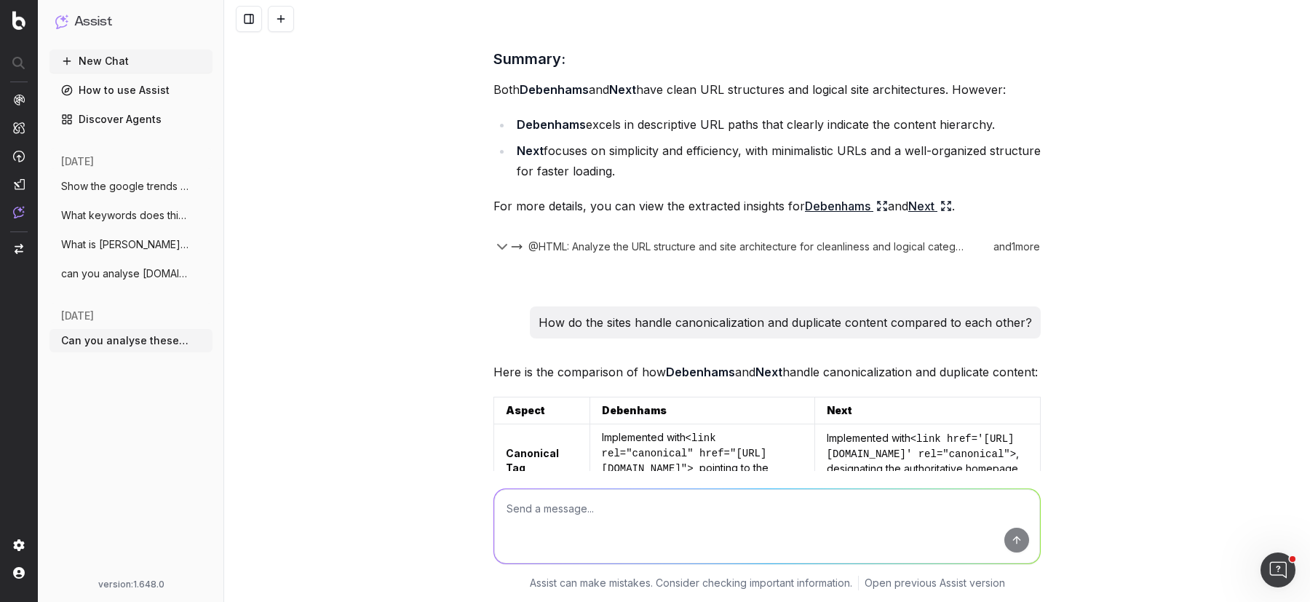
click at [710, 312] on p "How do the sites handle canonicalization and duplicate content compared to each…" at bounding box center [784, 322] width 493 height 20
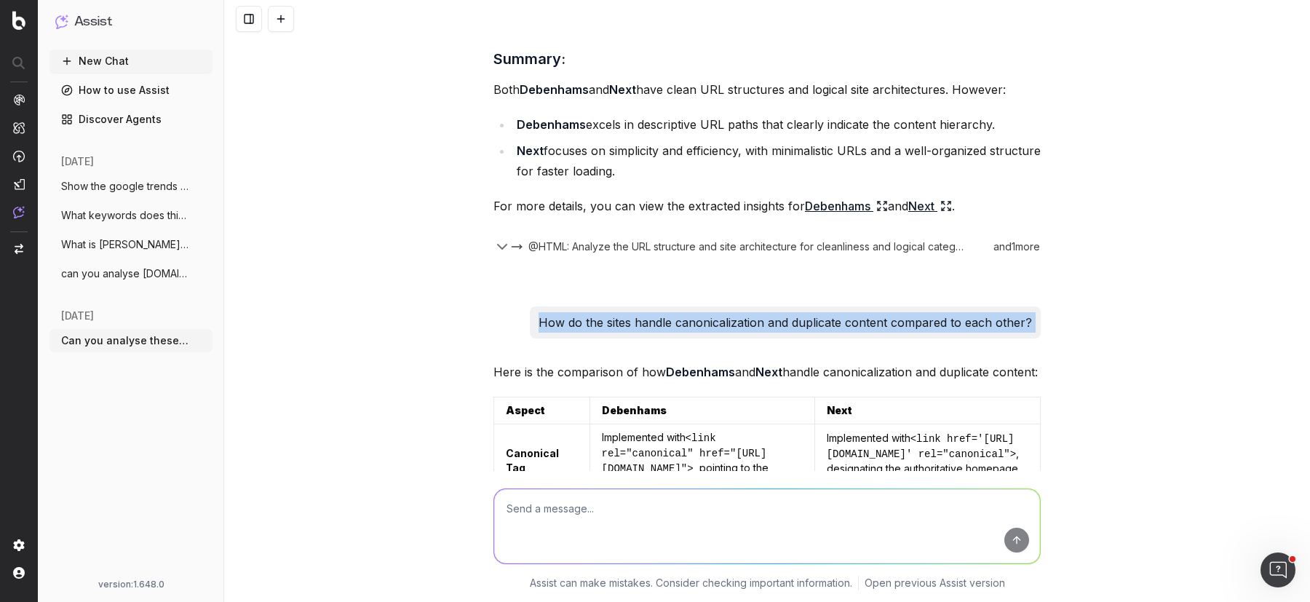
click at [710, 312] on p "How do the sites handle canonicalization and duplicate content compared to each…" at bounding box center [784, 322] width 493 height 20
copy p "How do the sites handle canonicalization and duplicate content compared to each…"
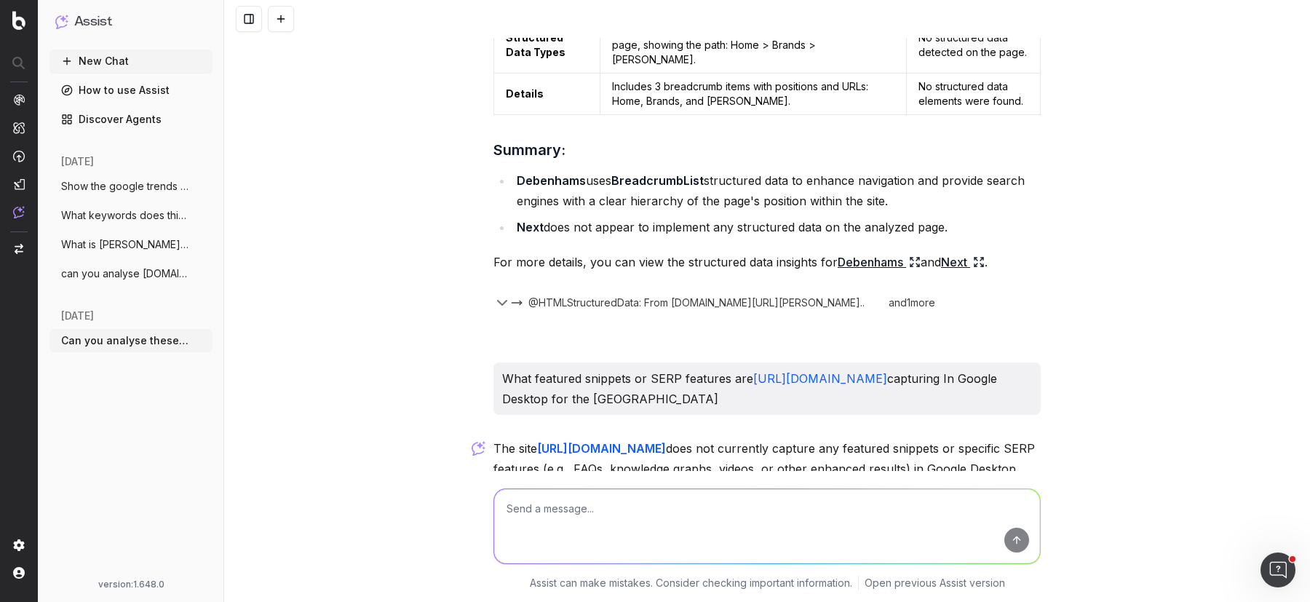
scroll to position [2250, 0]
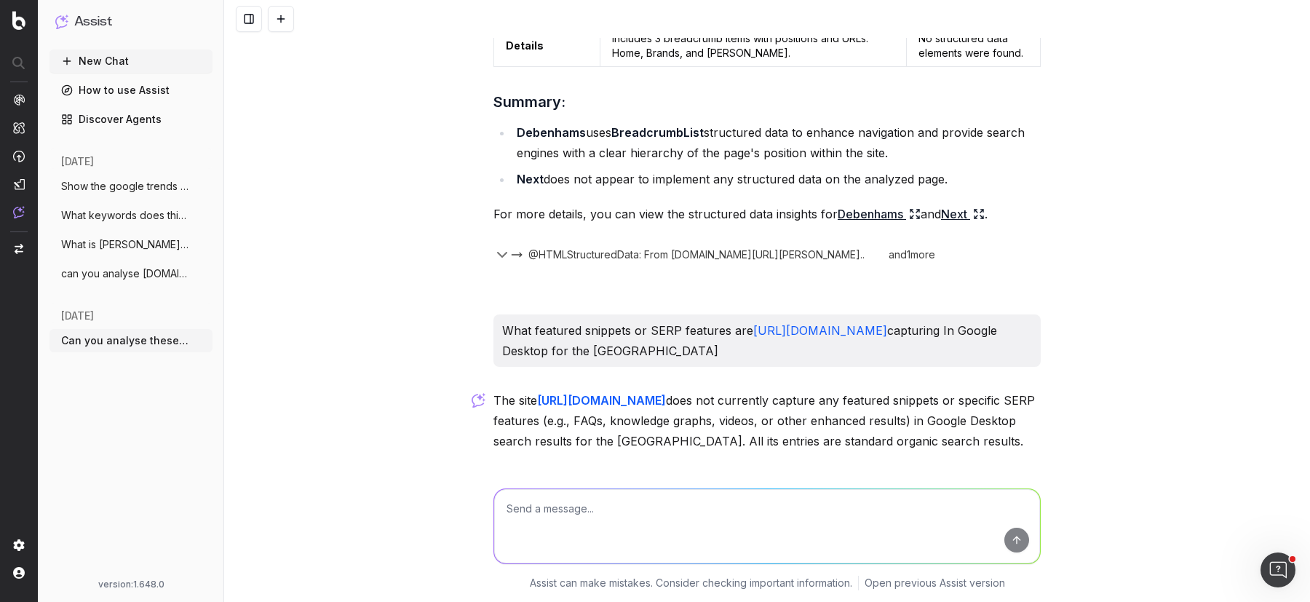
click at [637, 320] on p "What featured snippets or SERP features are [URL][DOMAIN_NAME] capturing In Goo…" at bounding box center [767, 340] width 530 height 41
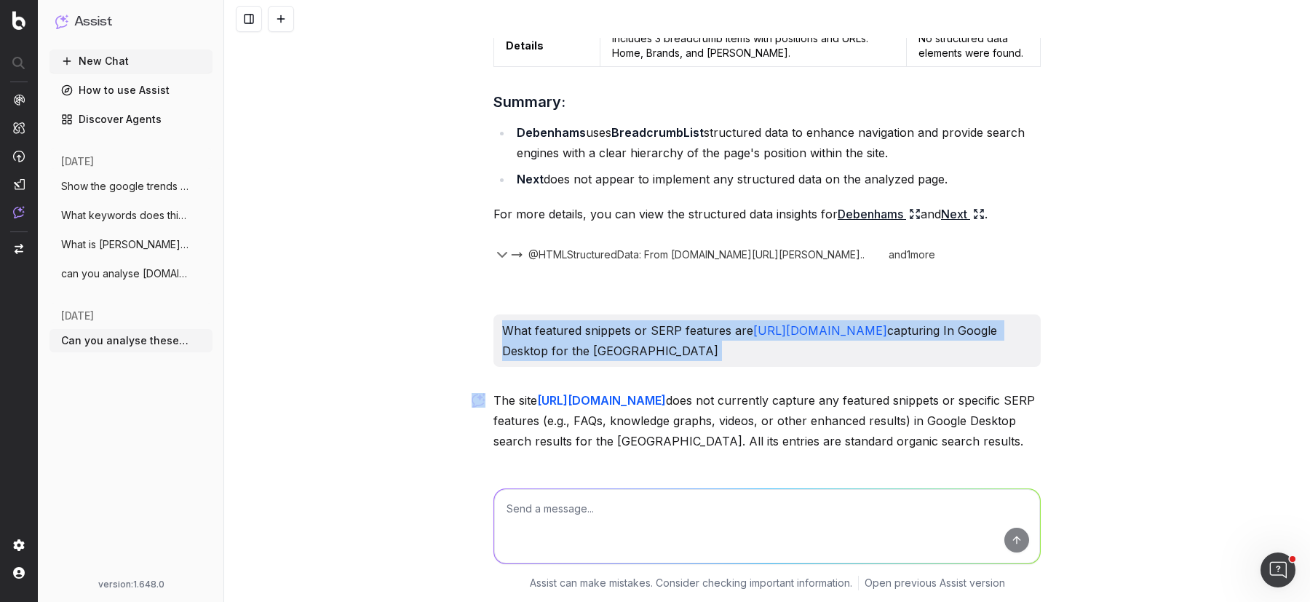
click at [637, 320] on p "What featured snippets or SERP features are [URL][DOMAIN_NAME] capturing In Goo…" at bounding box center [767, 340] width 530 height 41
copy p "What featured snippets or SERP features are [URL][DOMAIN_NAME] capturing In Goo…"
